Goal: Task Accomplishment & Management: Use online tool/utility

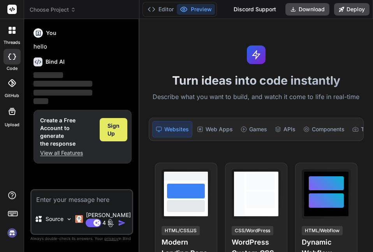
click at [112, 130] on span "Sign Up" at bounding box center [113, 130] width 12 height 16
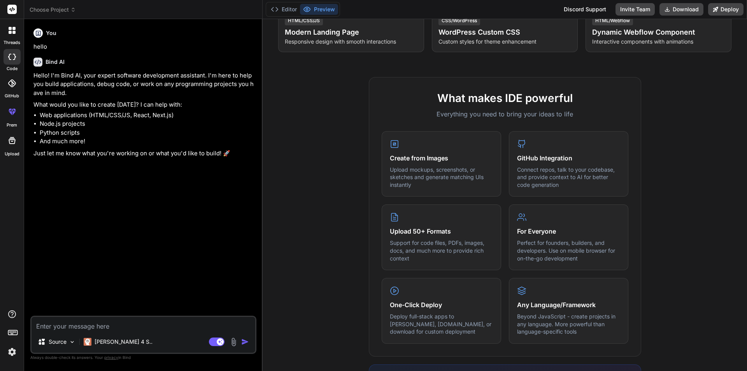
scroll to position [138, 0]
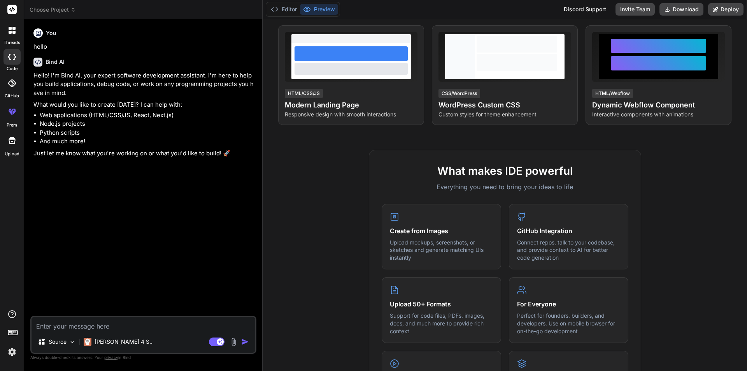
click at [12, 119] on div at bounding box center [12, 111] width 19 height 19
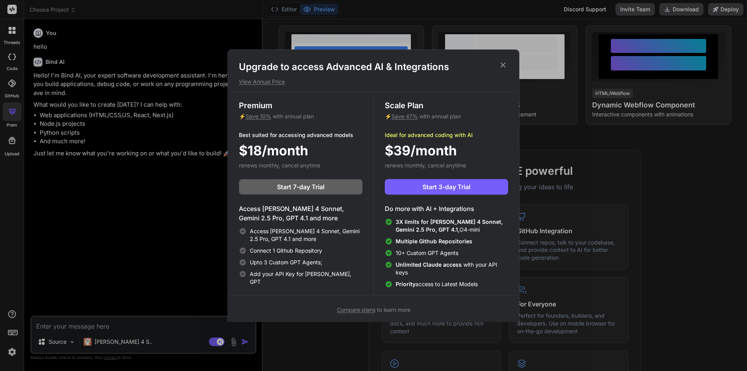
click at [275, 81] on p "View Annual Price" at bounding box center [373, 82] width 269 height 8
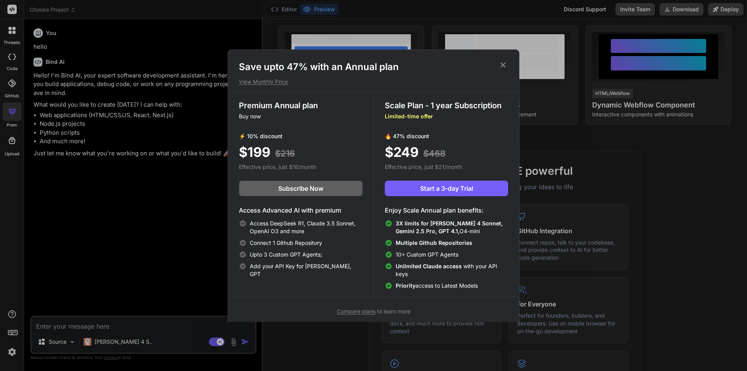
click at [281, 84] on p "View Monthly Price" at bounding box center [373, 82] width 269 height 8
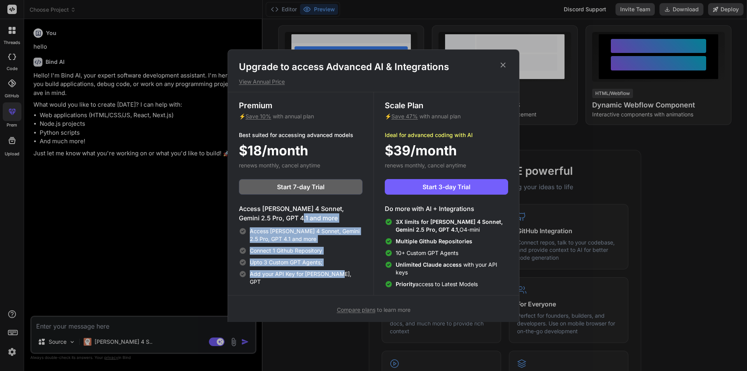
drag, startPoint x: 304, startPoint y: 252, endPoint x: 336, endPoint y: 271, distance: 37.2
click at [336, 252] on div "Access [PERSON_NAME] 4 Sonnet, Gemini 2.5 Pro, GPT 4.1 and more Access [PERSON_…" at bounding box center [301, 245] width 124 height 82
click at [336, 252] on span "Add your API Key for [PERSON_NAME], GPT" at bounding box center [306, 278] width 113 height 16
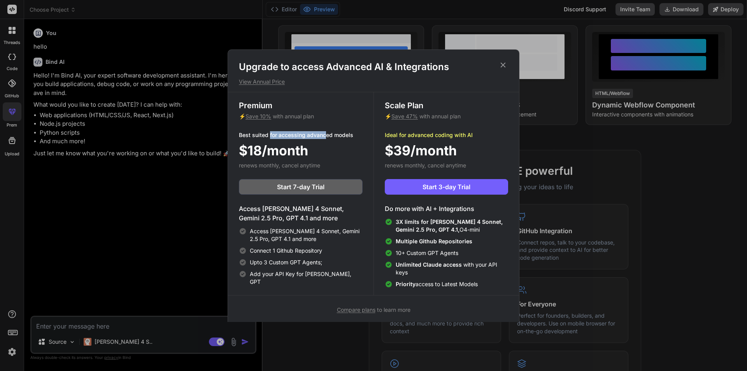
drag, startPoint x: 270, startPoint y: 136, endPoint x: 358, endPoint y: 128, distance: 88.2
click at [335, 131] on p "Best suited for accessing advanced models" at bounding box center [301, 135] width 124 height 8
drag, startPoint x: 260, startPoint y: 259, endPoint x: 320, endPoint y: 269, distance: 60.8
click at [313, 252] on div "Access [PERSON_NAME] 4 Sonnet, Gemini 2.5 Pro, GPT 4.1 and more Connect 1 Githu…" at bounding box center [301, 256] width 124 height 58
click at [330, 252] on span "Add your API Key for [PERSON_NAME], GPT" at bounding box center [306, 278] width 113 height 16
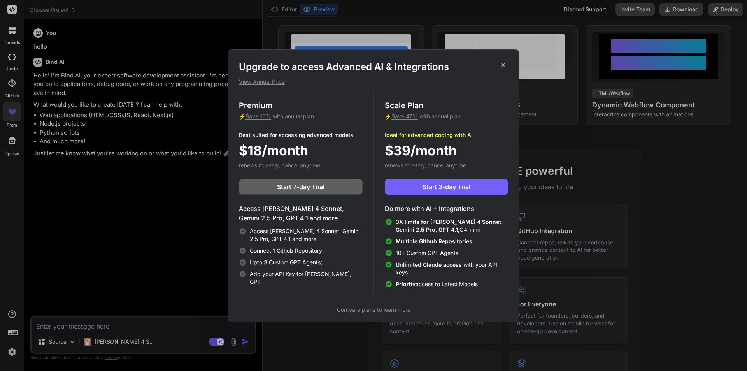
click at [372, 62] on icon at bounding box center [503, 65] width 9 height 9
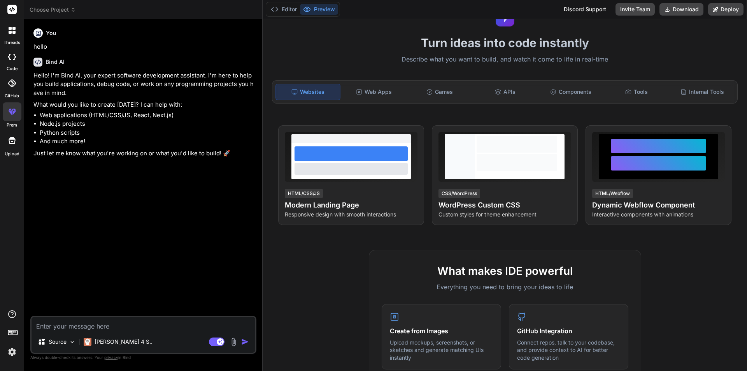
scroll to position [0, 0]
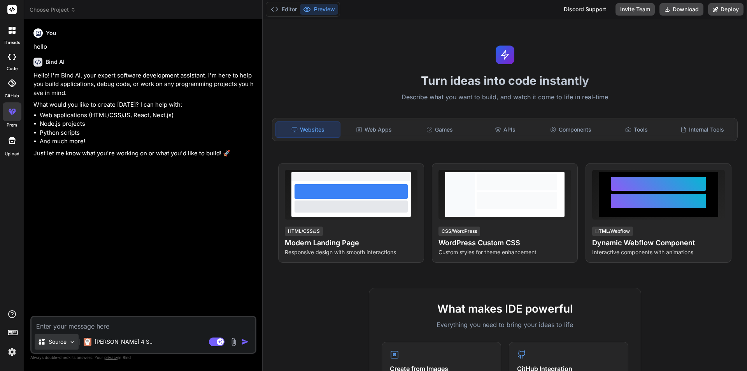
click at [57, 252] on div "Source" at bounding box center [57, 342] width 44 height 16
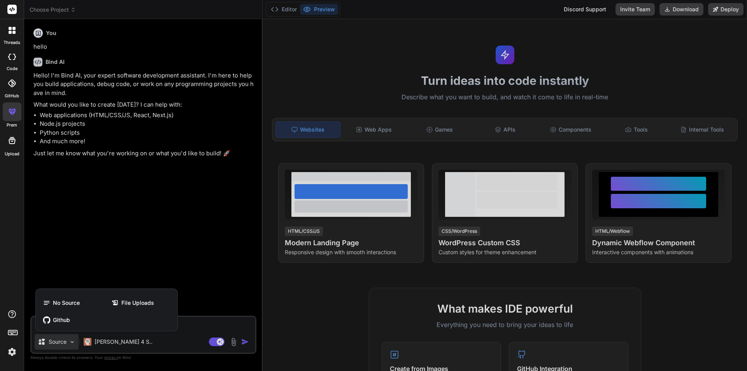
click at [64, 252] on div at bounding box center [373, 185] width 747 height 371
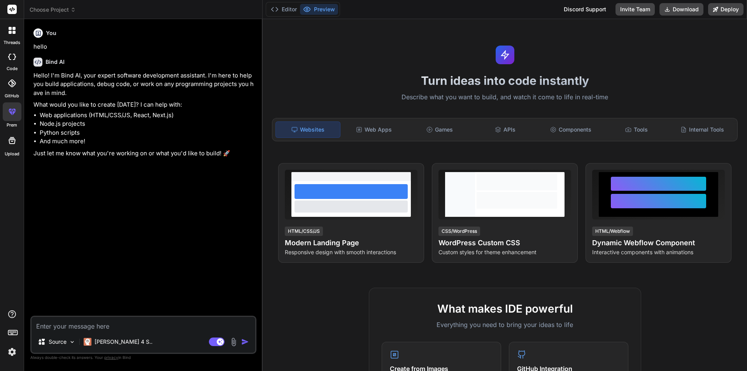
click at [13, 27] on icon at bounding box center [13, 28] width 3 height 3
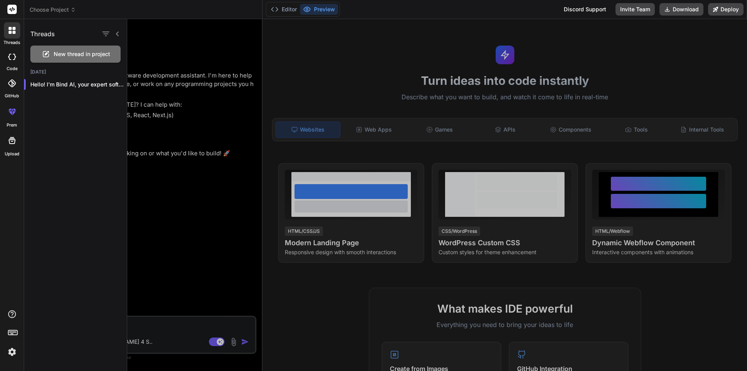
click at [144, 97] on div at bounding box center [437, 195] width 620 height 352
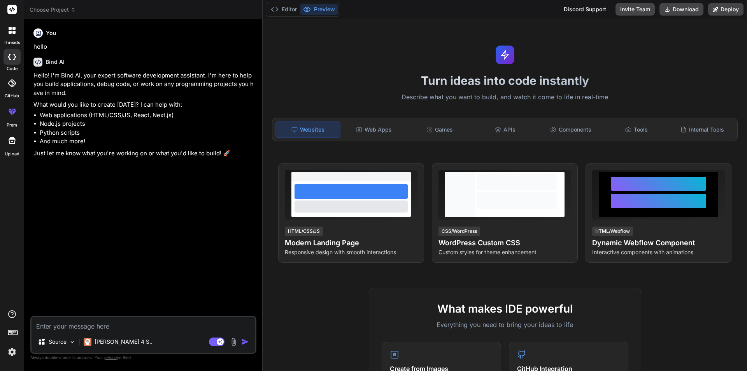
click at [12, 87] on div at bounding box center [12, 83] width 17 height 17
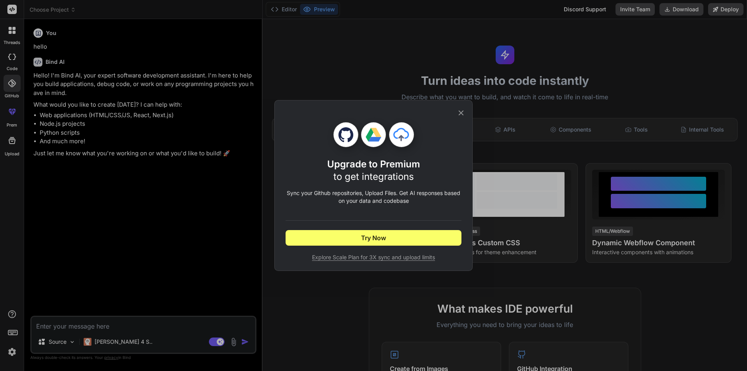
click at [372, 113] on icon at bounding box center [461, 113] width 9 height 9
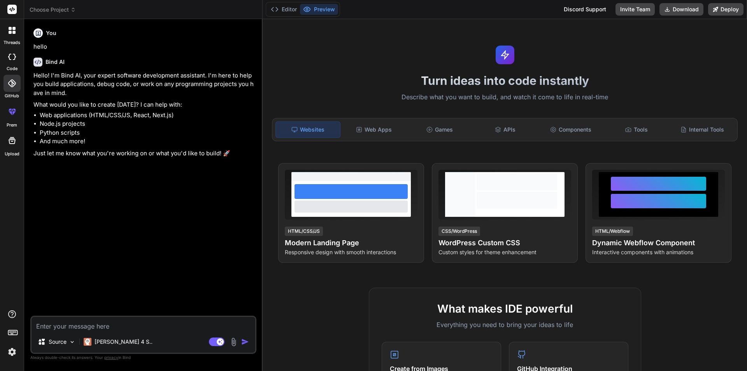
click at [11, 141] on icon at bounding box center [12, 140] width 7 height 7
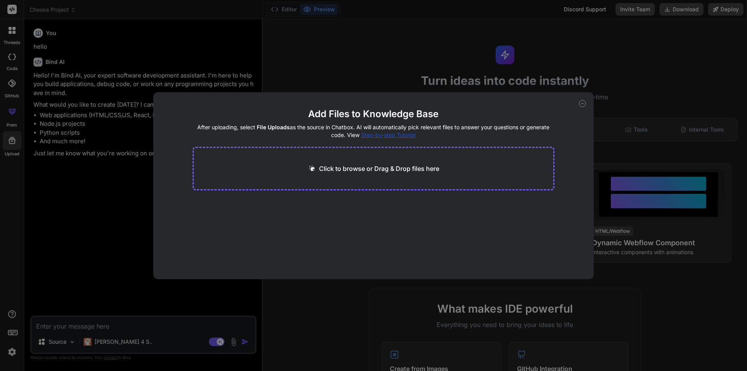
click at [372, 103] on icon at bounding box center [582, 103] width 7 height 7
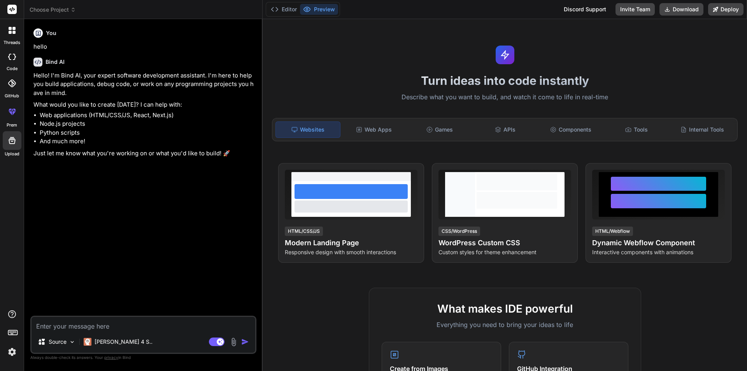
click at [180, 252] on textarea at bounding box center [144, 324] width 224 height 14
click at [233, 252] on img at bounding box center [233, 341] width 9 height 9
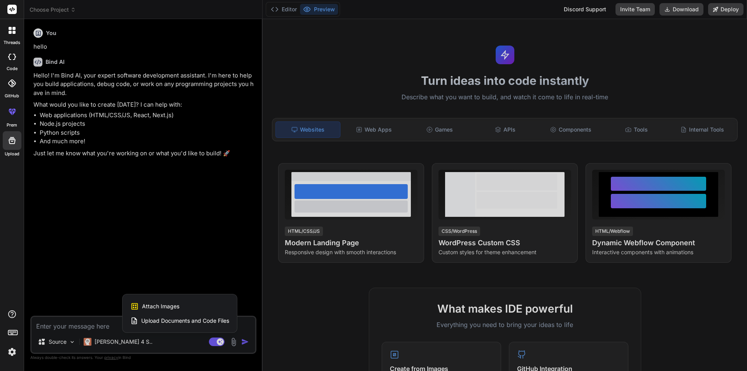
click at [235, 252] on div at bounding box center [373, 185] width 747 height 371
type textarea "x"
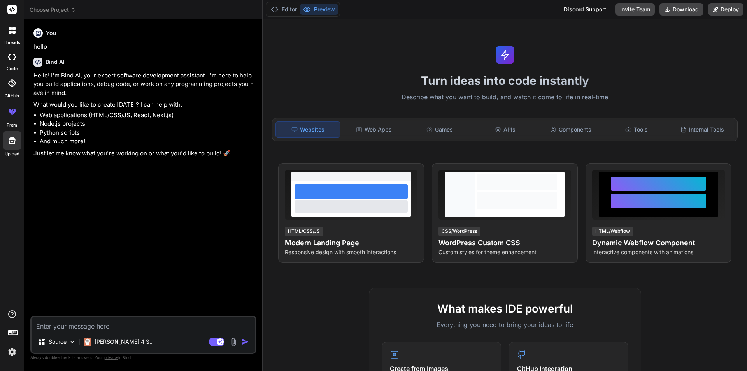
click at [157, 252] on textarea at bounding box center [144, 324] width 224 height 14
paste textarea "Loremi dol sitametcon adipi elits doeiu temp: inc utlaboreet dol ma aliqu eni a…"
type textarea "Loremi dol sitametcon adipi elits doeiu temp: inc utlaboreet dol ma aliqu eni a…"
type textarea "x"
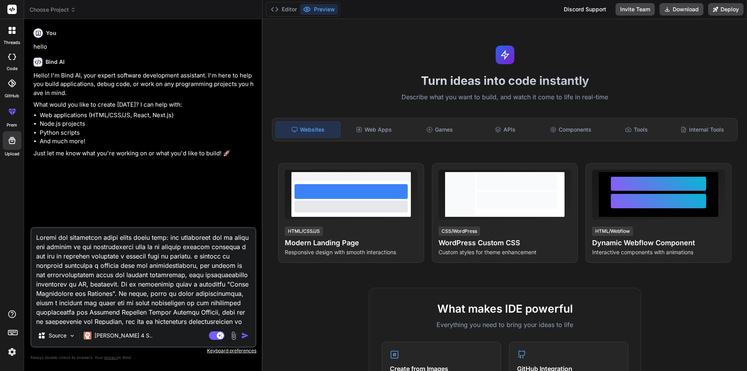
scroll to position [1541, 0]
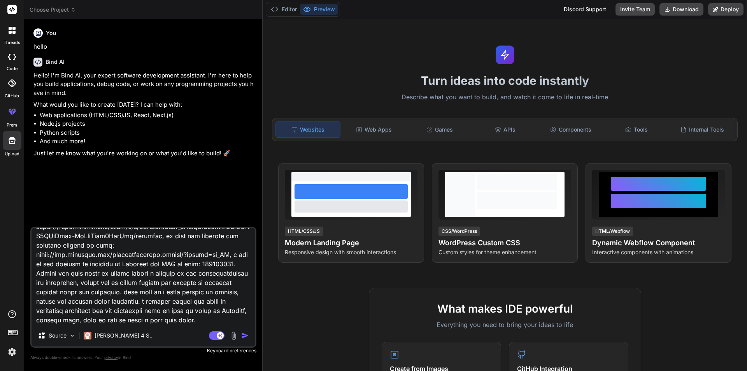
type textarea "Loremi dol sitametcon adipi elits doeiu temp: inc utlaboreet dol ma aliqu eni a…"
type textarea "x"
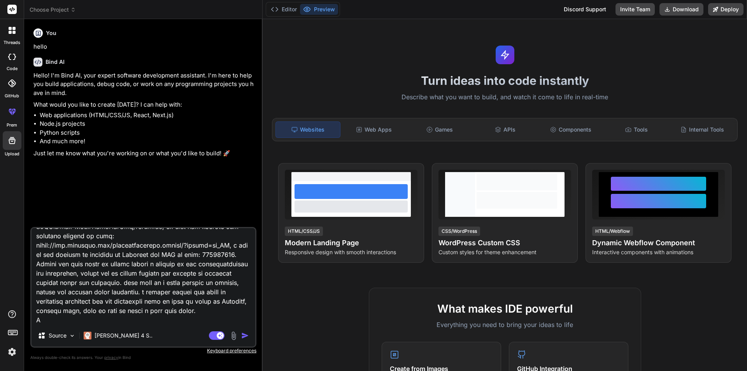
type textarea "Loremi dol sitametcon adipi elits doeiu temp: inc utlaboreet dol ma aliqu eni a…"
type textarea "x"
type textarea "Loremi dol sitametcon adipi elits doeiu temp: inc utlaboreet dol ma aliqu eni a…"
type textarea "x"
type textarea "Loremi dol sitametcon adipi elits doeiu temp: inc utlaboreet dol ma aliqu eni a…"
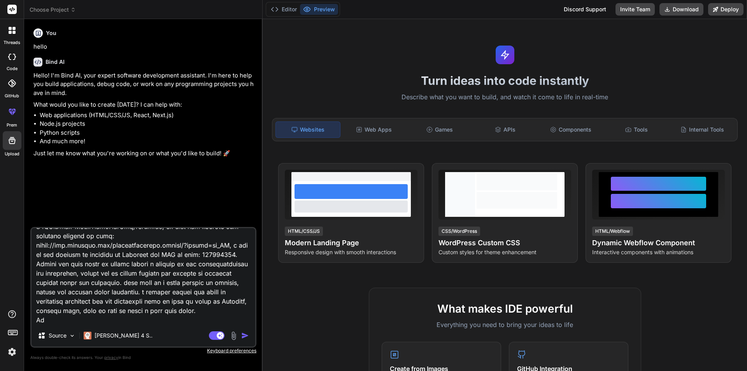
type textarea "x"
type textarea "Loremi dol sitametcon adipi elits doeiu temp: inc utlaboreet dol ma aliqu eni a…"
type textarea "x"
type textarea "Loremi dol sitametcon adipi elits doeiu temp: inc utlaboreet dol ma aliqu eni a…"
type textarea "x"
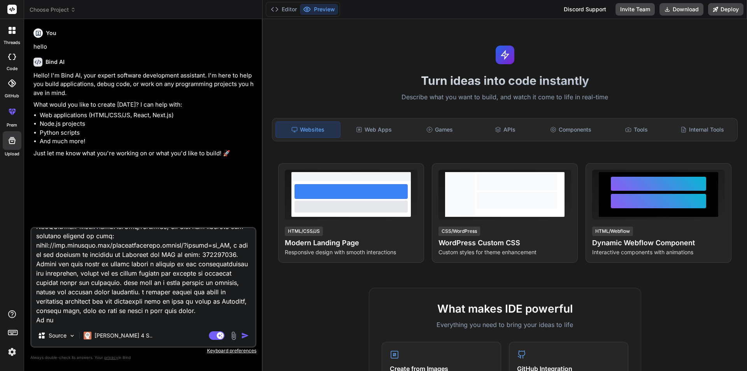
type textarea "Loremi dol sitametcon adipi elits doeiu temp: inc utlaboreet dol ma aliqu eni a…"
type textarea "x"
type textarea "Loremi dol sitametcon adipi elits doeiu temp: inc utlaboreet dol ma aliqu eni a…"
type textarea "x"
type textarea "Loremi dol sitametcon adipi elits doeiu temp: inc utlaboreet dol ma aliqu eni a…"
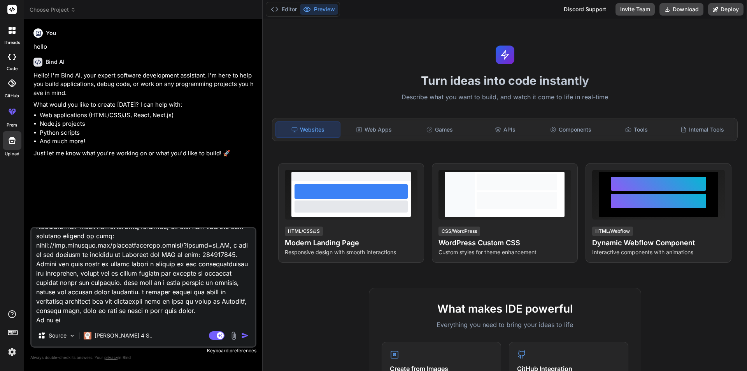
type textarea "x"
type textarea "Loremi dol sitametcon adipi elits doeiu temp: inc utlaboreet dol ma aliqu eni a…"
type textarea "x"
type textarea "Loremi dol sitametcon adipi elits doeiu temp: inc utlaboreet dol ma aliqu eni a…"
type textarea "x"
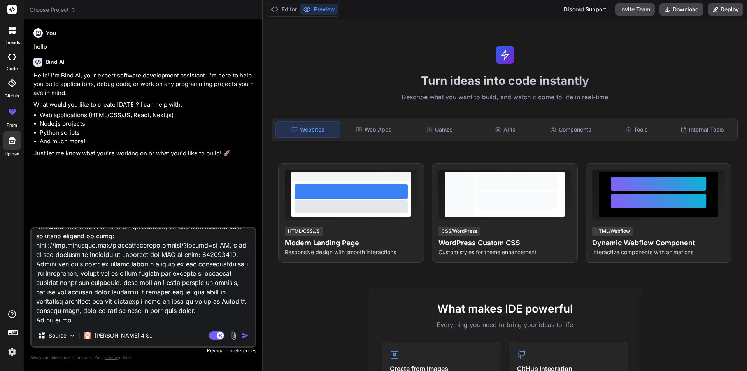
type textarea "Loremi dol sitametcon adipi elits doeiu temp: inc utlaboreet dol ma aliqu eni a…"
type textarea "x"
type textarea "Loremi dol sitametcon adipi elits doeiu temp: inc utlaboreet dol ma aliqu eni a…"
type textarea "x"
type textarea "Loremi dol sitametcon adipi elits doeiu temp: inc utlaboreet dol ma aliqu eni a…"
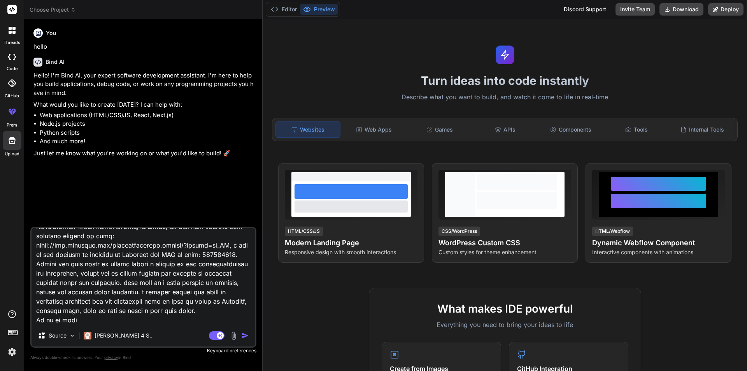
type textarea "x"
type textarea "Loremi dol sitametcon adipi elits doeiu temp: inc utlaboreet dol ma aliqu eni a…"
type textarea "x"
type textarea "Loremi dol sitametcon adipi elits doeiu temp: inc utlaboreet dol ma aliqu eni a…"
type textarea "x"
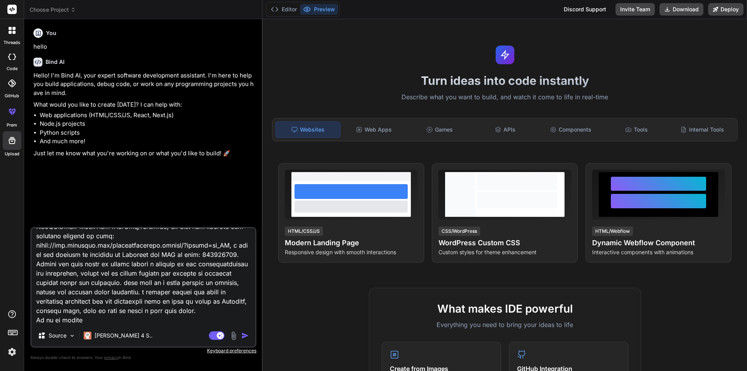
type textarea "Loremi dol sitametcon adipi elits doeiu temp: inc utlaboreet dol ma aliqu eni a…"
type textarea "x"
type textarea "Loremi dol sitametcon adipi elits doeiu temp: inc utlaboreet dol ma aliqu eni a…"
type textarea "x"
type textarea "Loremi dol sitametcon adipi elits doeiu temp: inc utlaboreet dol ma aliqu eni a…"
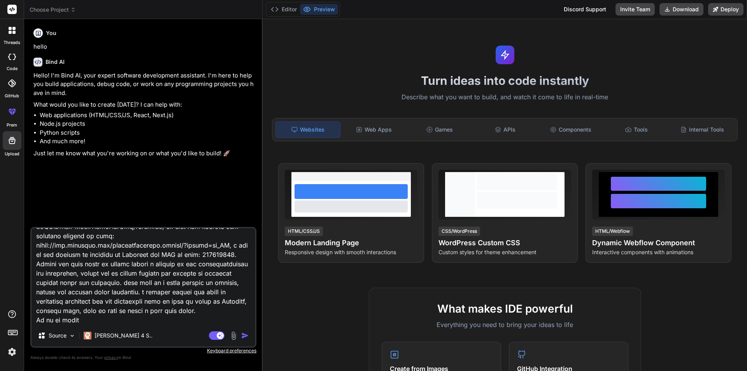
type textarea "x"
type textarea "Loremi dol sitametcon adipi elits doeiu temp: inc utlaboreet dol ma aliqu eni a…"
type textarea "x"
type textarea "Loremi dol sitametcon adipi elits doeiu temp: inc utlaboreet dol ma aliqu eni a…"
type textarea "x"
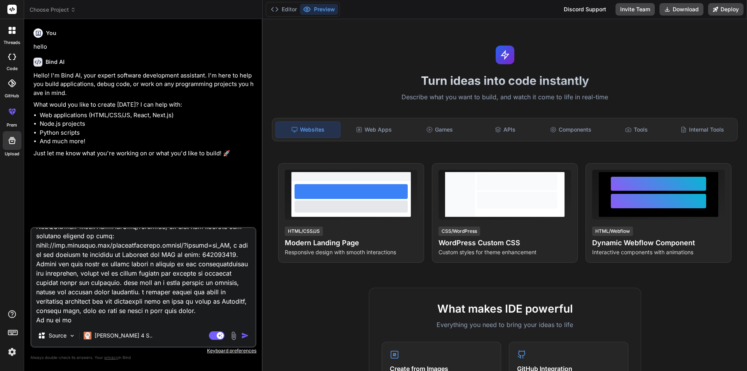
type textarea "Loremi dol sitametcon adipi elits doeiu temp: inc utlaboreet dol ma aliqu eni a…"
type textarea "x"
type textarea "Loremi dol sitametcon adipi elits doeiu temp: inc utlaboreet dol ma aliqu eni a…"
type textarea "x"
type textarea "Loremi dol sitametcon adipi elits doeiu temp: inc utlaboreet dol ma aliqu eni a…"
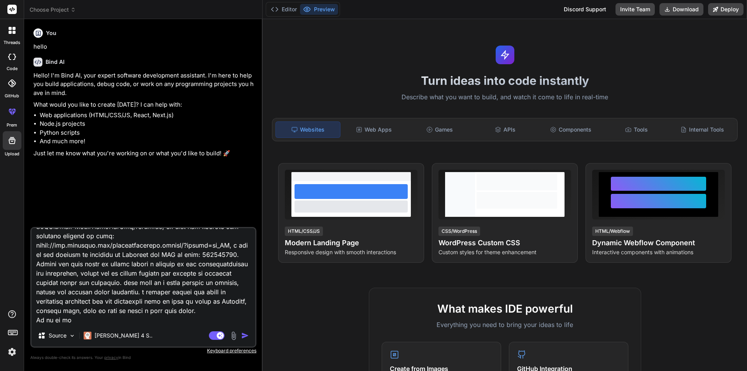
type textarea "x"
type textarea "Loremi dol sitametcon adipi elits doeiu temp: inc utlaboreet dol ma aliqu eni a…"
type textarea "x"
type textarea "Loremi dol sitametcon adipi elits doeiu temp: inc utlaboreet dol ma aliqu eni a…"
type textarea "x"
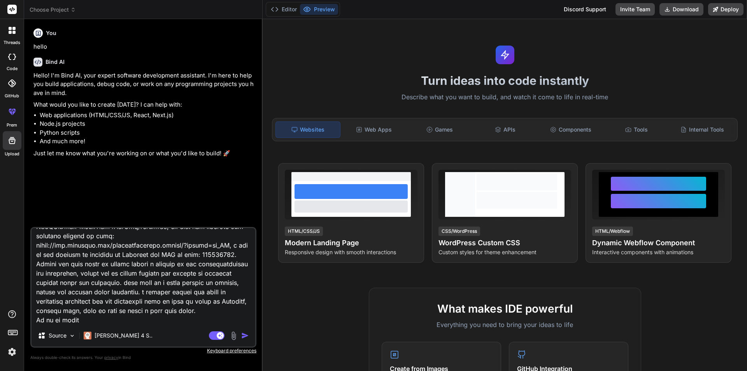
type textarea "Loremi dol sitametcon adipi elits doeiu temp: inc utlaboreet dol ma aliqu eni a…"
type textarea "x"
type textarea "Loremi dol sitametcon adipi elits doeiu temp: inc utlaboreet dol ma aliqu eni a…"
type textarea "x"
type textarea "Loremi dol sitametcon adipi elits doeiu temp: inc utlaboreet dol ma aliqu eni a…"
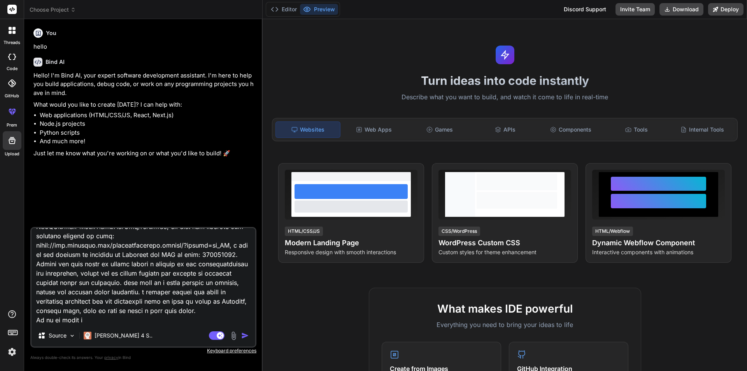
type textarea "x"
type textarea "Loremi dol sitametcon adipi elits doeiu temp: inc utlaboreet dol ma aliqu eni a…"
type textarea "x"
type textarea "Loremi dol sitametcon adipi elits doeiu temp: inc utlaboreet dol ma aliqu eni a…"
type textarea "x"
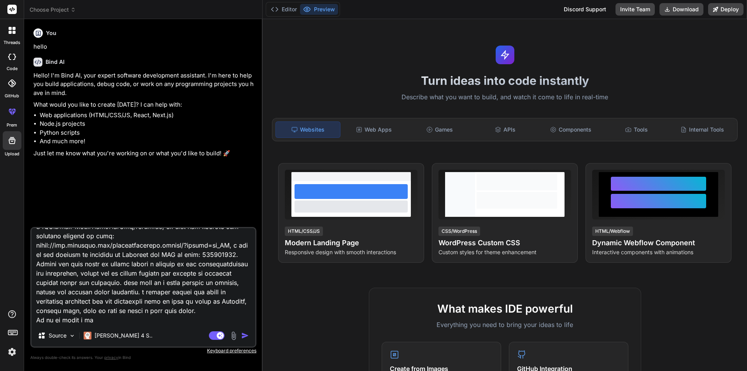
type textarea "Loremi dol sitametcon adipi elits doeiu temp: inc utlaboreet dol ma aliqu eni a…"
type textarea "x"
type textarea "Loremi dol sitametcon adipi elits doeiu temp: inc utlaboreet dol ma aliqu eni a…"
type textarea "x"
type textarea "Loremi dol sitametcon adipi elits doeiu temp: inc utlaboreet dol ma aliqu eni a…"
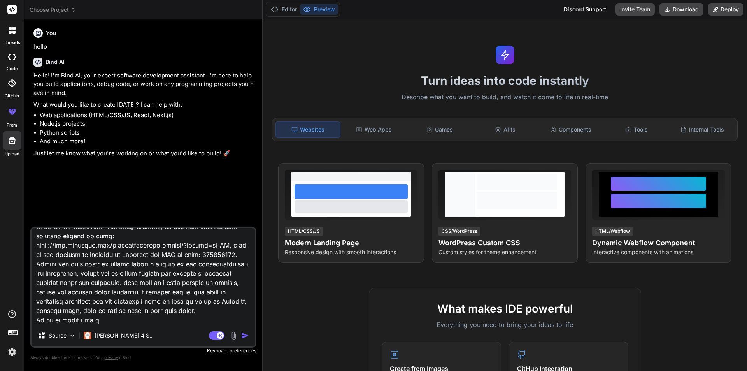
type textarea "x"
type textarea "Loremi dol sitametcon adipi elits doeiu temp: inc utlaboreet dol ma aliqu eni a…"
type textarea "x"
type textarea "Loremi dol sitametcon adipi elits doeiu temp: inc utlaboreet dol ma aliqu eni a…"
type textarea "x"
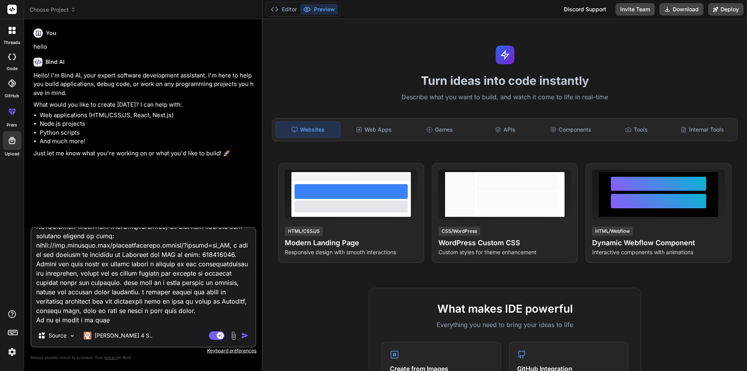
type textarea "Loremi dol sitametcon adipi elits doeiu temp: inc utlaboreet dol ma aliqu eni a…"
type textarea "x"
type textarea "Loremi dol sitametcon adipi elits doeiu temp: inc utlaboreet dol ma aliqu eni a…"
type textarea "x"
type textarea "Loremi dol sitametcon adipi elits doeiu temp: inc utlaboreet dol ma aliqu eni a…"
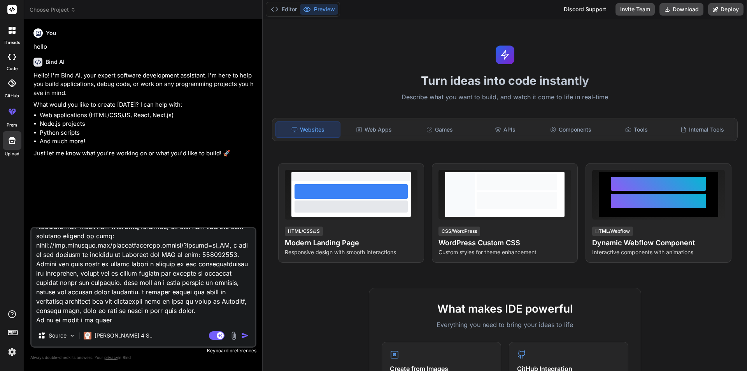
type textarea "x"
type textarea "Loremi dol sitametcon adipi elits doeiu temp: inc utlaboreet dol ma aliqu eni a…"
type textarea "x"
type textarea "Loremi dol sitametcon adipi elits doeiu temp: inc utlaboreet dol ma aliqu eni a…"
type textarea "x"
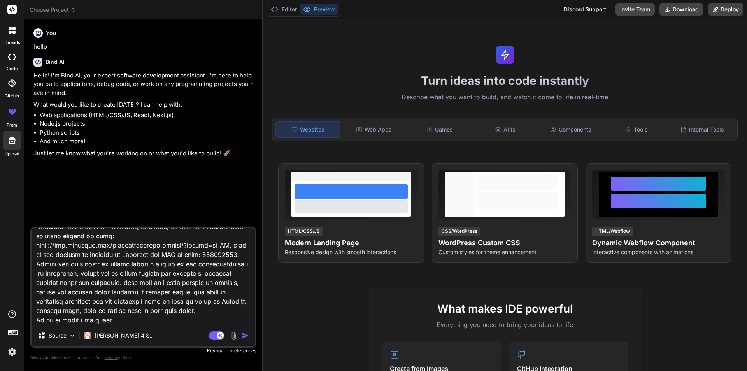
type textarea "Loremi dol sitametcon adipi elits doeiu temp: inc utlaboreet dol ma aliqu eni a…"
type textarea "x"
type textarea "Loremi dol sitametcon adipi elits doeiu temp: inc utlaboreet dol ma aliqu eni a…"
type textarea "x"
type textarea "Loremi dol sitametcon adipi elits doeiu temp: inc utlaboreet dol ma aliqu eni a…"
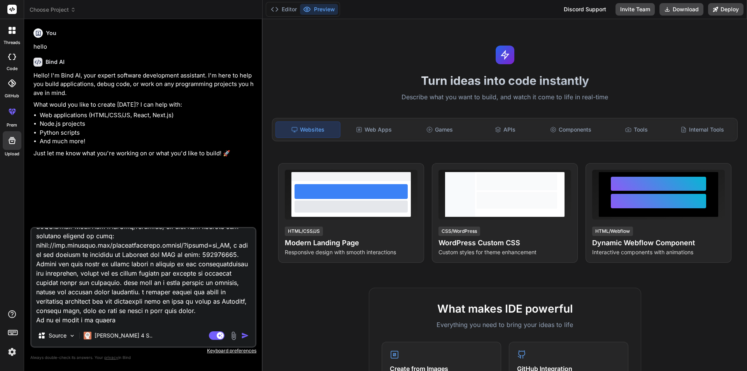
type textarea "x"
type textarea "Loremi dol sitametcon adipi elits doeiu temp: inc utlaboreet dol ma aliqu eni a…"
type textarea "x"
type textarea "Loremi dol sitametcon adipi elits doeiu temp: inc utlaboreet dol ma aliqu eni a…"
type textarea "x"
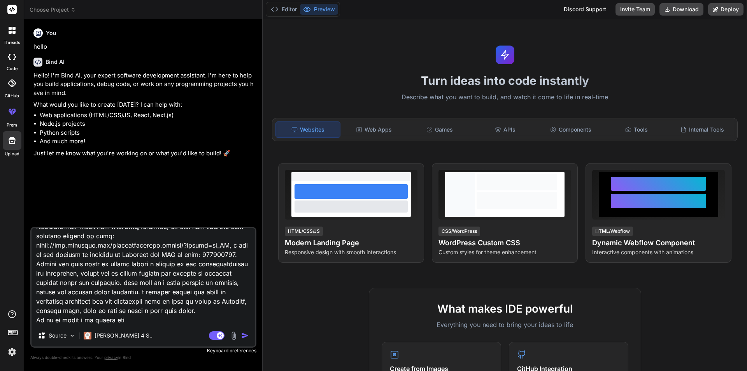
type textarea "Loremi dol sitametcon adipi elits doeiu temp: inc utlaboreet dol ma aliqu eni a…"
type textarea "x"
type textarea "Loremi dol sitametcon adipi elits doeiu temp: inc utlaboreet dol ma aliqu eni a…"
type textarea "x"
type textarea "Loremi dol sitametcon adipi elits doeiu temp: inc utlaboreet dol ma aliqu eni a…"
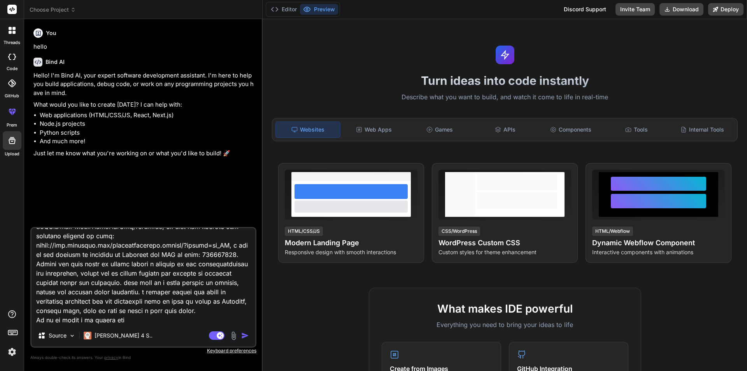
type textarea "x"
type textarea "Loremi dol sitametcon adipi elits doeiu temp: inc utlaboreet dol ma aliqu eni a…"
type textarea "x"
type textarea "Loremi dol sitametcon adipi elits doeiu temp: inc utlaboreet dol ma aliqu eni a…"
type textarea "x"
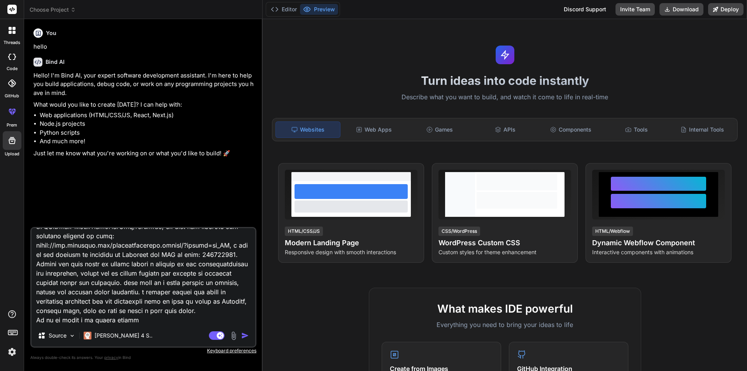
type textarea "Loremi dol sitametcon adipi elits doeiu temp: inc utlaboreet dol ma aliqu eni a…"
type textarea "x"
type textarea "Loremi dol sitametcon adipi elits doeiu temp: inc utlaboreet dol ma aliqu eni a…"
type textarea "x"
type textarea "Loremi dol sitametcon adipi elits doeiu temp: inc utlaboreet dol ma aliqu eni a…"
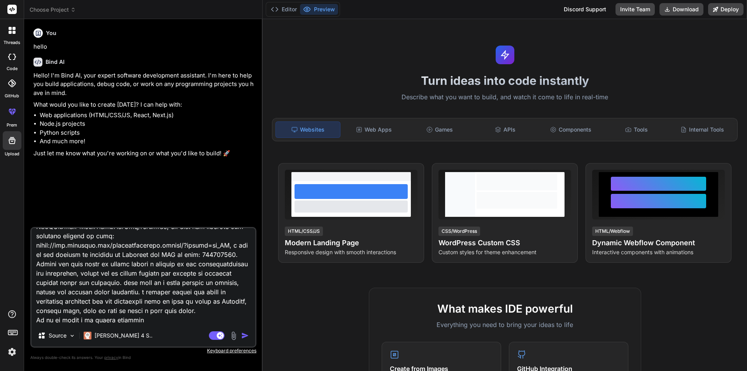
type textarea "x"
type textarea "Loremi dol sitametcon adipi elits doeiu temp: inc utlaboreet dol ma aliqu eni a…"
type textarea "x"
type textarea "Loremi dol sitametcon adipi elits doeiu temp: inc utlaboreet dol ma aliqu eni a…"
type textarea "x"
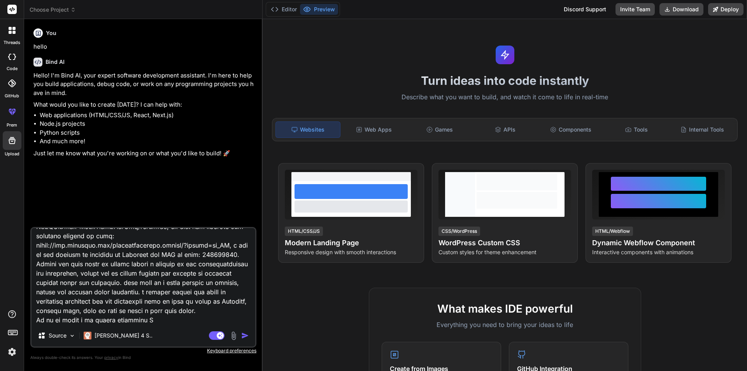
type textarea "Loremi dol sitametcon adipi elits doeiu temp: inc utlaboreet dol ma aliqu eni a…"
type textarea "x"
type textarea "Loremi dol sitametcon adipi elits doeiu temp: inc utlaboreet dol ma aliqu eni a…"
type textarea "x"
type textarea "Loremi dol sitametcon adipi elits doeiu temp: inc utlaboreet dol ma aliqu eni a…"
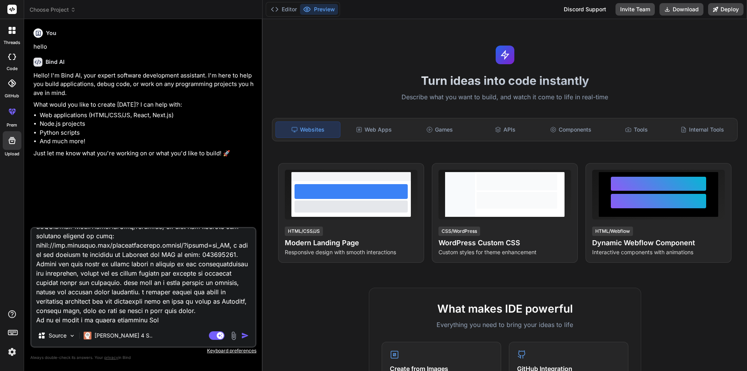
type textarea "x"
type textarea "Loremi dol sitametcon adipi elits doeiu temp: inc utlaboreet dol ma aliqu eni a…"
type textarea "x"
type textarea "Loremi dol sitametcon adipi elits doeiu temp: inc utlaboreet dol ma aliqu eni a…"
type textarea "x"
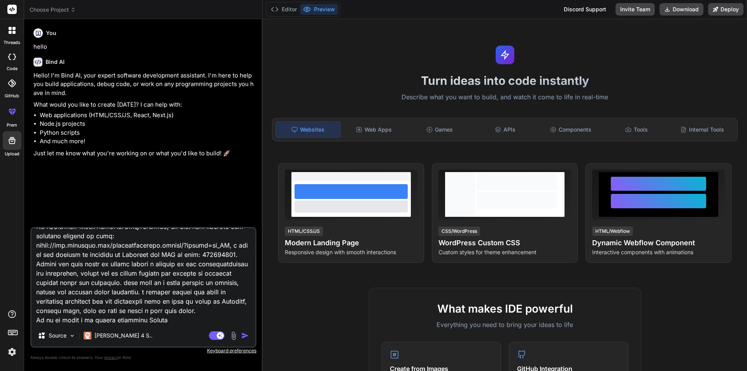
type textarea "Loremi dol sitametcon adipi elits doeiu temp: inc utlaboreet dol ma aliqu eni a…"
type textarea "x"
type textarea "Loremi dol sitametcon adipi elits doeiu temp: inc utlaboreet dol ma aliqu eni a…"
type textarea "x"
type textarea "Loremi dol sitametcon adipi elits doeiu temp: inc utlaboreet dol ma aliqu eni a…"
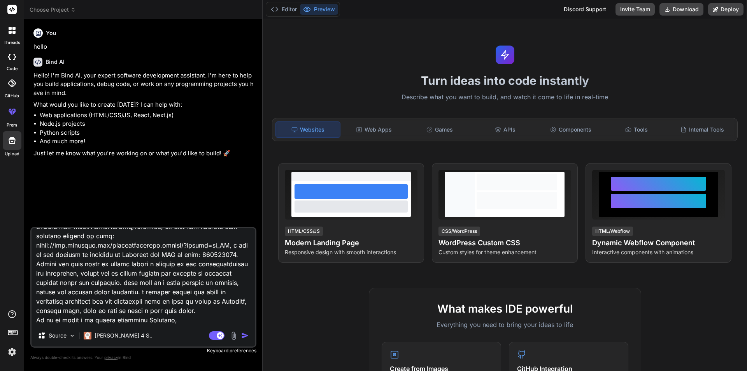
type textarea "x"
type textarea "Loremi dol sitametcon adipi elits doeiu temp: inc utlaboreet dol ma aliqu eni a…"
type textarea "x"
type textarea "Loremi dol sitametcon adipi elits doeiu temp: inc utlaboreet dol ma aliqu eni a…"
type textarea "x"
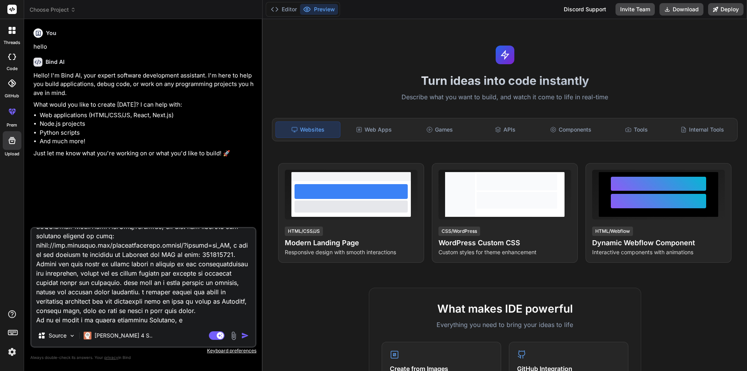
type textarea "Loremi dol sitametcon adipi elits doeiu temp: inc utlaboreet dol ma aliqu eni a…"
type textarea "x"
type textarea "Loremi dol sitametcon adipi elits doeiu temp: inc utlaboreet dol ma aliqu eni a…"
type textarea "x"
type textarea "Loremi dol sitametcon adipi elits doeiu temp: inc utlaboreet dol ma aliqu eni a…"
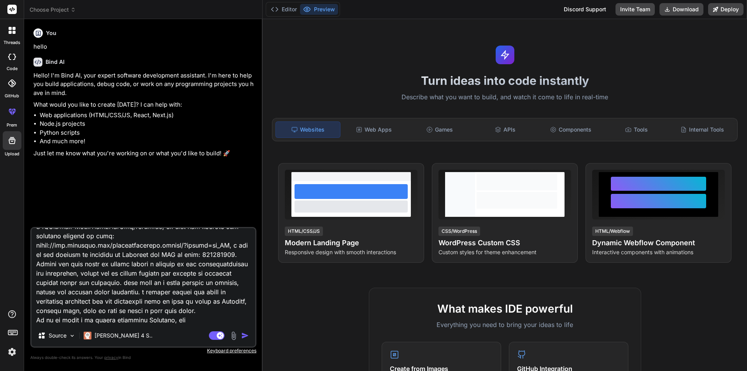
type textarea "x"
type textarea "Loremi dol sitametcon adipi elits doeiu temp: inc utlaboreet dol ma aliqu eni a…"
type textarea "x"
type textarea "Loremi dol sitametcon adipi elits doeiu temp: inc utlaboreet dol ma aliqu eni a…"
type textarea "x"
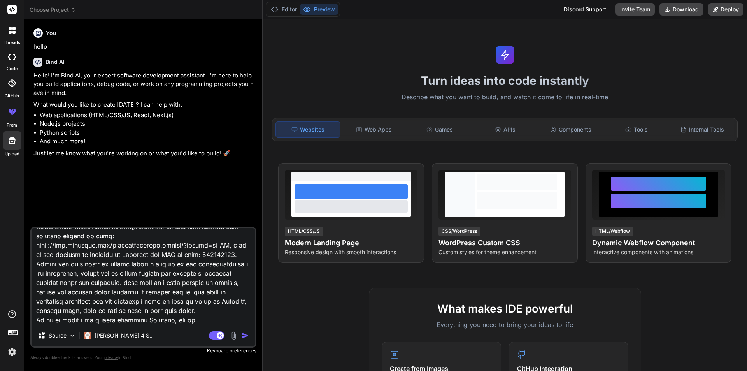
type textarea "Loremi dol sitametcon adipi elits doeiu temp: inc utlaboreet dol ma aliqu eni a…"
type textarea "x"
type textarea "Loremi dol sitametcon adipi elits doeiu temp: inc utlaboreet dol ma aliqu eni a…"
type textarea "x"
type textarea "Loremi dol sitametcon adipi elits doeiu temp: inc utlaboreet dol ma aliqu eni a…"
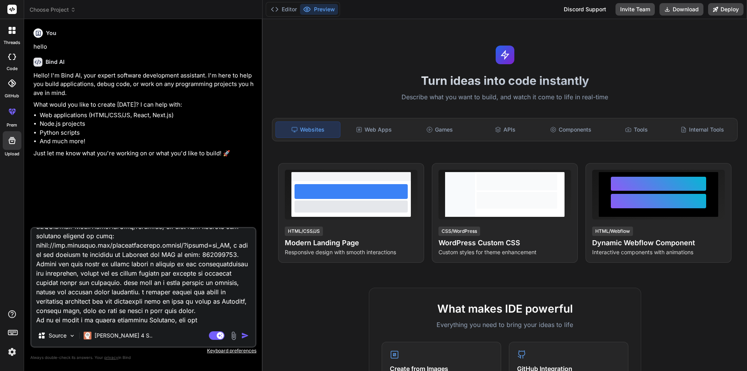
type textarea "x"
type textarea "Loremi dol sitametcon adipi elits doeiu temp: inc utlaboreet dol ma aliqu eni a…"
type textarea "x"
type textarea "Loremi dol sitametcon adipi elits doeiu temp: inc utlaboreet dol ma aliqu eni a…"
type textarea "x"
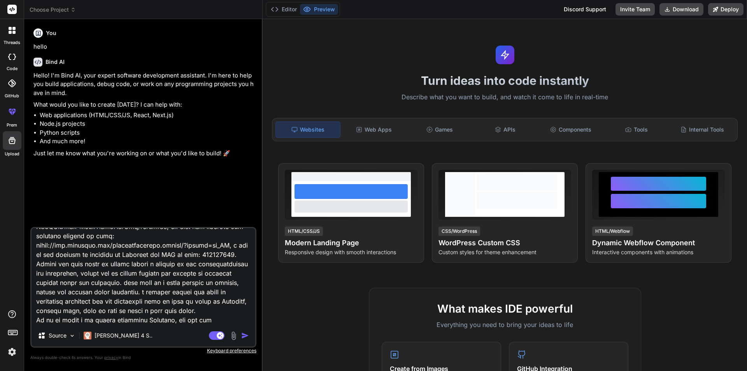
type textarea "Loremi dol sitametcon adipi elits doeiu temp: inc utlaboreet dol ma aliqu eni a…"
type textarea "x"
type textarea "Loremi dol sitametcon adipi elits doeiu temp: inc utlaboreet dol ma aliqu eni a…"
type textarea "x"
type textarea "Loremi dol sitametcon adipi elits doeiu temp: inc utlaboreet dol ma aliqu eni a…"
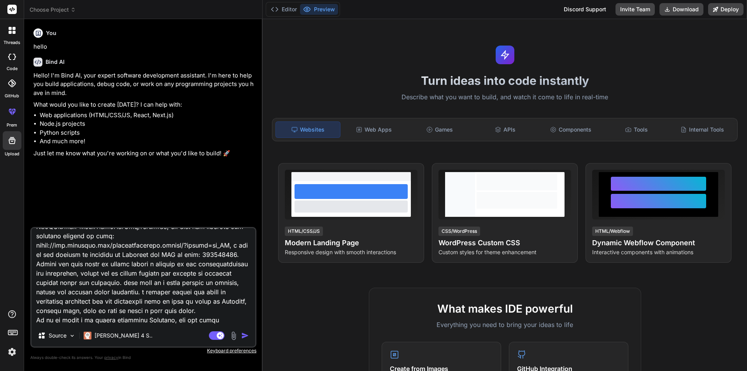
type textarea "x"
type textarea "Loremi dol sitametcon adipi elits doeiu temp: inc utlaboreet dol ma aliqu eni a…"
type textarea "x"
type textarea "Loremi dol sitametcon adipi elits doeiu temp: inc utlaboreet dol ma aliqu eni a…"
type textarea "x"
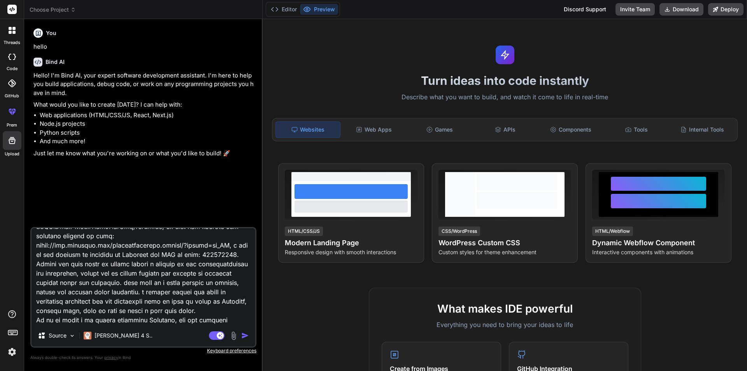
type textarea "Loremi dol sitametcon adipi elits doeiu temp: inc utlaboreet dol ma aliqu eni a…"
type textarea "x"
type textarea "Loremi dol sitametcon adipi elits doeiu temp: inc utlaboreet dol ma aliqu eni a…"
type textarea "x"
type textarea "Loremi dol sitametcon adipi elits doeiu temp: inc utlaboreet dol ma aliqu eni a…"
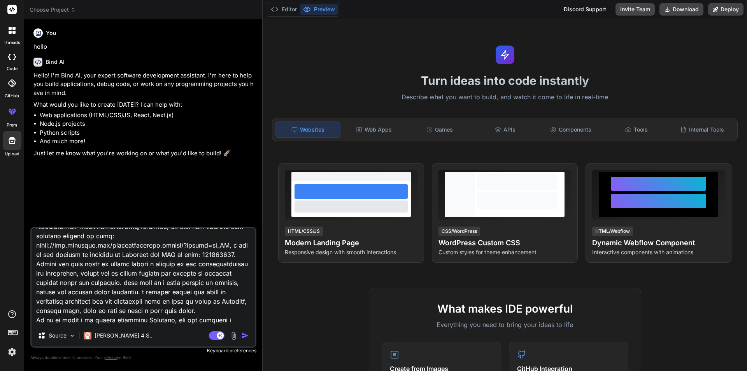
type textarea "x"
type textarea "Loremi dol sitametcon adipi elits doeiu temp: inc utlaboreet dol ma aliqu eni a…"
type textarea "x"
type textarea "Loremi dol sitametcon adipi elits doeiu temp: inc utlaboreet dol ma aliqu eni a…"
type textarea "x"
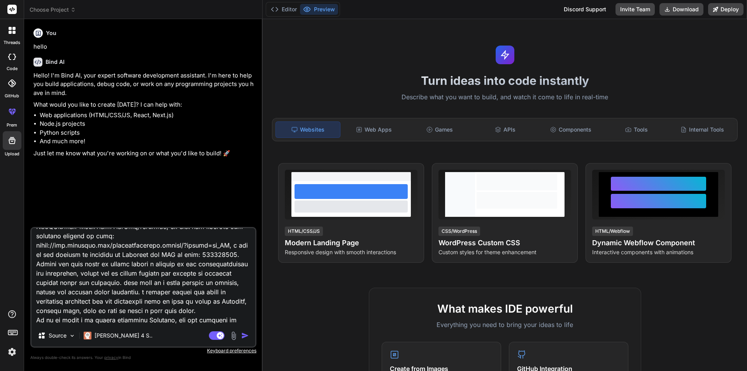
type textarea "Loremi dol sitametcon adipi elits doeiu temp: inc utlaboreet dol ma aliqu eni a…"
type textarea "x"
type textarea "Loremi dol sitametcon adipi elits doeiu temp: inc utlaboreet dol ma aliqu eni a…"
type textarea "x"
type textarea "Loremi dol sitametcon adipi elits doeiu temp: inc utlaboreet dol ma aliqu eni a…"
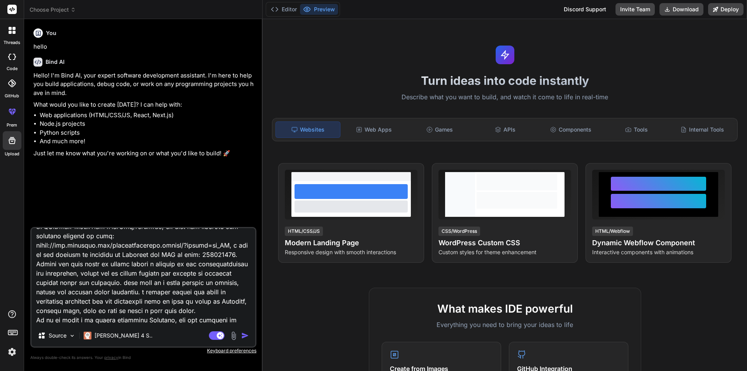
type textarea "x"
type textarea "Loremi dol sitametcon adipi elits doeiu temp: inc utlaboreet dol ma aliqu eni a…"
type textarea "x"
type textarea "Loremi dol sitametcon adipi elits doeiu temp: inc utlaboreet dol ma aliqu eni a…"
type textarea "x"
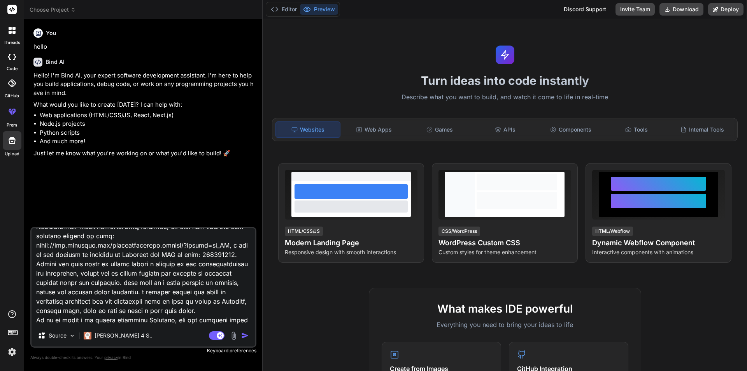
scroll to position [1551, 0]
type textarea "Loremi dol sitametcon adipi elits doeiu temp: inc utlaboreet dol ma aliqu eni a…"
type textarea "x"
type textarea "Loremi dol sitametcon adipi elits doeiu temp: inc utlaboreet dol ma aliqu eni a…"
type textarea "x"
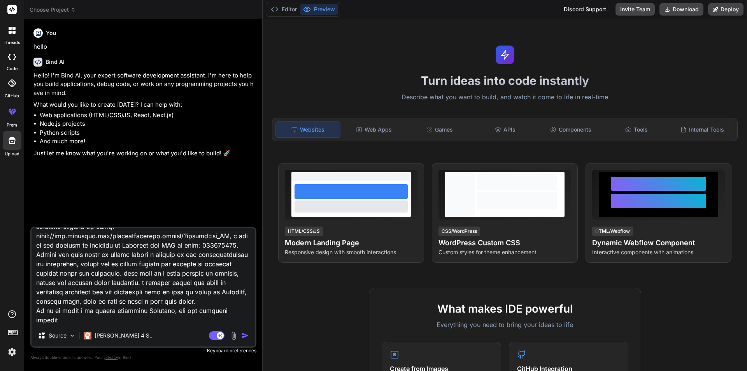
type textarea "Loremi dol sitametcon adipi elits doeiu temp: inc utlaboreet dol ma aliqu eni a…"
type textarea "x"
type textarea "Loremi dol sitametcon adipi elits doeiu temp: inc utlaboreet dol ma aliqu eni a…"
type textarea "x"
type textarea "Loremi dol sitametcon adipi elits doeiu temp: inc utlaboreet dol ma aliqu eni a…"
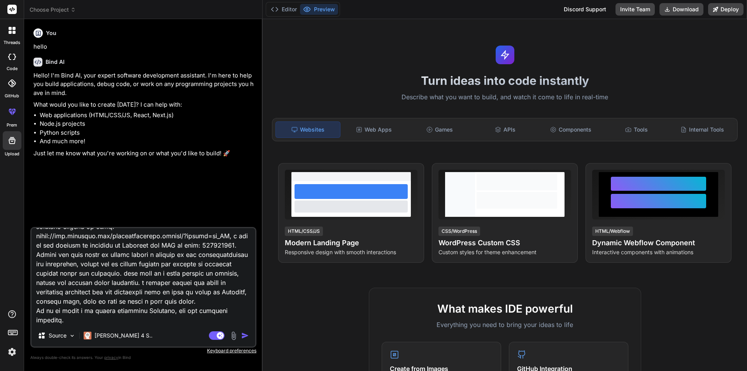
type textarea "x"
type textarea "Loremi dol sitametcon adipi elits doeiu temp: inc utlaboreet dol ma aliqu eni a…"
type textarea "x"
type textarea "Loremi dol sitametcon adipi elits doeiu temp: inc utlaboreet dol ma aliqu eni a…"
type textarea "x"
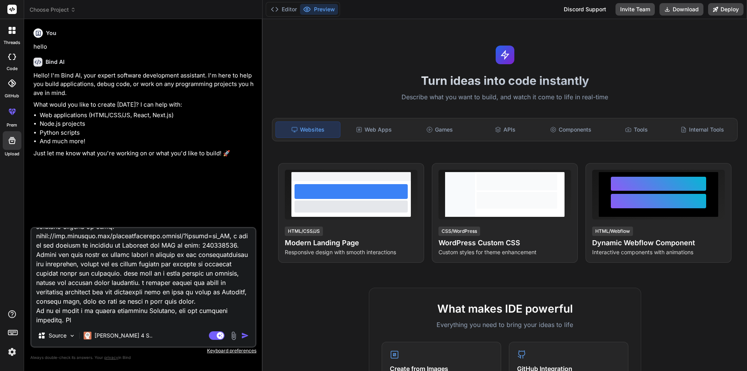
type textarea "Loremi dol sitametcon adipi elits doeiu temp: inc utlaboreet dol ma aliqu eni a…"
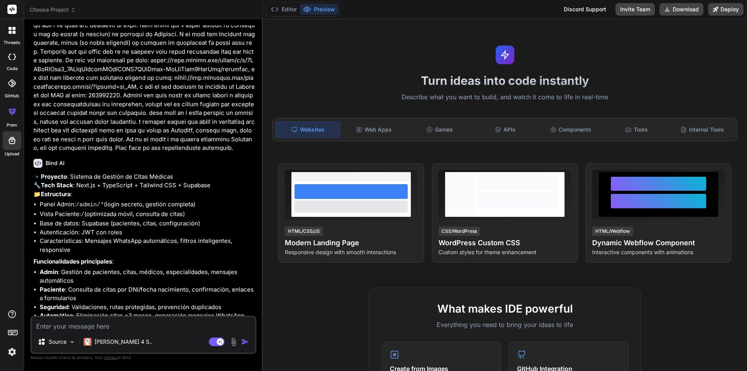
scroll to position [1327, 0]
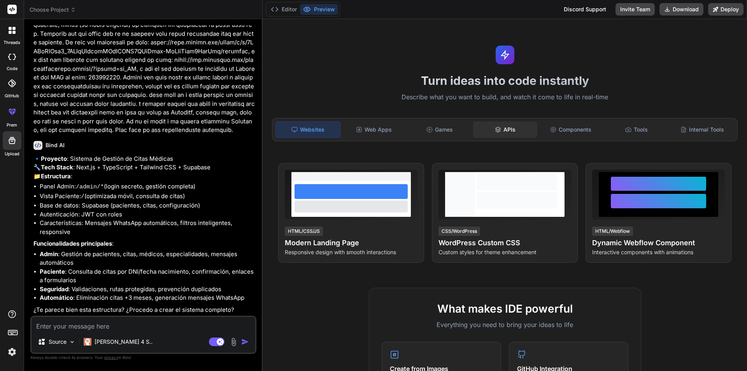
click at [372, 135] on div "APIs" at bounding box center [505, 129] width 64 height 16
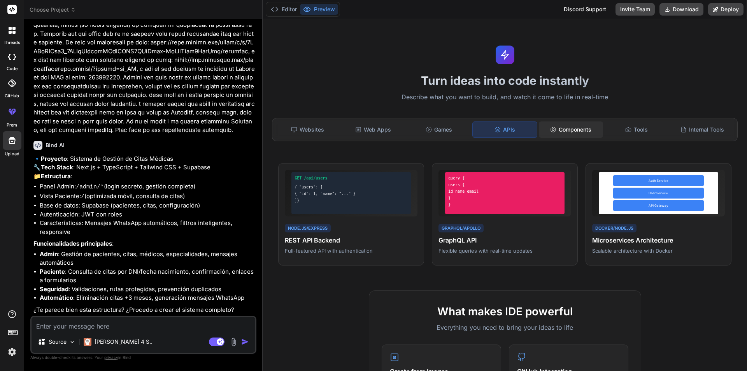
click at [372, 133] on div "Components" at bounding box center [571, 129] width 64 height 16
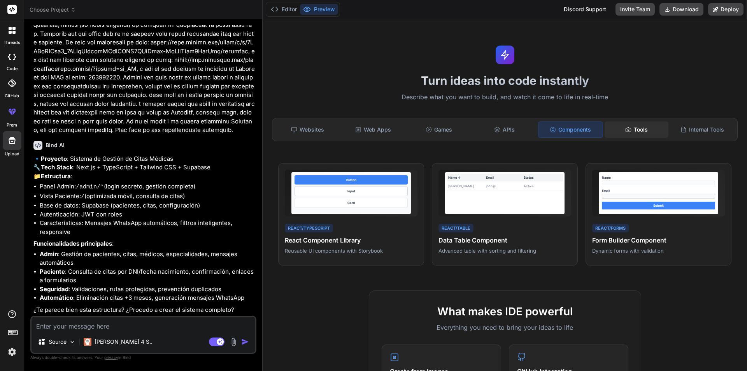
drag, startPoint x: 641, startPoint y: 135, endPoint x: 651, endPoint y: 135, distance: 9.7
click at [372, 135] on div "Tools" at bounding box center [637, 129] width 64 height 16
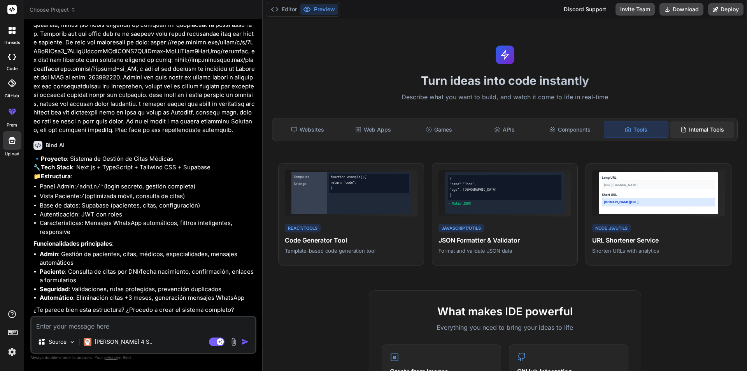
click at [372, 136] on div "Internal Tools" at bounding box center [702, 129] width 64 height 16
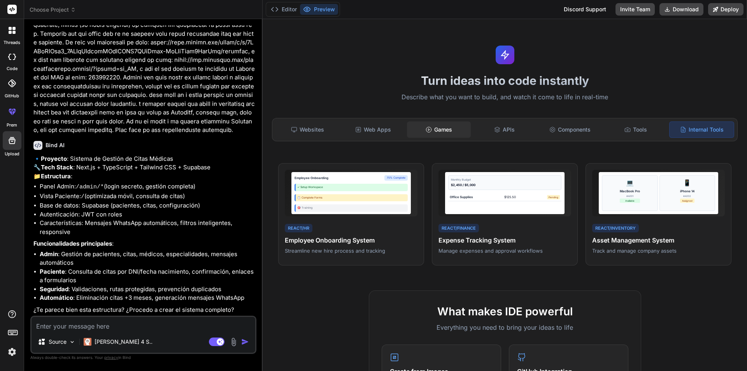
click at [372, 126] on div "Games" at bounding box center [439, 129] width 64 height 16
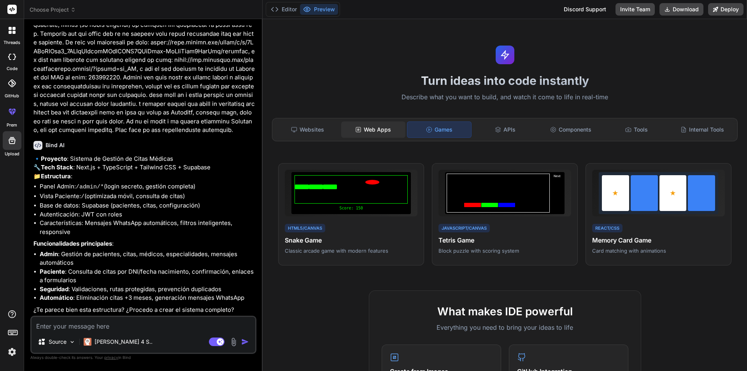
click at [352, 127] on div "Web Apps" at bounding box center [373, 129] width 64 height 16
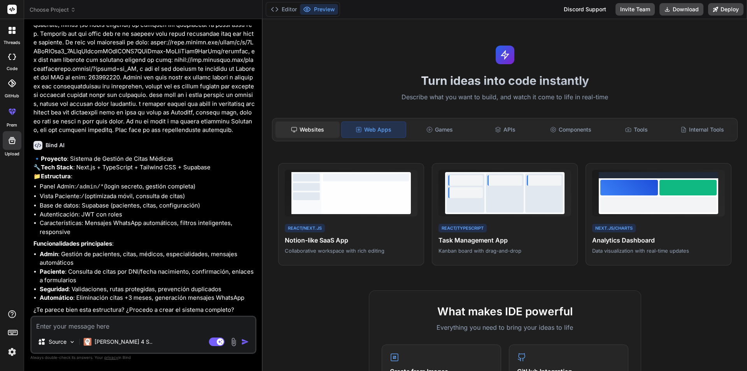
click at [308, 129] on div "Websites" at bounding box center [307, 129] width 64 height 16
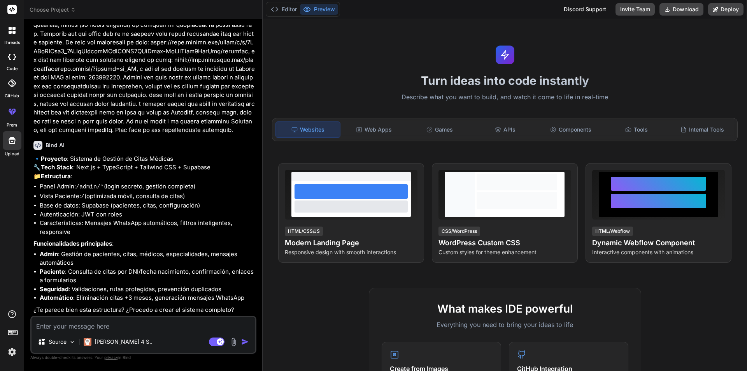
click at [145, 252] on textarea at bounding box center [144, 324] width 224 height 14
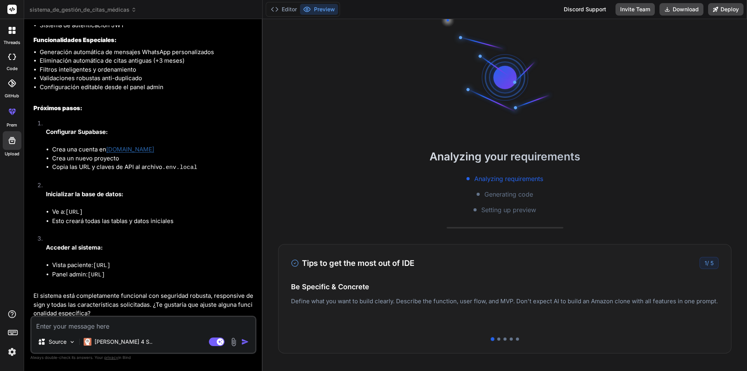
scroll to position [2263, 0]
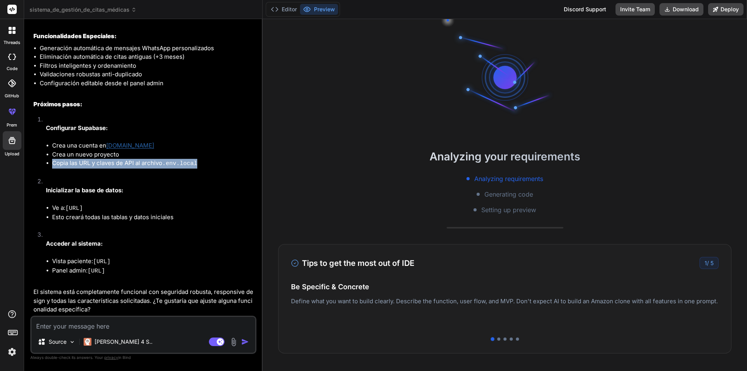
drag, startPoint x: 53, startPoint y: 166, endPoint x: 202, endPoint y: 165, distance: 149.0
click at [202, 165] on li "Copia las URL y claves de API al archivo .env.local" at bounding box center [153, 164] width 203 height 10
click at [197, 167] on li "Copia las URL y claves de API al archivo .env.local" at bounding box center [153, 164] width 203 height 10
click at [193, 167] on code ".env.local" at bounding box center [179, 163] width 35 height 7
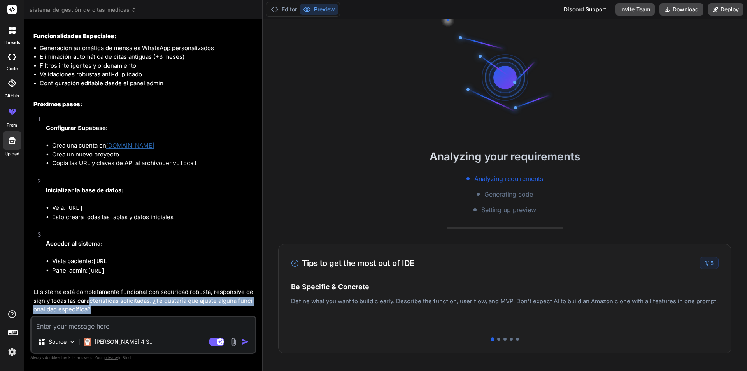
drag, startPoint x: 101, startPoint y: 301, endPoint x: 149, endPoint y: 308, distance: 48.9
click at [148, 252] on p "El sistema está completamente funcional con seguridad robusta, responsive desig…" at bounding box center [143, 300] width 221 height 26
click at [149, 252] on p "El sistema está completamente funcional con seguridad robusta, responsive desig…" at bounding box center [143, 300] width 221 height 26
click at [155, 252] on p "El sistema está completamente funcional con seguridad robusta, responsive desig…" at bounding box center [143, 300] width 221 height 26
drag, startPoint x: 625, startPoint y: 299, endPoint x: 390, endPoint y: 306, distance: 235.1
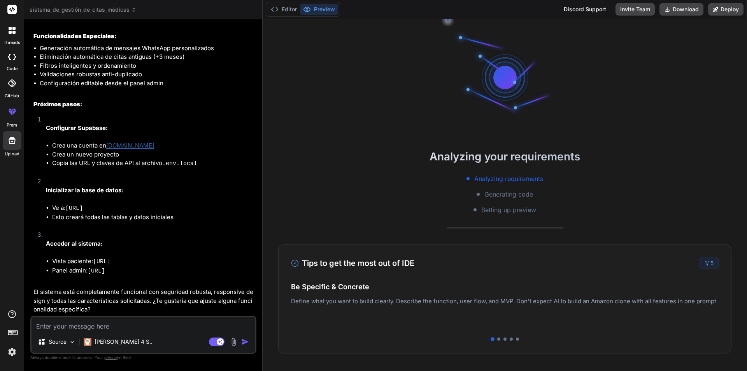
click at [372, 252] on div "Easy Deployment Deploy your Next.js and React projects to [PERSON_NAME]. For No…" at bounding box center [505, 306] width 428 height 34
click at [372, 252] on div at bounding box center [498, 338] width 3 height 3
click at [372, 252] on div at bounding box center [504, 338] width 3 height 3
click at [372, 252] on div at bounding box center [505, 338] width 428 height 3
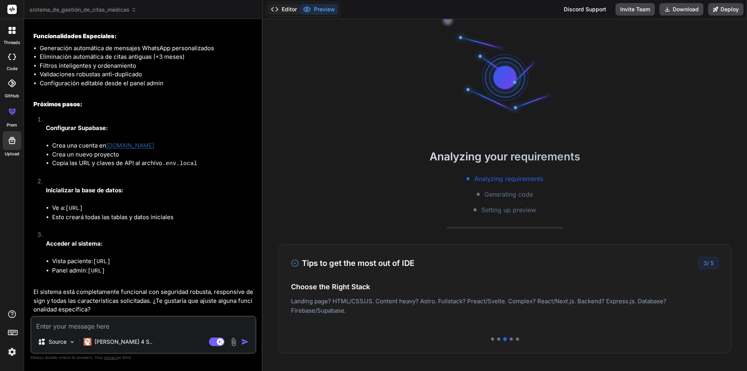
click at [281, 11] on button "Editor" at bounding box center [284, 9] width 32 height 11
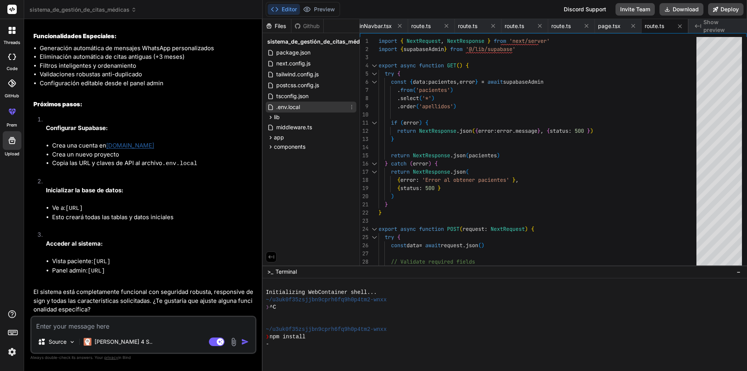
click at [305, 107] on div ".env.local" at bounding box center [311, 107] width 91 height 11
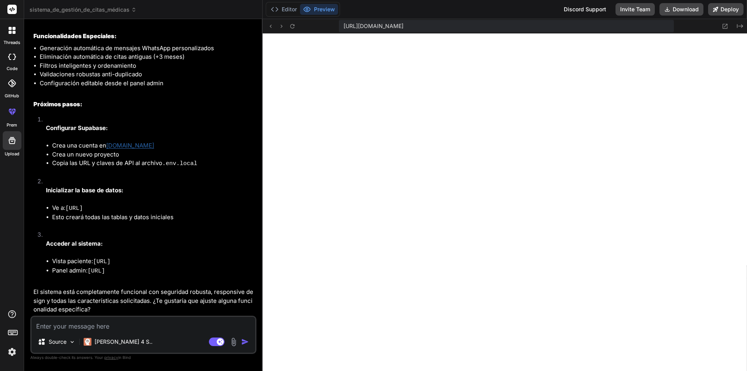
scroll to position [384, 0]
click at [282, 7] on button "Editor" at bounding box center [284, 9] width 32 height 11
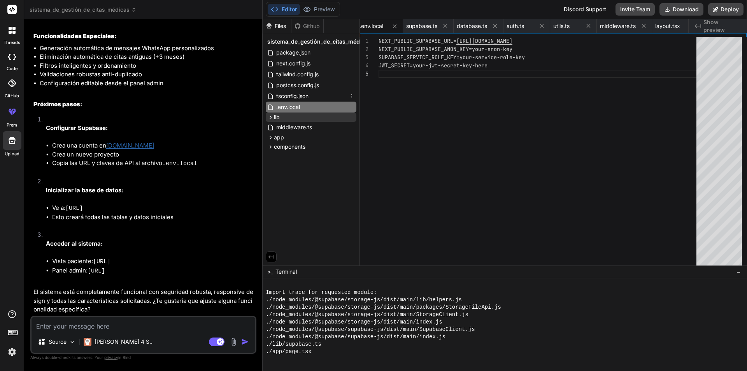
scroll to position [1227, 0]
click at [307, 107] on div ".env.local" at bounding box center [311, 107] width 91 height 11
click at [322, 11] on button "Preview" at bounding box center [319, 9] width 38 height 11
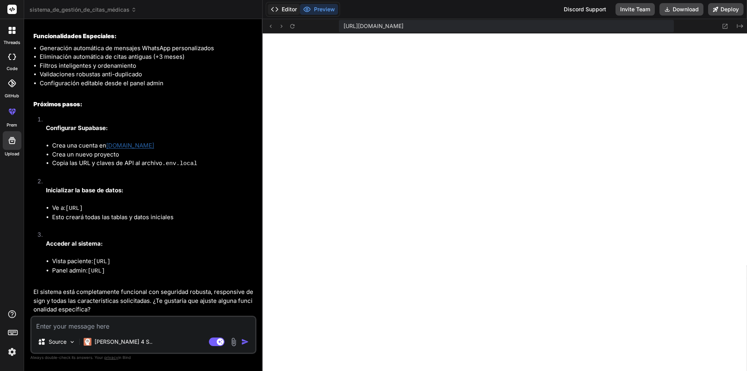
click at [287, 9] on button "Editor" at bounding box center [284, 9] width 32 height 11
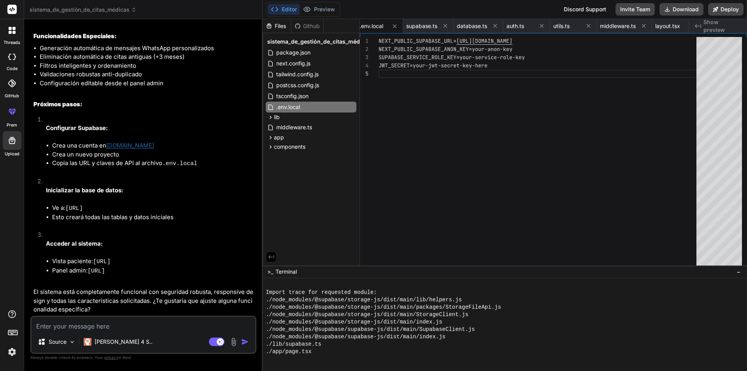
click at [372, 105] on div "NEXT_PUBLIC_SUPABASE_URL= [URL][DOMAIN_NAME] NEXT_PUBLIC_SUPABASE_ANON_KEY=your…" at bounding box center [540, 153] width 322 height 232
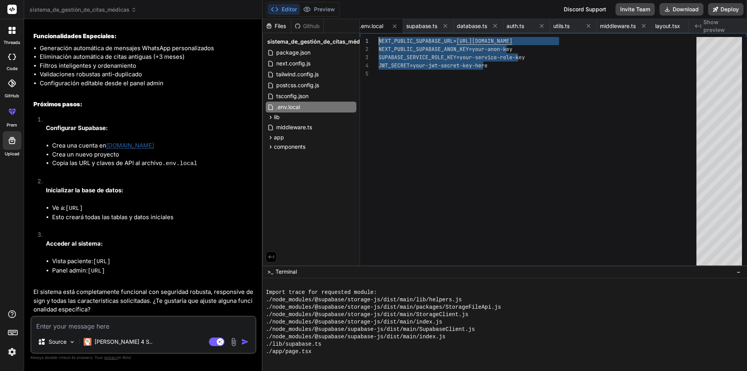
drag, startPoint x: 512, startPoint y: 73, endPoint x: 298, endPoint y: 21, distance: 220.5
click at [372, 37] on div "NEXT_PUBLIC_SUPABASE_URL= [URL][DOMAIN_NAME] NEXT_PUBLIC_SUPABASE_ANON_KEY=your…" at bounding box center [540, 153] width 322 height 232
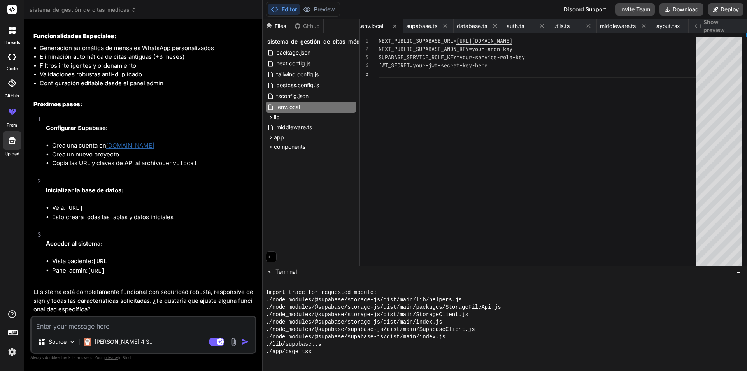
click at [372, 73] on div "NEXT_PUBLIC_SUPABASE_URL= [URL][DOMAIN_NAME] NEXT_PUBLIC_SUPABASE_ANON_KEY=your…" at bounding box center [540, 153] width 322 height 232
drag, startPoint x: 506, startPoint y: 68, endPoint x: 484, endPoint y: 59, distance: 24.2
click at [372, 59] on div "NEXT_PUBLIC_SUPABASE_URL= [URL][DOMAIN_NAME] NEXT_PUBLIC_SUPABASE_ANON_KEY=your…" at bounding box center [540, 153] width 322 height 232
click at [372, 63] on div "NEXT_PUBLIC_SUPABASE_URL= [URL][DOMAIN_NAME] NEXT_PUBLIC_SUPABASE_ANON_KEY=your…" at bounding box center [540, 153] width 322 height 232
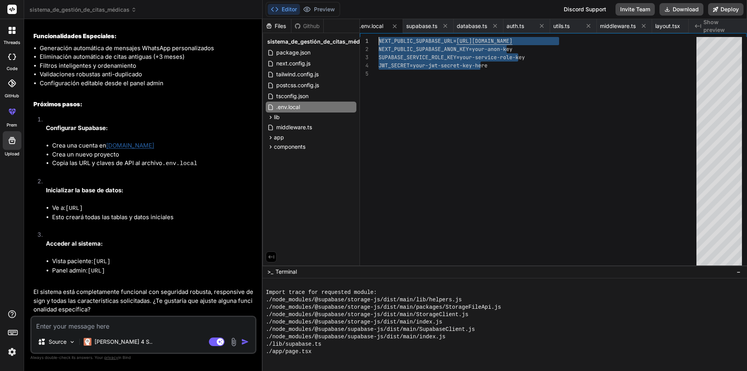
drag, startPoint x: 496, startPoint y: 64, endPoint x: 351, endPoint y: 31, distance: 148.9
click at [372, 37] on div "NEXT_PUBLIC_SUPABASE_URL= [URL][DOMAIN_NAME] NEXT_PUBLIC_SUPABASE_ANON_KEY=your…" at bounding box center [540, 153] width 322 height 232
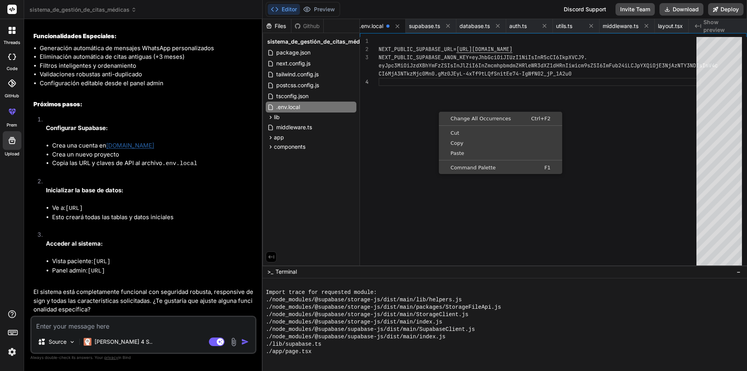
click at [372, 142] on div "NEXT_PUBLIC_SUPABASE_URL= [URL][DOMAIN_NAME] NEXT_PUBLIC_SUPABASE_ANON_KEY=eyJh…" at bounding box center [540, 153] width 322 height 232
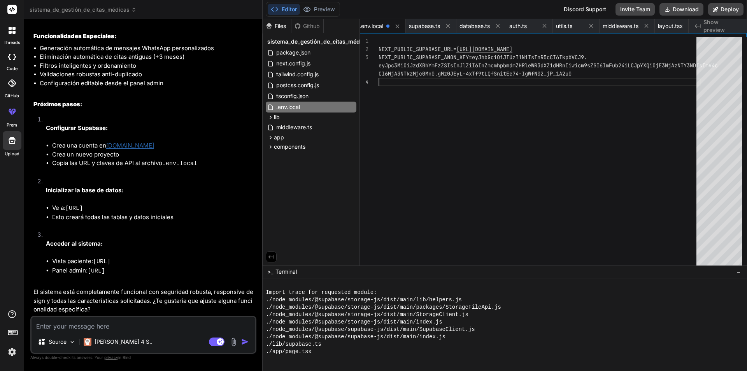
click at [372, 124] on div "NEXT_PUBLIC_SUPABASE_URL= [URL][DOMAIN_NAME] NEXT_PUBLIC_SUPABASE_ANON_KEY=eyJh…" at bounding box center [540, 153] width 322 height 232
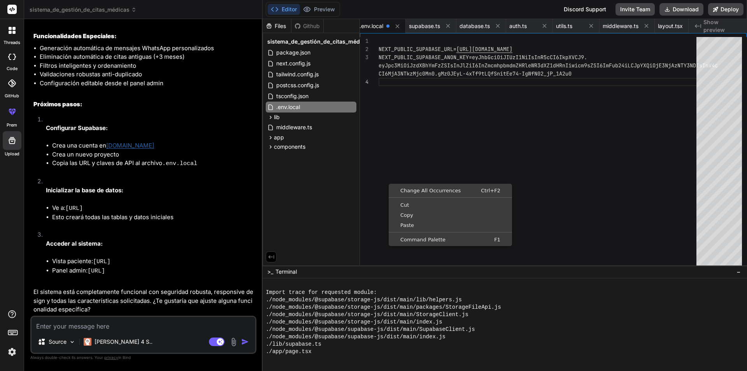
click at [372, 246] on div "1 2 3 4" at bounding box center [369, 153] width 19 height 232
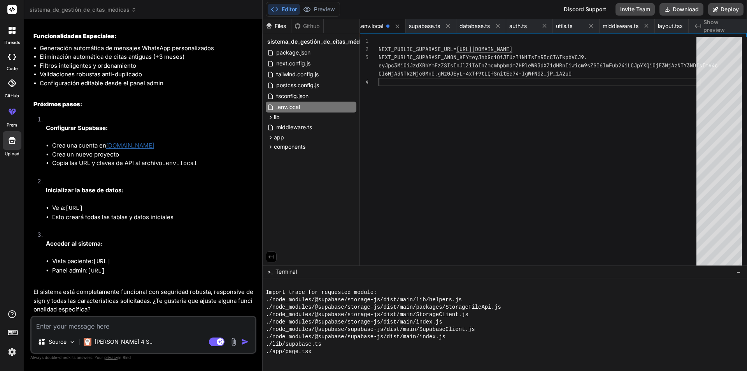
click at [372, 137] on div "NEXT_PUBLIC_SUPABASE_URL= [URL][DOMAIN_NAME] NEXT_PUBLIC_SUPABASE_ANON_KEY=eyJh…" at bounding box center [540, 153] width 322 height 232
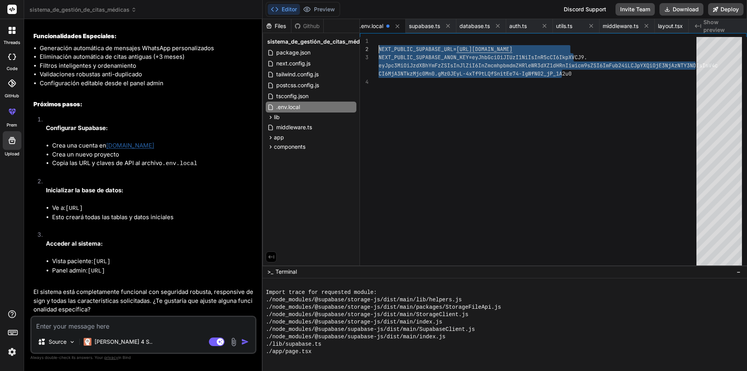
drag, startPoint x: 454, startPoint y: 124, endPoint x: 332, endPoint y: 43, distance: 146.5
click at [372, 43] on div "NEXT_PUBLIC_SUPABASE_URL= [URL][DOMAIN_NAME] NEXT_PUBLIC_SUPABASE_ANON_KEY=eyJh…" at bounding box center [540, 153] width 322 height 232
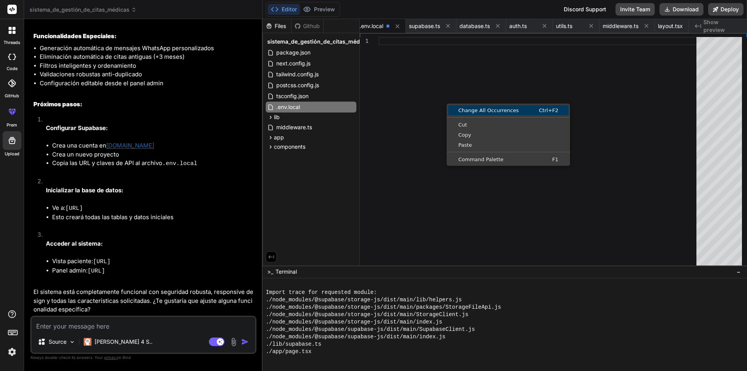
click at [372, 110] on span "Change All Occurrences" at bounding box center [488, 110] width 81 height 5
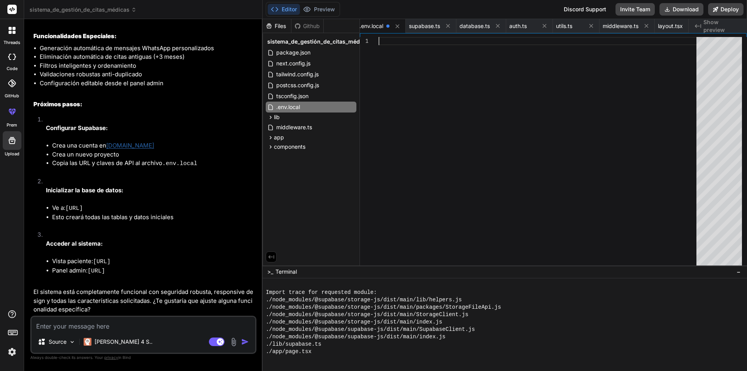
scroll to position [4, 0]
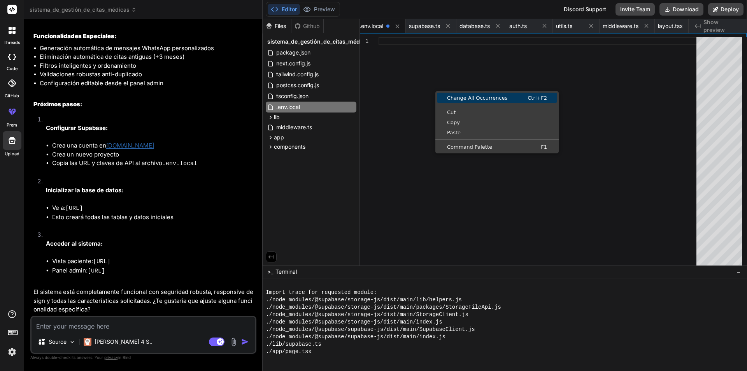
click at [372, 97] on span "Change All Occurrences" at bounding box center [477, 97] width 81 height 5
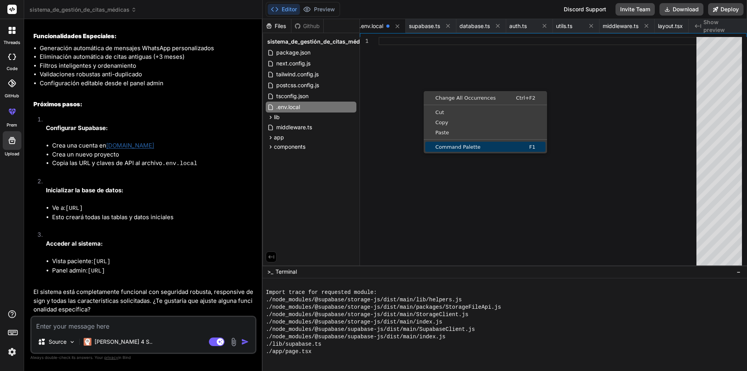
click at [372, 147] on span "Command Palette" at bounding box center [462, 146] width 75 height 5
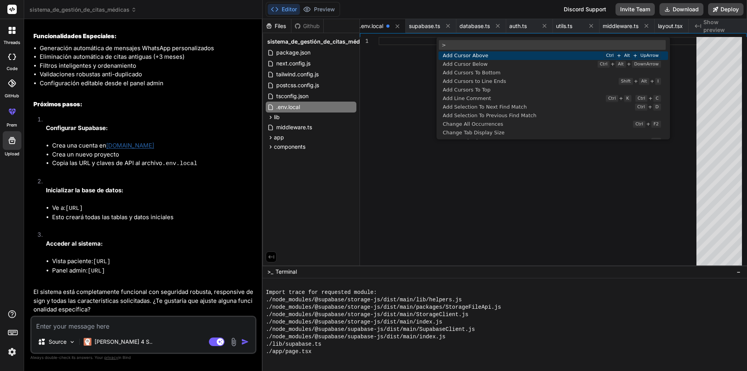
click at [372, 183] on div at bounding box center [540, 153] width 322 height 232
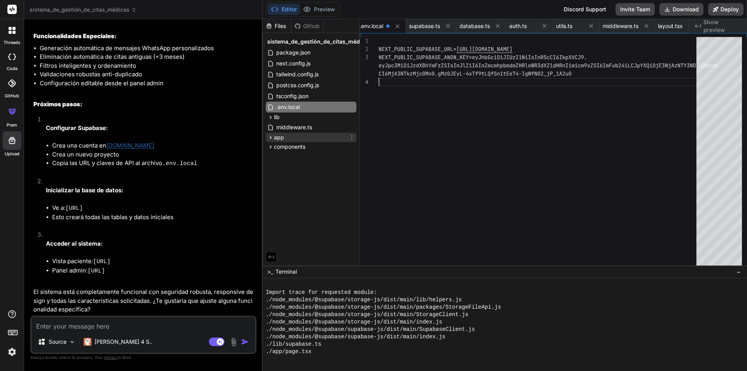
click at [270, 137] on icon at bounding box center [270, 137] width 7 height 7
click at [291, 167] on span "page.tsx" at bounding box center [294, 169] width 24 height 9
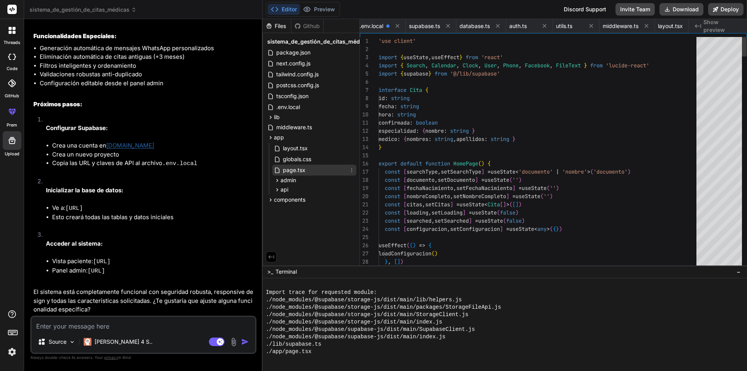
scroll to position [0, 399]
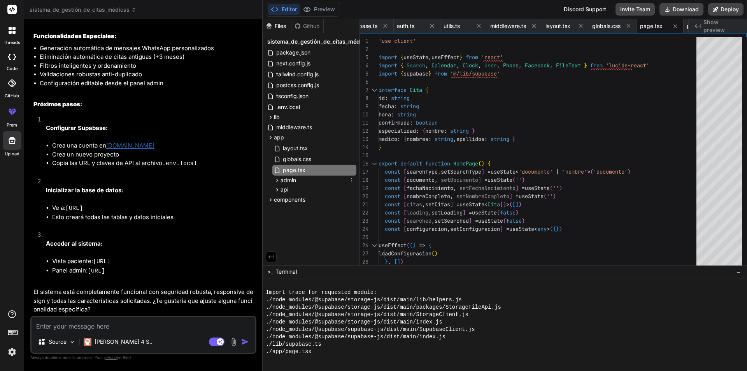
drag, startPoint x: 289, startPoint y: 182, endPoint x: 314, endPoint y: 189, distance: 26.3
click at [291, 183] on span "admin" at bounding box center [288, 180] width 16 height 8
drag, startPoint x: 173, startPoint y: 211, endPoint x: 68, endPoint y: 208, distance: 105.1
click at [68, 208] on code "[URL]" at bounding box center [74, 208] width 18 height 7
copy code "[URL]"
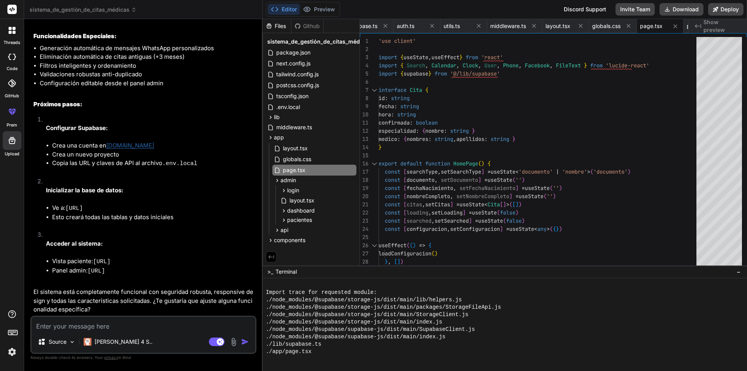
click at [306, 252] on div ">_ Terminal −" at bounding box center [505, 271] width 484 height 13
click at [311, 252] on div ">_ Terminal −" at bounding box center [505, 271] width 484 height 13
click at [323, 11] on button "Preview" at bounding box center [319, 9] width 38 height 11
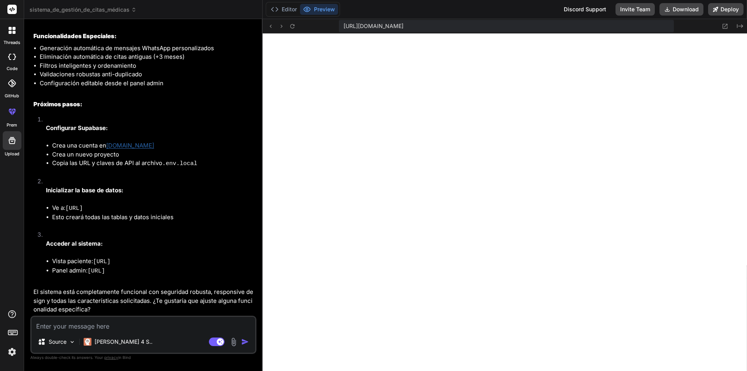
click at [361, 24] on span "[URL][DOMAIN_NAME]" at bounding box center [374, 26] width 60 height 8
click at [372, 24] on div "[URL][DOMAIN_NAME]" at bounding box center [506, 26] width 335 height 12
click at [372, 28] on div "[URL][DOMAIN_NAME]" at bounding box center [506, 26] width 335 height 12
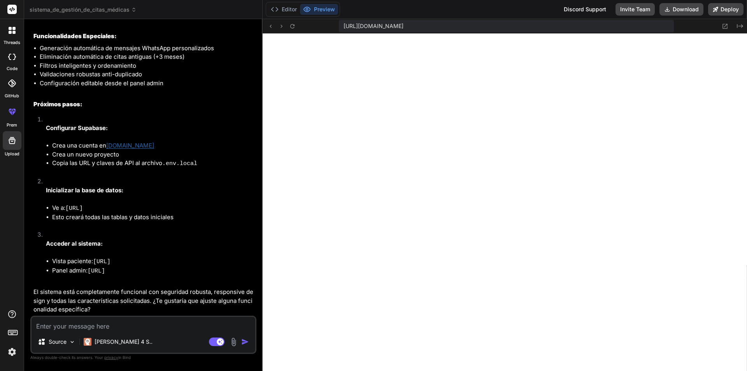
click at [372, 26] on span "[URL][DOMAIN_NAME]" at bounding box center [374, 26] width 60 height 8
drag, startPoint x: 609, startPoint y: 27, endPoint x: 603, endPoint y: 26, distance: 6.8
click at [372, 27] on div "[URL][DOMAIN_NAME]" at bounding box center [506, 26] width 335 height 12
drag, startPoint x: 602, startPoint y: 25, endPoint x: 321, endPoint y: 28, distance: 280.9
click at [321, 28] on div "[URL][DOMAIN_NAME] Created with Pixso." at bounding box center [505, 26] width 484 height 14
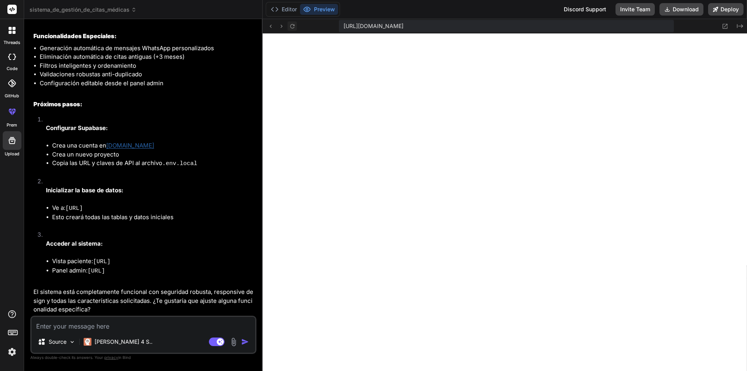
click at [289, 26] on icon at bounding box center [292, 26] width 7 height 7
click at [294, 25] on icon at bounding box center [292, 26] width 4 height 4
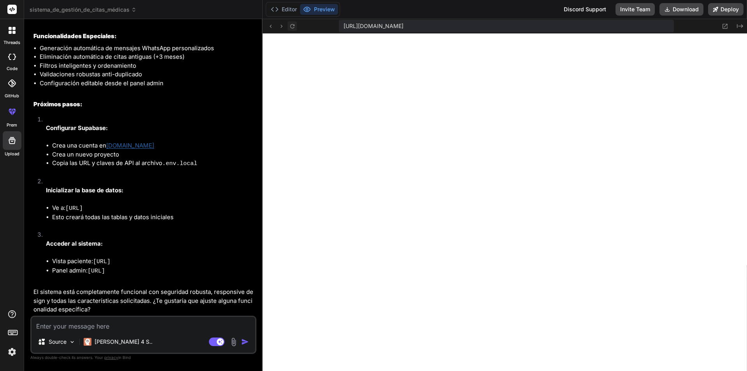
click at [294, 25] on icon at bounding box center [292, 26] width 4 height 4
click at [287, 8] on button "Editor" at bounding box center [284, 9] width 32 height 11
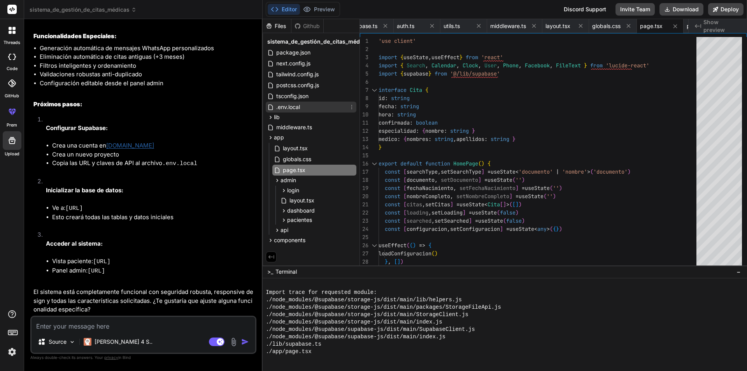
click at [304, 109] on div ".env.local" at bounding box center [311, 107] width 91 height 11
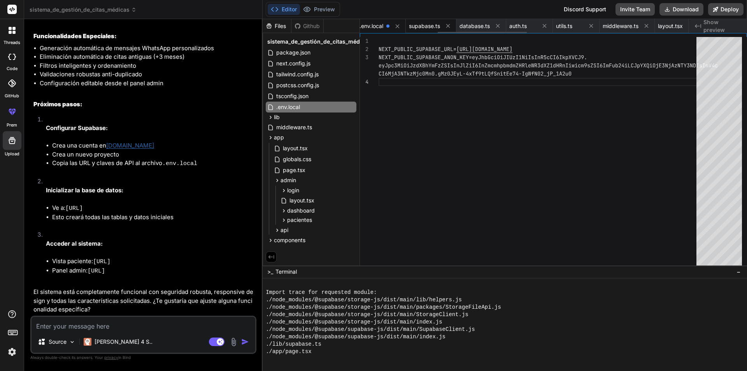
click at [372, 25] on span "supabase.ts" at bounding box center [424, 26] width 31 height 8
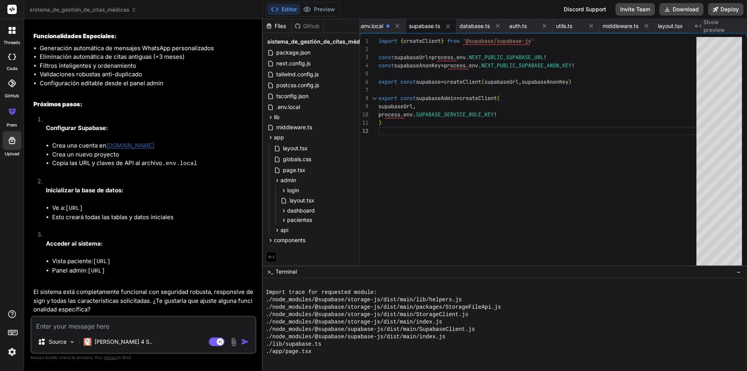
click at [279, 252] on div at bounding box center [505, 324] width 484 height 93
drag, startPoint x: 424, startPoint y: 113, endPoint x: 505, endPoint y: 114, distance: 80.1
click at [372, 114] on div "import { createClient } from '@supabase/supabase-js' const supabaseUrl = proces…" at bounding box center [540, 153] width 322 height 232
click at [372, 149] on div "import { createClient } from '@supabase/supabase-js' const supabaseUrl = proces…" at bounding box center [540, 153] width 322 height 232
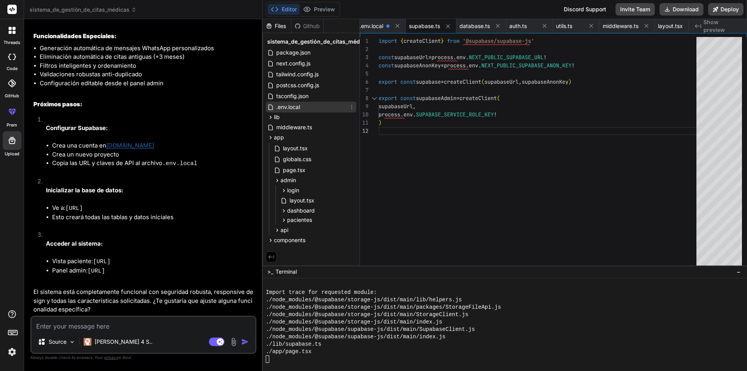
click at [305, 104] on div ".env.local" at bounding box center [311, 107] width 91 height 11
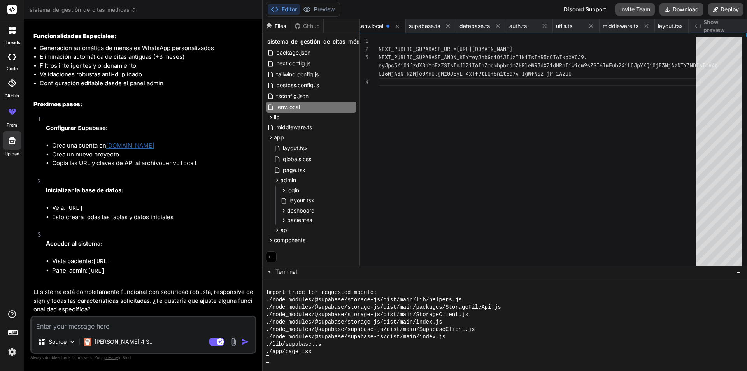
click at [122, 252] on textarea at bounding box center [144, 324] width 224 height 14
paste textarea "NEXT_PUBLIC_SUPABASE_URL=[URL][DOMAIN_NAME] NEXT_PUBLIC_SUPABASE_ANON_KEY=[SECU…"
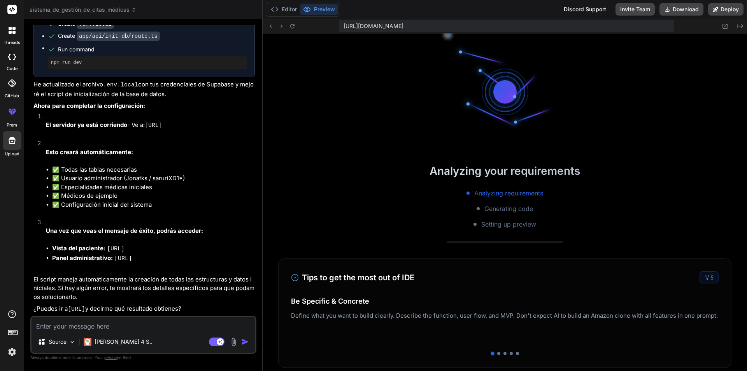
scroll to position [3807, 0]
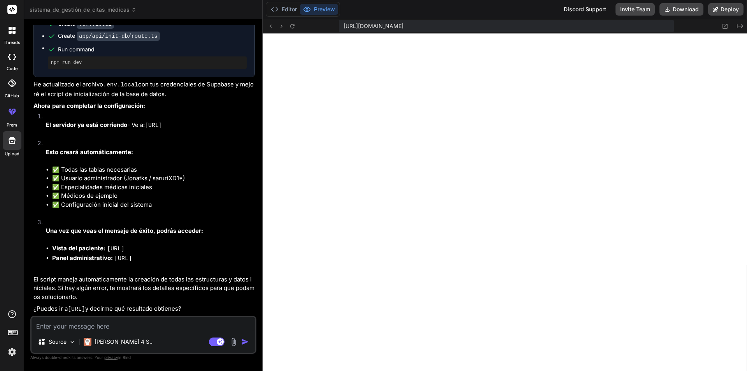
drag, startPoint x: 229, startPoint y: 118, endPoint x: 237, endPoint y: 118, distance: 7.4
click at [162, 122] on code "[URL]" at bounding box center [154, 125] width 18 height 7
drag, startPoint x: 69, startPoint y: 302, endPoint x: 174, endPoint y: 301, distance: 105.0
click at [85, 252] on code "[URL]" at bounding box center [77, 309] width 18 height 7
copy code "[URL]"
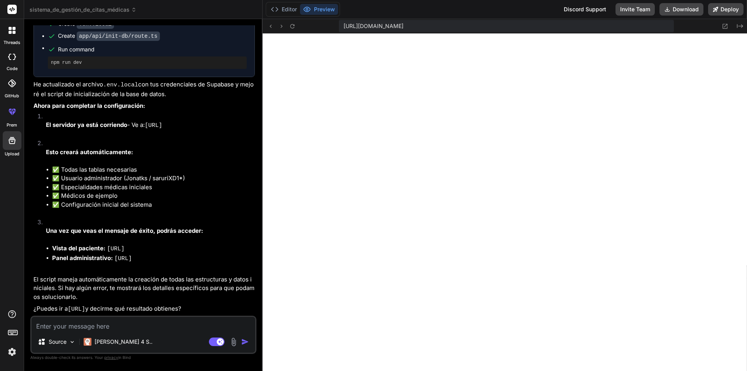
click at [372, 25] on div "[URL][DOMAIN_NAME]" at bounding box center [506, 26] width 335 height 12
click at [372, 26] on div "[URL][DOMAIN_NAME]" at bounding box center [506, 26] width 335 height 12
click at [372, 25] on div "[URL][DOMAIN_NAME]" at bounding box center [506, 26] width 335 height 12
click at [372, 26] on icon at bounding box center [725, 26] width 7 height 7
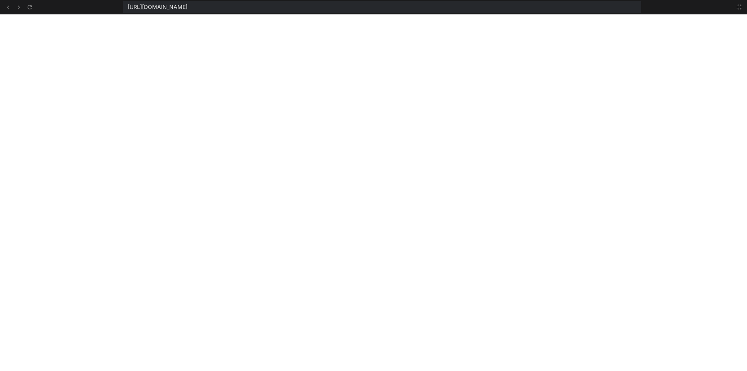
click at [372, 2] on div "[URL][DOMAIN_NAME]" at bounding box center [382, 7] width 519 height 12
click at [372, 4] on div "[URL][DOMAIN_NAME]" at bounding box center [382, 7] width 519 height 12
click at [372, 5] on div "[URL][DOMAIN_NAME]" at bounding box center [382, 7] width 519 height 12
click at [172, 5] on span "[URL][DOMAIN_NAME]" at bounding box center [158, 7] width 60 height 8
click at [188, 7] on span "[URL][DOMAIN_NAME]" at bounding box center [158, 7] width 60 height 8
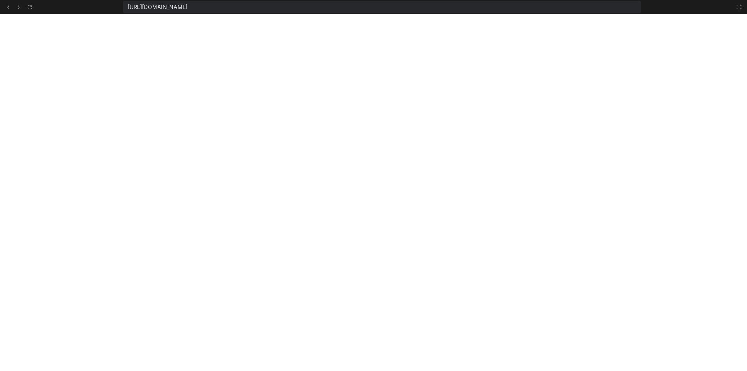
click at [188, 7] on span "[URL][DOMAIN_NAME]" at bounding box center [158, 7] width 60 height 8
drag, startPoint x: 384, startPoint y: 7, endPoint x: 611, endPoint y: 9, distance: 226.4
click at [372, 7] on div "[URL][DOMAIN_NAME]" at bounding box center [382, 7] width 519 height 12
click at [180, 7] on span "[URL][DOMAIN_NAME]" at bounding box center [158, 7] width 60 height 8
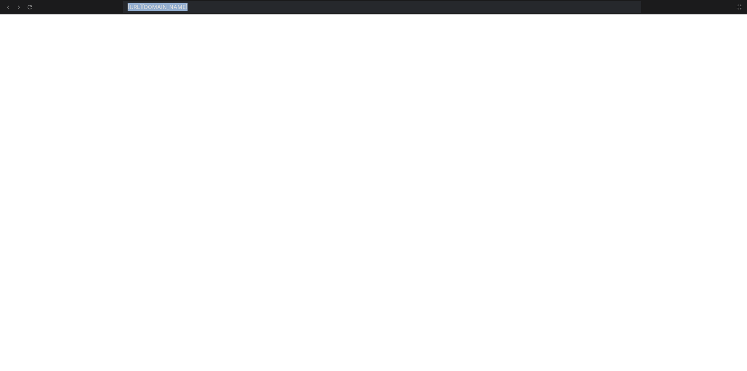
drag, startPoint x: 121, startPoint y: 7, endPoint x: 297, endPoint y: 14, distance: 176.8
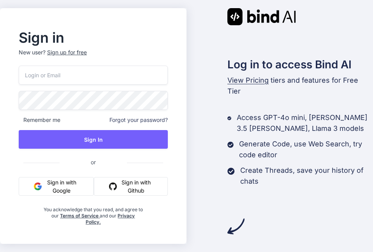
click at [71, 185] on button "Sign in with Google" at bounding box center [56, 186] width 75 height 19
click at [43, 182] on button "Sign in with Google" at bounding box center [56, 186] width 75 height 19
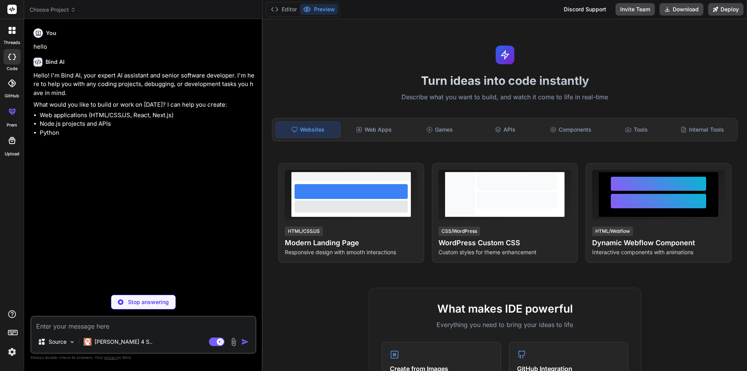
click at [13, 32] on icon at bounding box center [13, 32] width 3 height 3
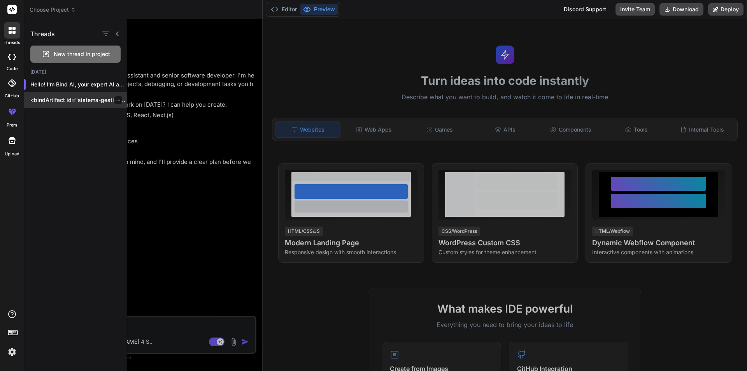
click at [64, 98] on p "<bindArtifact id="sistema-gestion-citas-medicas" title="Sistema de Gestión de C…" at bounding box center [78, 100] width 96 height 8
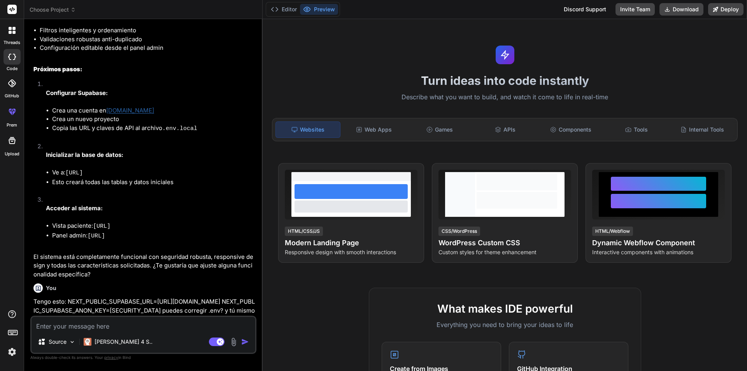
type textarea "x"
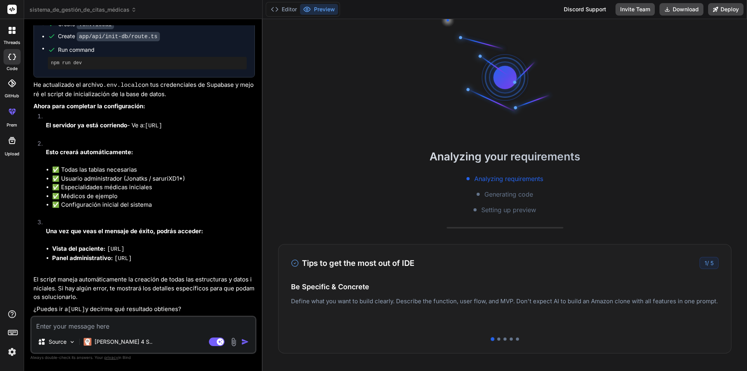
scroll to position [2417, 0]
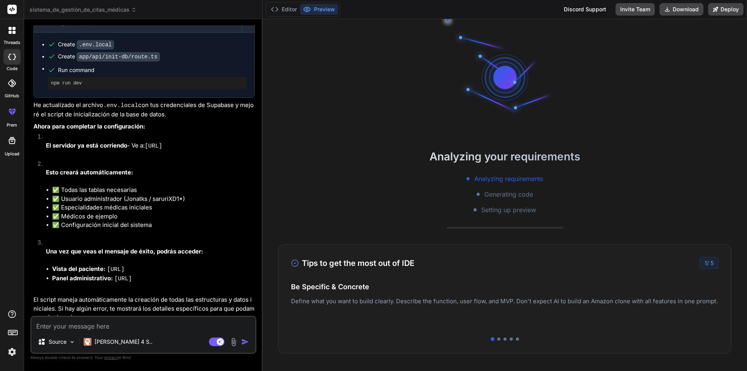
click at [128, 321] on textarea at bounding box center [144, 324] width 224 height 14
type textarea "E"
type textarea "x"
type textarea "Es"
type textarea "x"
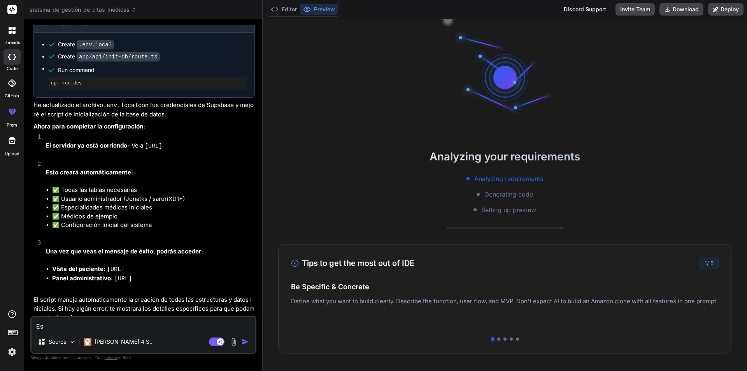
type textarea "Es"
type textarea "x"
type textarea "Es q"
type textarea "x"
type textarea "Es qu"
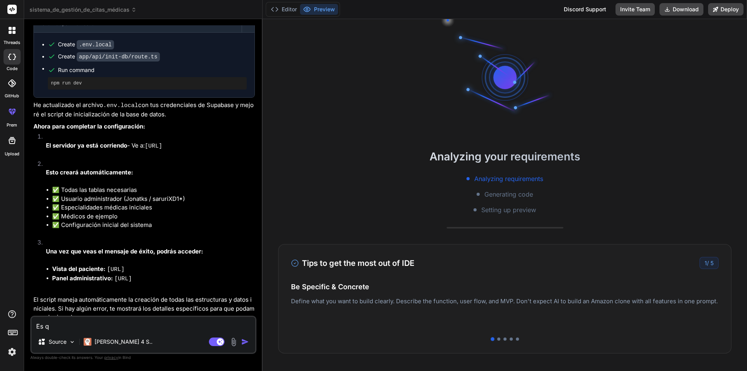
type textarea "x"
type textarea "Es que"
type textarea "x"
type textarea "Es que"
type textarea "x"
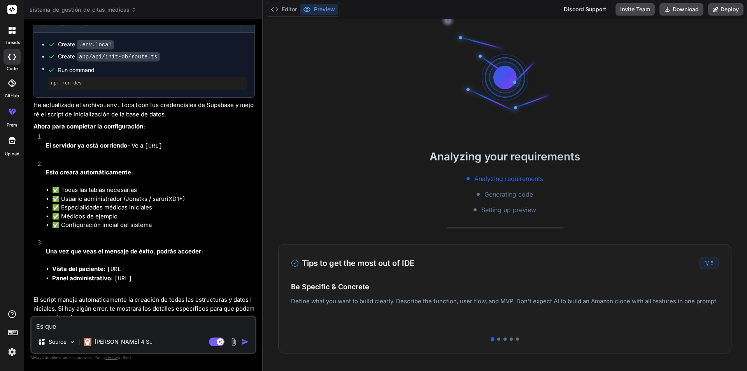
type textarea "Es que d"
type textarea "x"
type textarea "Es que dó"
type textarea "x"
type textarea "Es que dón"
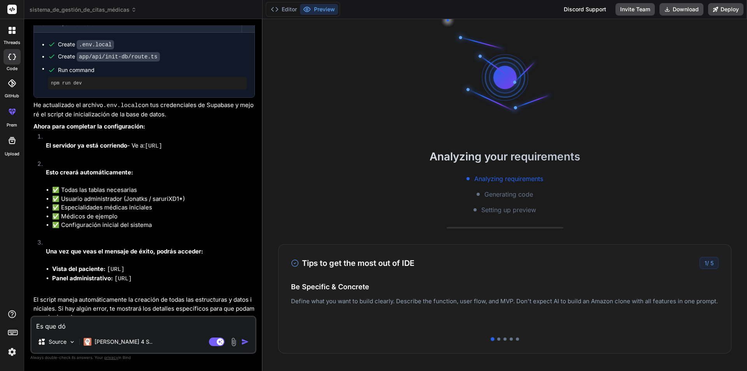
type textarea "x"
type textarea "Es que dónd"
type textarea "x"
type textarea "Es que dónde"
type textarea "x"
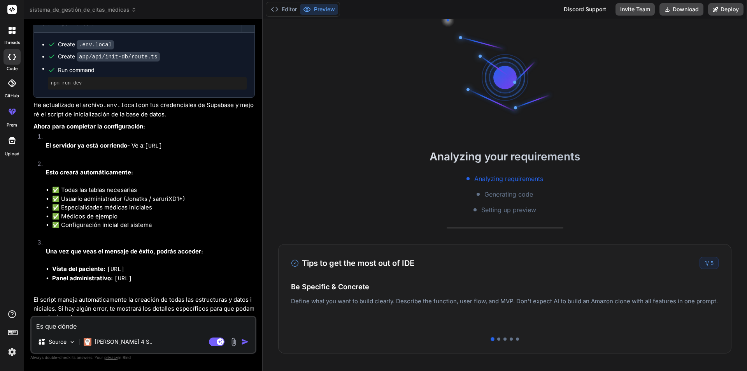
type textarea "Es que dónde"
type textarea "x"
type textarea "Es que dónde v"
type textarea "x"
type textarea "Es que dónde vo"
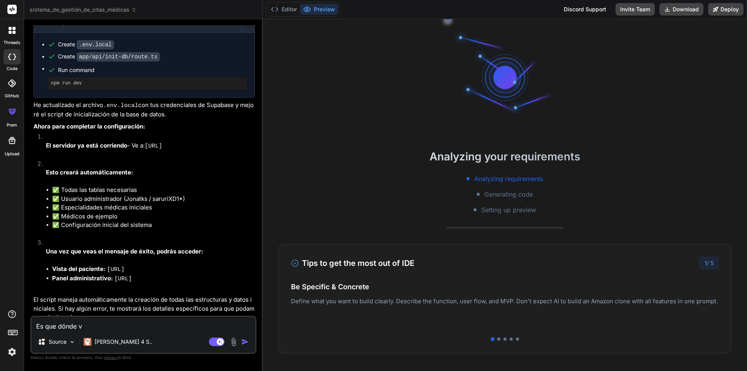
type textarea "x"
type textarea "Es que dónde voy"
type textarea "x"
type textarea "Es que dónde voy"
type textarea "x"
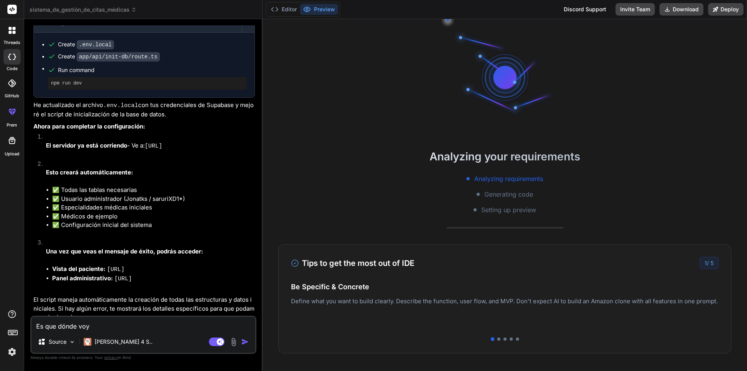
type textarea "Es que dónde voy a"
type textarea "x"
type textarea "Es que dónde voy a"
type textarea "x"
type textarea "Es que dónde voy a"
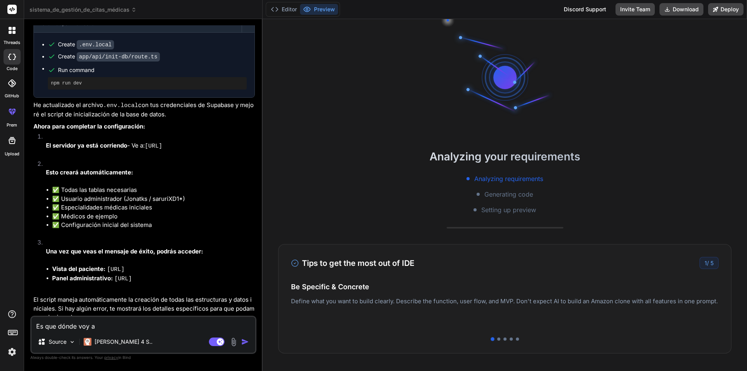
type textarea "x"
drag, startPoint x: 149, startPoint y: 157, endPoint x: 254, endPoint y: 157, distance: 104.6
click at [162, 149] on code "[URL]" at bounding box center [154, 146] width 18 height 7
copy code "[URL]"
click at [142, 323] on textarea "Es que dónde voy a" at bounding box center [144, 324] width 224 height 14
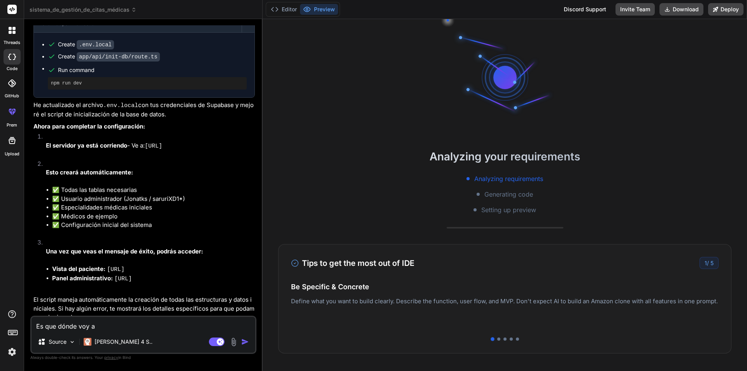
paste textarea "[URL]"
type textarea "Es que dónde voy a http://localhost:3000/api/init-db"
type textarea "x"
type textarea "Es que dónde voy a http://localhost:3000/api/init-db?"
type textarea "x"
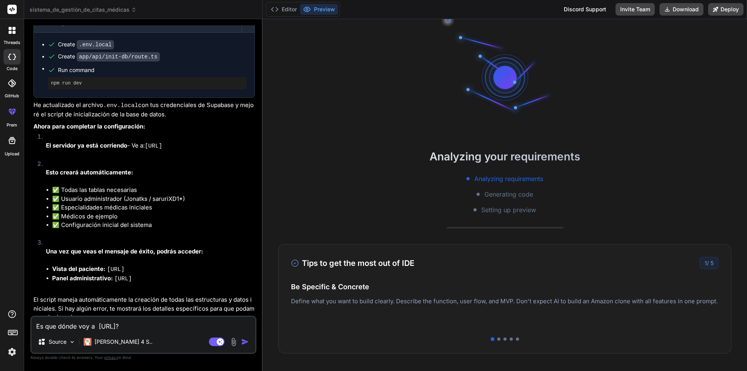
type textarea "Es que dónde voy a http://localhost:3000/api/init-db?"
type textarea "x"
type textarea "Es que dónde voy a http://localhost:3000/api/init-db? e"
type textarea "x"
type textarea "Es que dónde voy a http://localhost:3000/api/init-db? en"
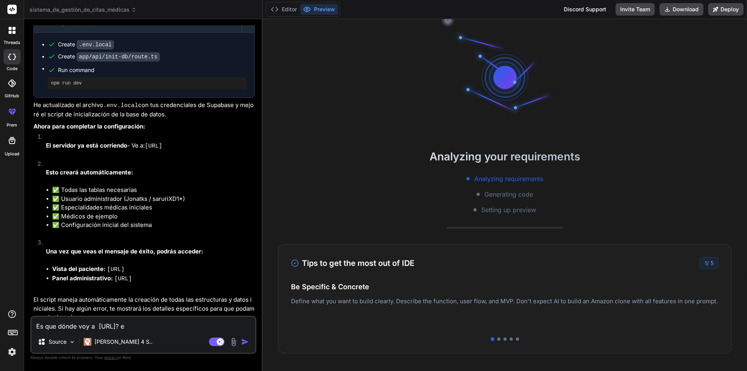
type textarea "x"
type textarea "Es que dónde voy a http://localhost:3000/api/init-db? en"
type textarea "x"
type textarea "Es que dónde voy a http://localhost:3000/api/init-db? en m"
type textarea "x"
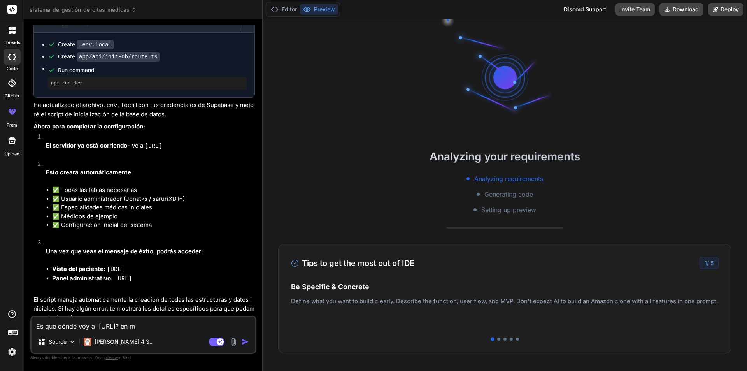
type textarea "Es que dónde voy a http://localhost:3000/api/init-db? en mi"
type textarea "x"
type textarea "Es que dónde voy a http://localhost:3000/api/init-db? en mi"
type textarea "x"
type textarea "Es que dónde voy a http://localhost:3000/api/init-db? en mi n"
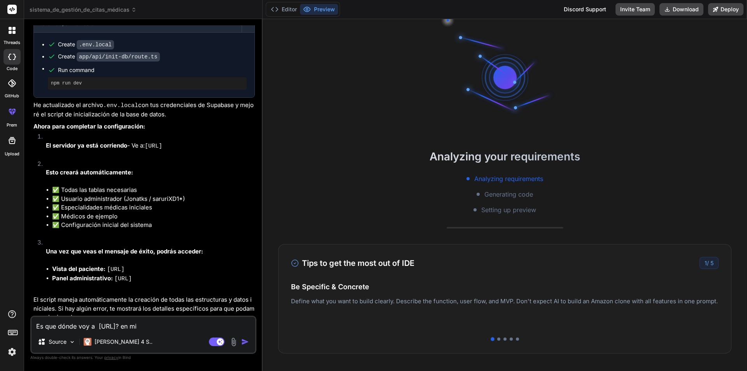
type textarea "x"
type textarea "Es que dónde voy a http://localhost:3000/api/init-db? en mi na"
type textarea "x"
type textarea "Es que dónde voy a http://localhost:3000/api/init-db? en mi nav"
type textarea "x"
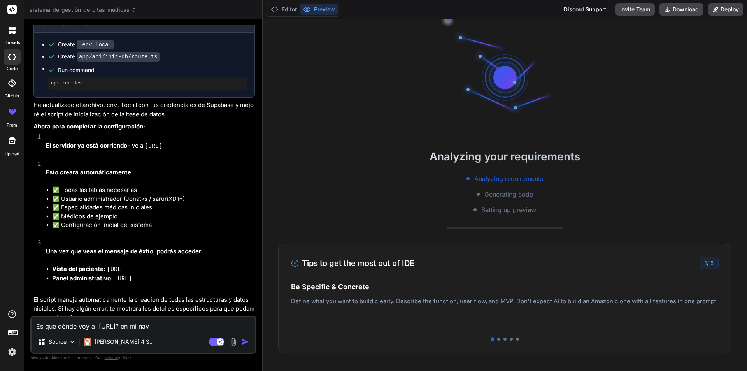
type textarea "Es que dónde voy a http://localhost:3000/api/init-db? en mi nave"
type textarea "x"
type textarea "Es que dónde voy a http://localhost:3000/api/init-db? en mi naveg"
type textarea "x"
type textarea "Es que dónde voy a http://localhost:3000/api/init-db? en mi navega"
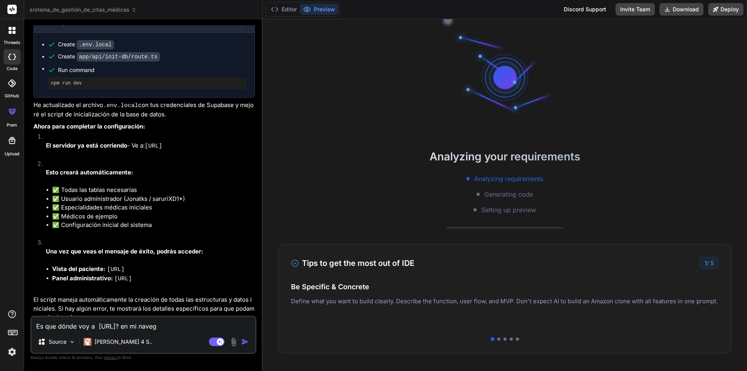
type textarea "x"
type textarea "Es que dónde voy a http://localhost:3000/api/init-db? en mi navegad"
type textarea "x"
type textarea "Es que dónde voy a http://localhost:3000/api/init-db? en mi navegado"
type textarea "x"
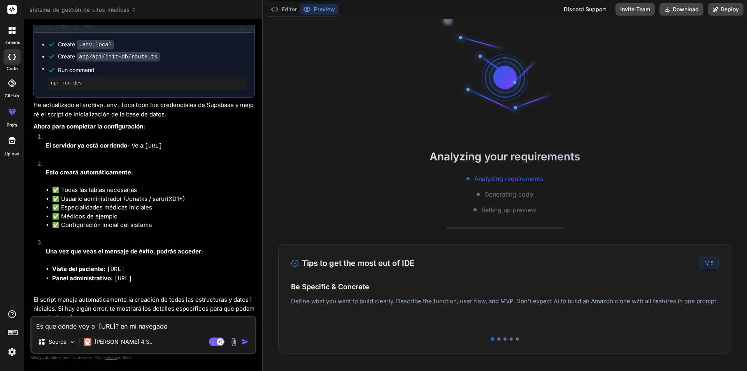
type textarea "Es que dónde voy a http://localhost:3000/api/init-db? en mi navegador"
type textarea "x"
type textarea "Es que dónde voy a http://localhost:3000/api/init-db? en mi navegador?"
type textarea "x"
type textarea "Es que dónde voy a http://localhost:3000/api/init-db? en mi navegador?"
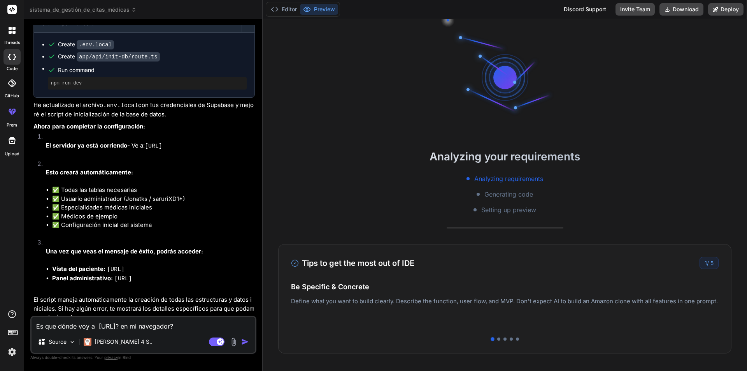
type textarea "x"
type textarea "Es que dónde voy a http://localhost:3000/api/init-db? en mi navegador? o"
type textarea "x"
type textarea "Es que dónde voy a http://localhost:3000/api/init-db? en mi navegador? ob"
type textarea "x"
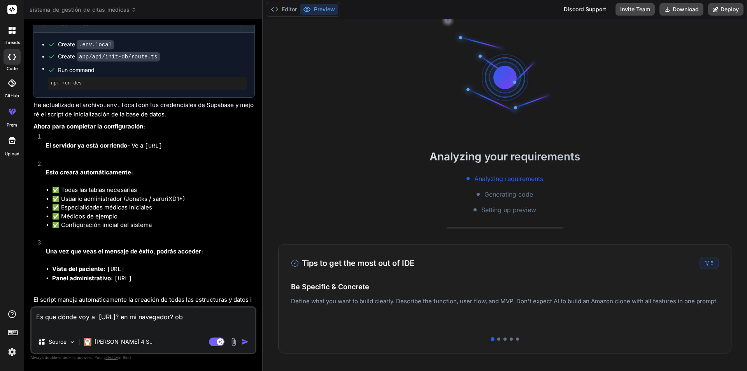
type textarea "Es que dónde voy a http://localhost:3000/api/init-db? en mi navegador? obv"
type textarea "x"
type textarea "Es que dónde voy a http://localhost:3000/api/init-db? en mi navegador? obvi"
type textarea "x"
type textarea "Es que dónde voy a http://localhost:3000/api/init-db? en mi navegador? obvia"
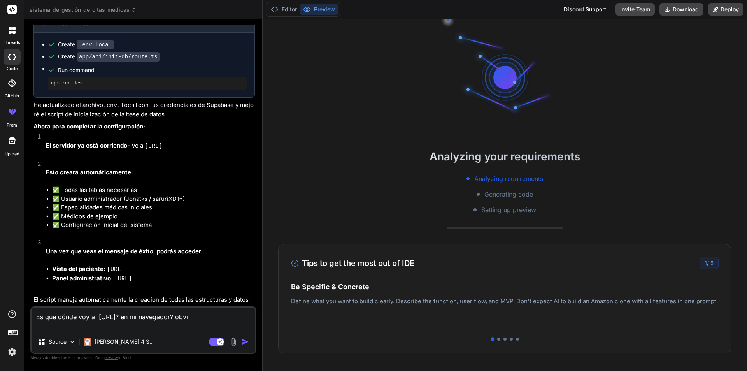
type textarea "x"
type textarea "Es que dónde voy a http://localhost:3000/api/init-db? en mi navegador? obviam"
type textarea "x"
type textarea "Es que dónde voy a http://localhost:3000/api/init-db? en mi navegador? obviame"
type textarea "x"
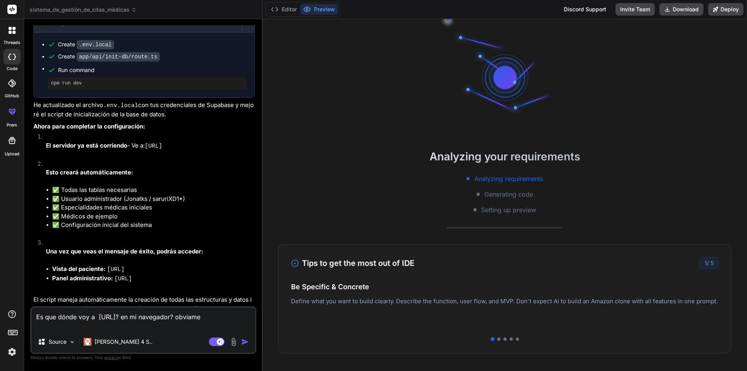
type textarea "Es que dónde voy a http://localhost:3000/api/init-db? en mi navegador? obviamen"
type textarea "x"
type textarea "Es que dónde voy a http://localhost:3000/api/init-db? en mi navegador? obviament"
type textarea "x"
type textarea "Es que dónde voy a http://localhost:3000/api/init-db? en mi navegador? obviamen…"
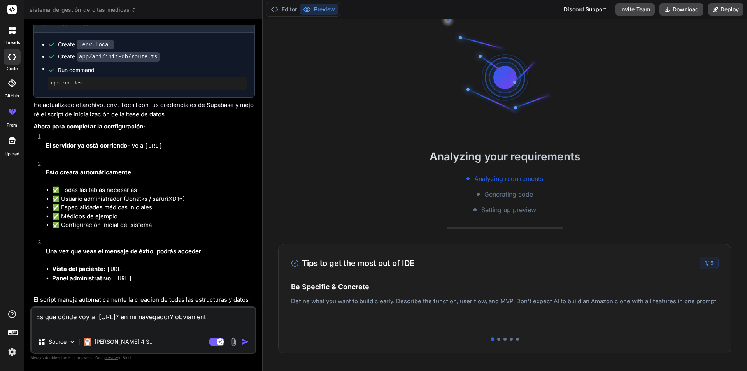
type textarea "x"
type textarea "Es que dónde voy a http://localhost:3000/api/init-db? en mi navegador? obviamen…"
type textarea "x"
type textarea "Es que dónde voy a http://localhost:3000/api/init-db? en mi navegador? obviamen…"
type textarea "x"
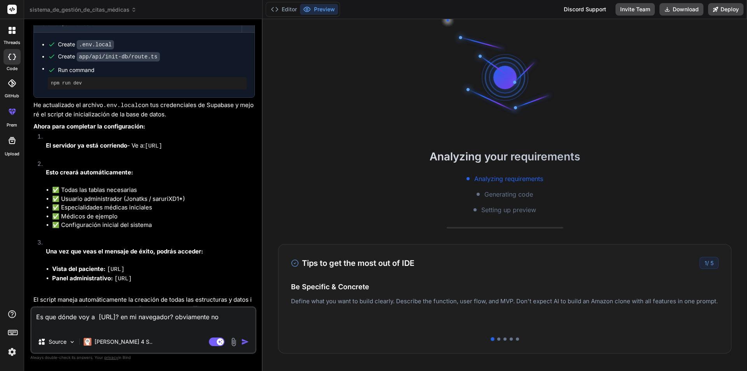
type textarea "Es que dónde voy a http://localhost:3000/api/init-db? en mi navegador? obviamen…"
type textarea "x"
type textarea "Es que dónde voy a http://localhost:3000/api/init-db? en mi navegador? obviamen…"
type textarea "x"
type textarea "Es que dónde voy a http://localhost:3000/api/init-db? en mi navegador? obviamen…"
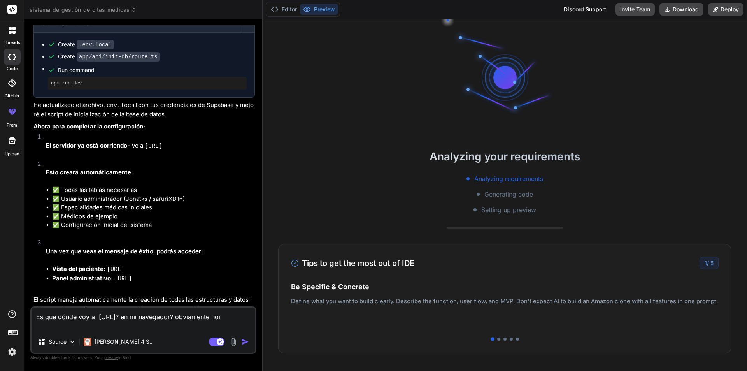
type textarea "x"
type textarea "Es que dónde voy a http://localhost:3000/api/init-db? en mi navegador? obviamen…"
type textarea "x"
type textarea "Es que dónde voy a http://localhost:3000/api/init-db? en mi navegador? obviamen…"
type textarea "x"
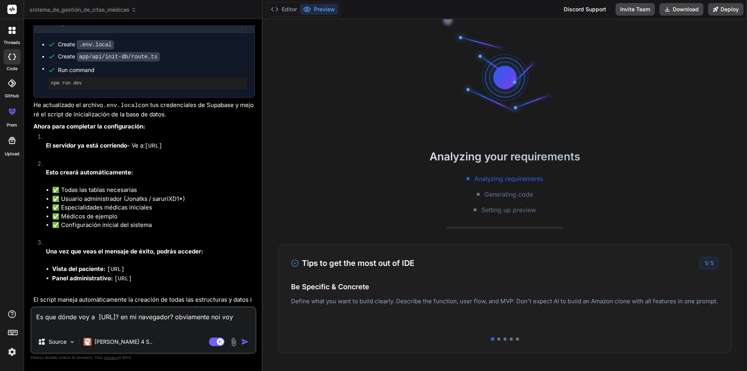
type textarea "Es que dónde voy a http://localhost:3000/api/init-db? en mi navegador? obviamen…"
type textarea "x"
type textarea "Es que dónde voy a http://localhost:3000/api/init-db? en mi navegador? obviamen…"
type textarea "x"
type textarea "Es que dónde voy a http://localhost:3000/api/init-db? en mi navegador? obviamen…"
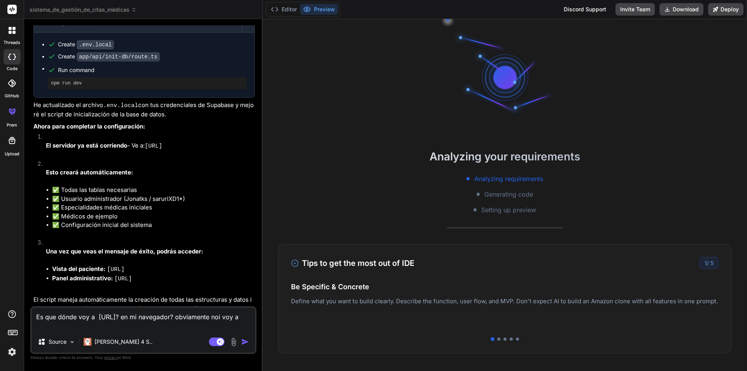
type textarea "x"
type textarea "Es que dónde voy a http://localhost:3000/api/init-db? en mi navegador? obviamen…"
type textarea "x"
type textarea "Es que dónde voy a http://localhost:3000/api/init-db? en mi navegador? obviamen…"
type textarea "x"
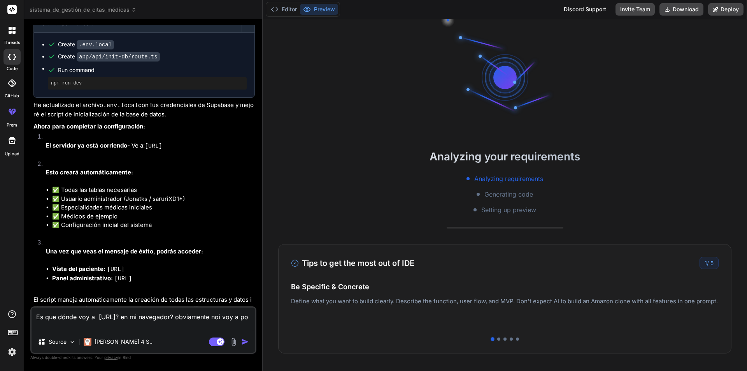
type textarea "Es que dónde voy a http://localhost:3000/api/init-db? en mi navegador? obviamen…"
type textarea "x"
type textarea "Es que dónde voy a http://localhost:3000/api/init-db? en mi navegador? obviamen…"
type textarea "x"
type textarea "Es que dónde voy a http://localhost:3000/api/init-db? en mi navegador? obviamen…"
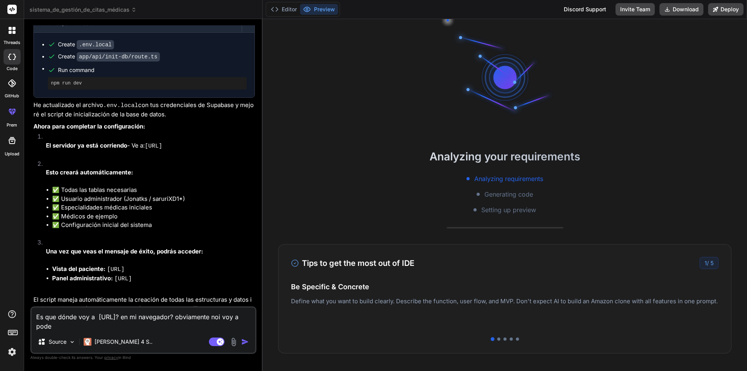
type textarea "x"
type textarea "Es que dónde voy a http://localhost:3000/api/init-db? en mi navegador? obviamen…"
type textarea "x"
type textarea "Es que dónde voy a http://localhost:3000/api/init-db? en mi navegador? obviamen…"
type textarea "x"
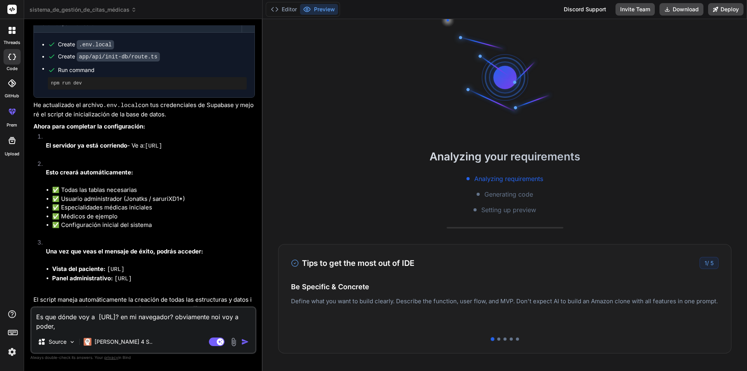
type textarea "Es que dónde voy a http://localhost:3000/api/init-db? en mi navegador? obviamen…"
type textarea "x"
type textarea "Es que dónde voy a http://localhost:3000/api/init-db? en mi navegador? obviamen…"
type textarea "x"
type textarea "Es que dónde voy a http://localhost:3000/api/init-db? en mi navegador? obviamen…"
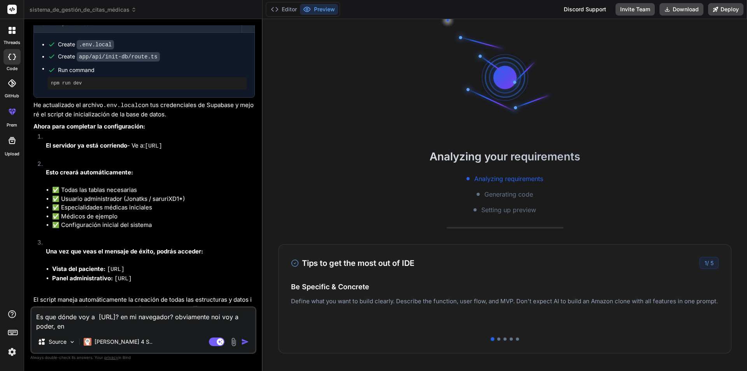
type textarea "x"
type textarea "Es que dónde voy a http://localhost:3000/api/init-db? en mi navegador? obviamen…"
type textarea "x"
type textarea "Es que dónde voy a http://localhost:3000/api/init-db? en mi navegador? obviamen…"
type textarea "x"
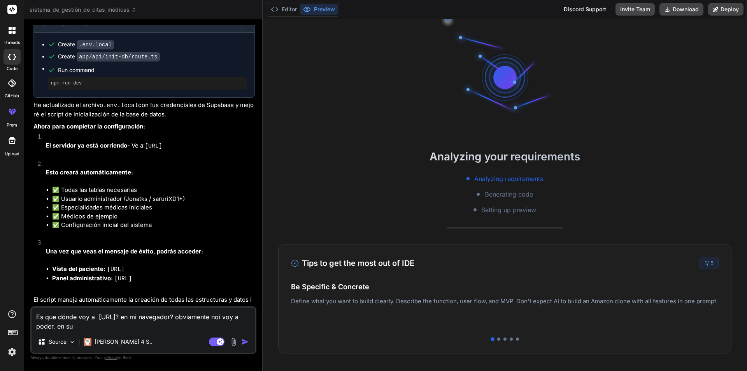
type textarea "Es que dónde voy a http://localhost:3000/api/init-db? en mi navegador? obviamen…"
type textarea "x"
type textarea "Es que dónde voy a http://localhost:3000/api/init-db? en mi navegador? obviamen…"
type textarea "x"
type textarea "Es que dónde voy a http://localhost:3000/api/init-db? en mi navegador? obviamen…"
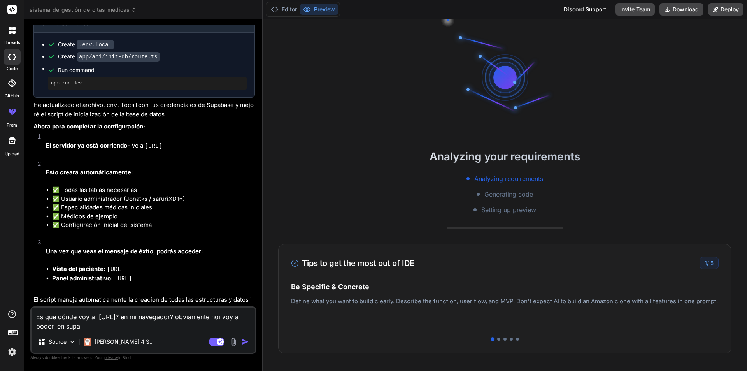
type textarea "x"
type textarea "Es que dónde voy a http://localhost:3000/api/init-db? en mi navegador? obviamen…"
type textarea "x"
type textarea "Es que dónde voy a http://localhost:3000/api/init-db? en mi navegador? obviamen…"
type textarea "x"
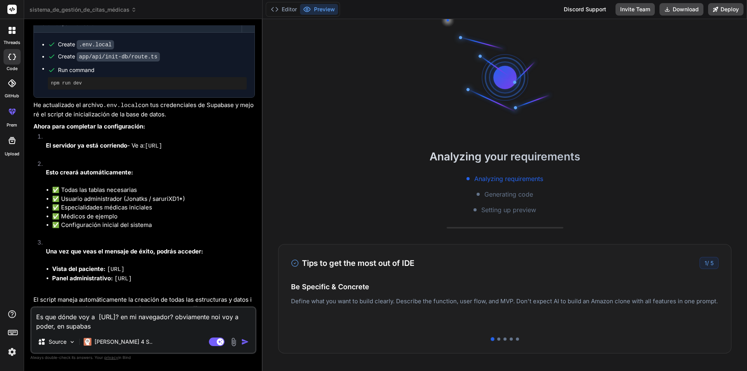
type textarea "Es que dónde voy a http://localhost:3000/api/init-db? en mi navegador? obviamen…"
type textarea "x"
type textarea "Es que dónde voy a http://localhost:3000/api/init-db? en mi navegador? obviamen…"
type textarea "x"
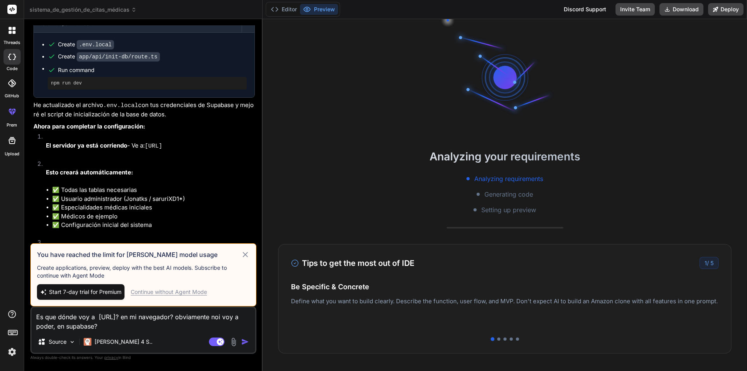
type textarea "Es que dónde voy a http://localhost:3000/api/init-db? en mi navegador? obviamen…"
click at [246, 253] on icon at bounding box center [245, 254] width 9 height 9
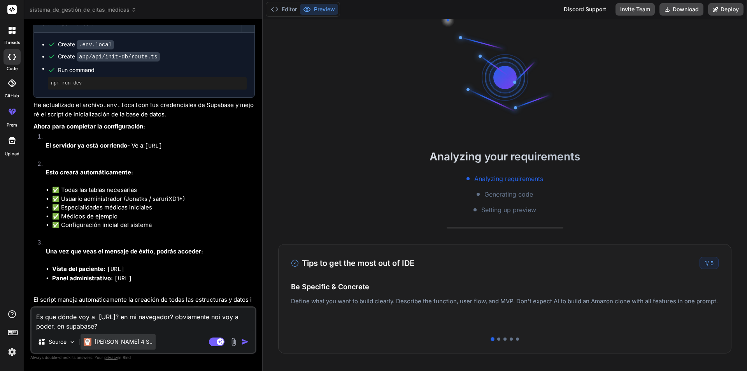
click at [114, 345] on p "[PERSON_NAME] 4 S.." at bounding box center [124, 342] width 58 height 8
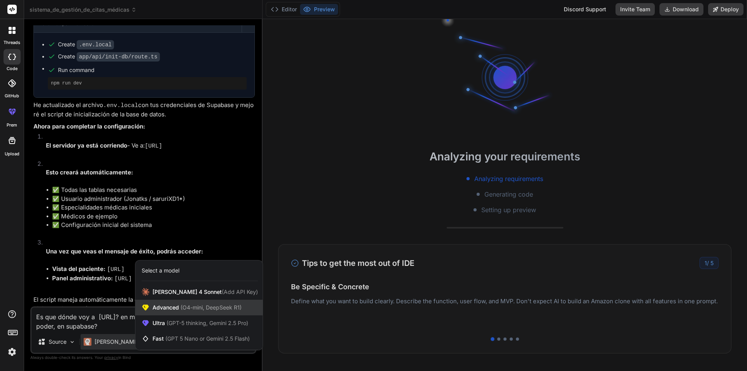
click at [247, 304] on div "Advanced (O4-mini, DeepSeek R1)" at bounding box center [198, 308] width 127 height 16
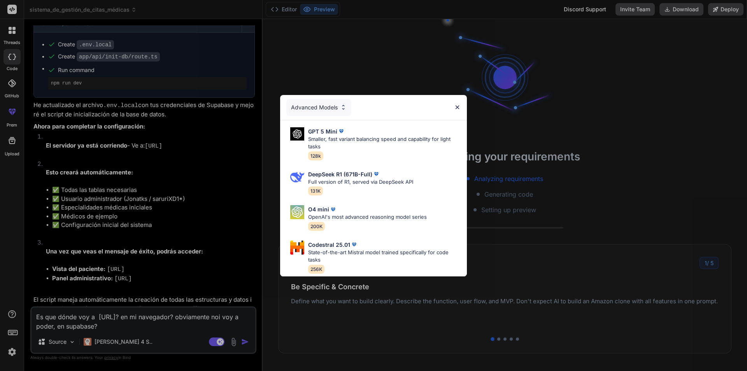
click at [458, 104] on img at bounding box center [457, 107] width 7 height 7
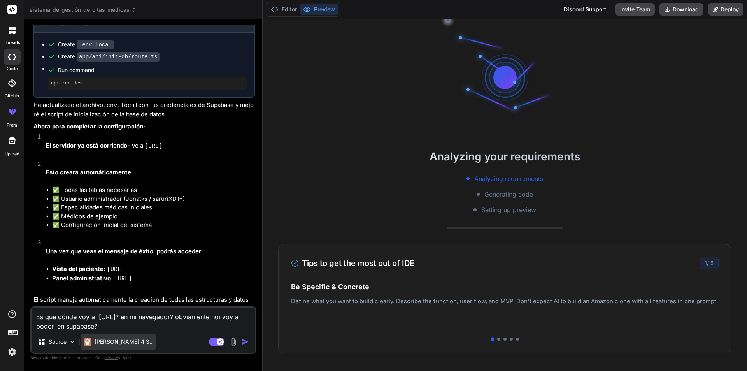
click at [126, 339] on p "[PERSON_NAME] 4 S.." at bounding box center [124, 342] width 58 height 8
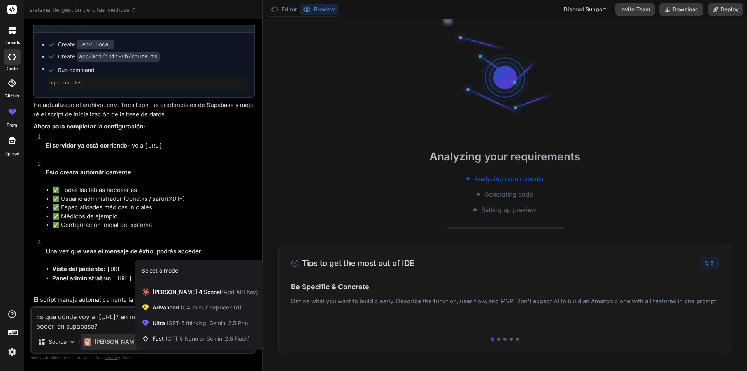
click at [208, 242] on div at bounding box center [373, 185] width 747 height 371
type textarea "x"
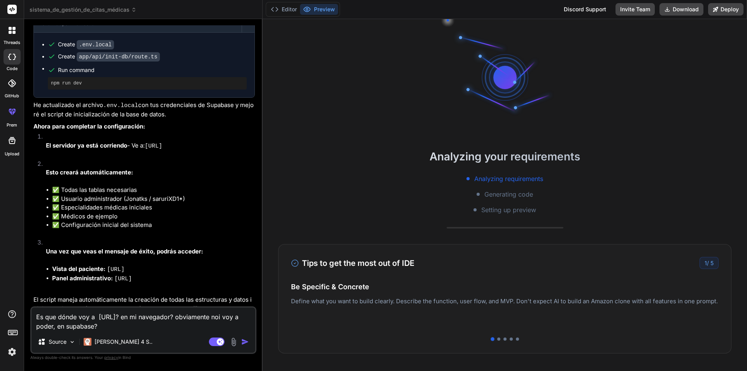
click at [81, 328] on textarea "Es que dónde voy a http://localhost:3000/api/init-db? en mi navegador? obviamen…" at bounding box center [144, 318] width 224 height 23
type textarea "Es que dónde voy a http://localhost:3000/api/init-db? en mi navegador? obviamen…"
type textarea "x"
type textarea "Es que dónde voy a http://localhost:3000/api/init-db? en mi navegador? obviamen…"
click at [286, 10] on button "Editor" at bounding box center [284, 9] width 32 height 11
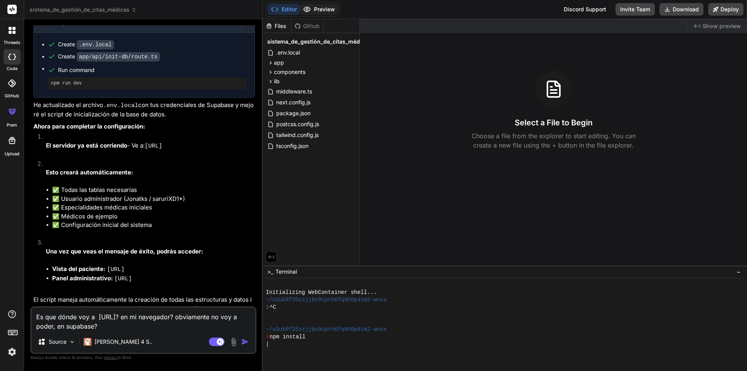
click at [319, 11] on button "Preview" at bounding box center [319, 9] width 38 height 11
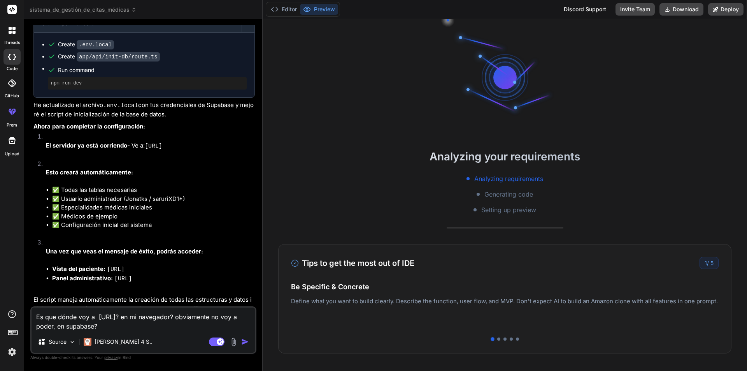
click at [242, 339] on img "button" at bounding box center [245, 342] width 8 height 8
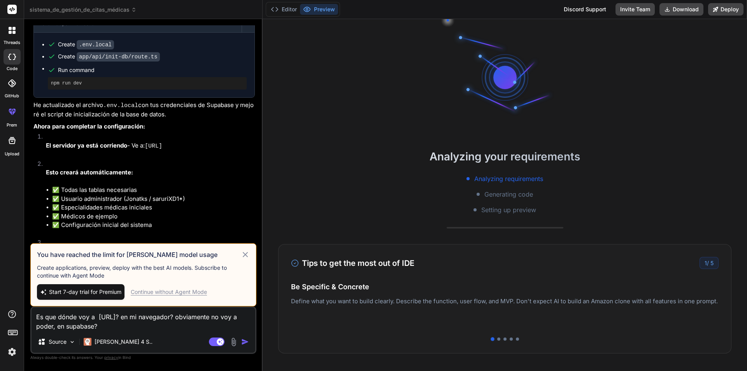
click at [243, 253] on icon at bounding box center [245, 254] width 9 height 9
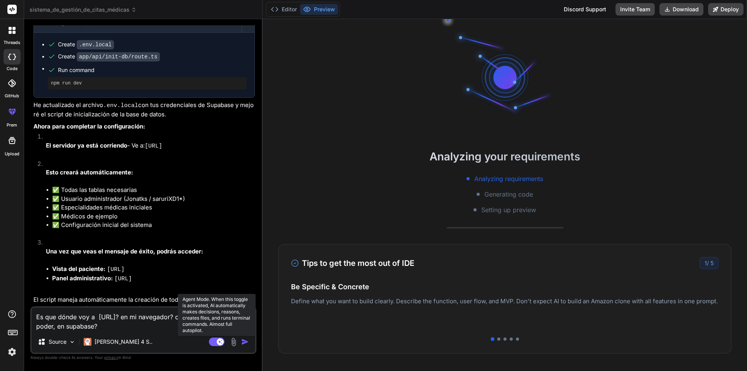
click at [217, 342] on rect at bounding box center [220, 341] width 7 height 7
click at [219, 343] on rect at bounding box center [217, 341] width 16 height 9
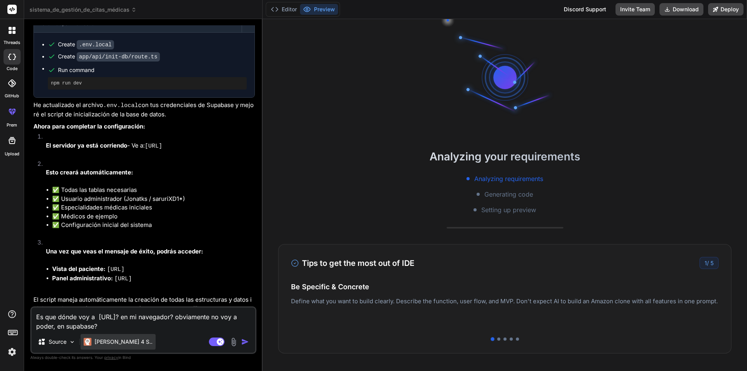
click at [111, 346] on div "[PERSON_NAME] 4 S.." at bounding box center [118, 342] width 75 height 16
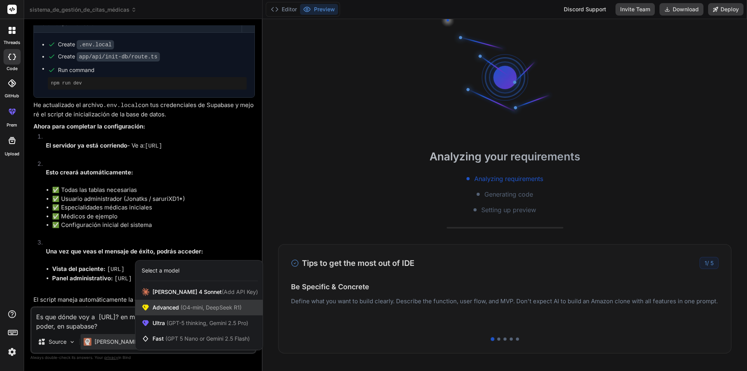
click at [172, 309] on span "Advanced (O4-mini, DeepSeek R1)" at bounding box center [196, 307] width 89 height 8
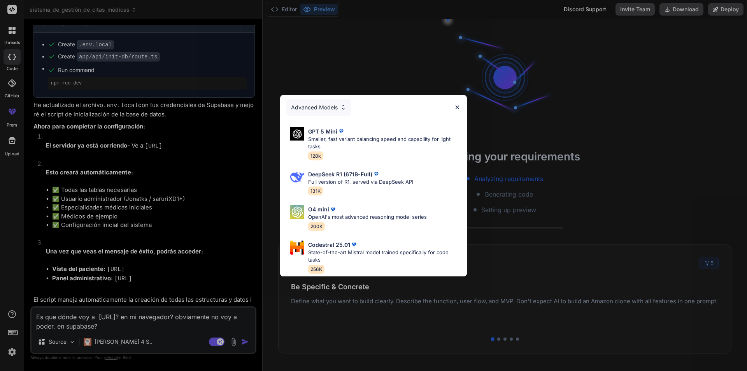
click at [344, 105] on img at bounding box center [343, 107] width 7 height 7
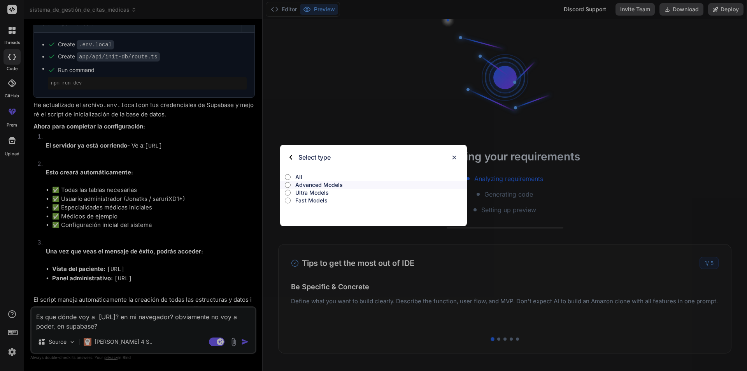
click at [289, 158] on img at bounding box center [290, 157] width 3 height 5
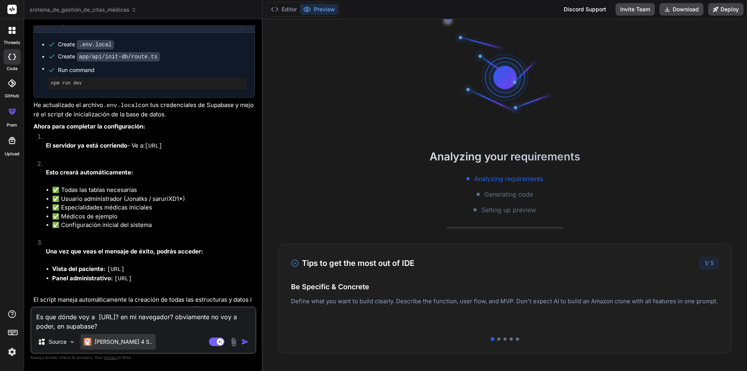
click at [113, 338] on p "[PERSON_NAME] 4 S.." at bounding box center [124, 342] width 58 height 8
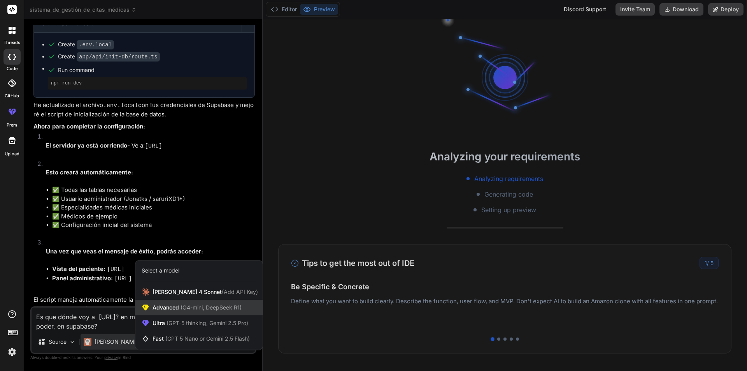
click at [177, 307] on span "Advanced (O4-mini, DeepSeek R1)" at bounding box center [196, 307] width 89 height 8
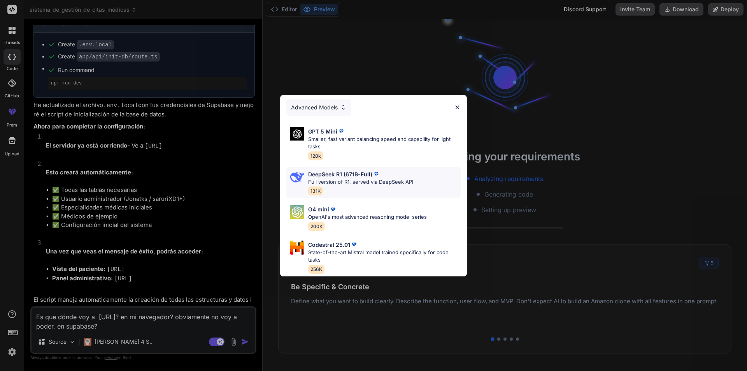
click at [352, 172] on p "DeepSeek R1 (671B-Full)" at bounding box center [340, 174] width 64 height 8
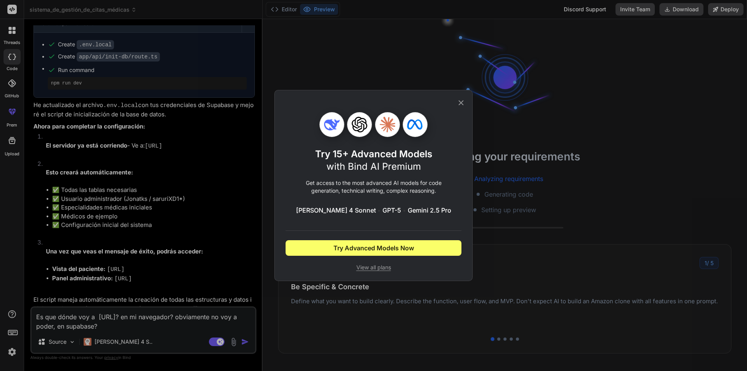
click at [463, 102] on icon at bounding box center [461, 102] width 9 height 9
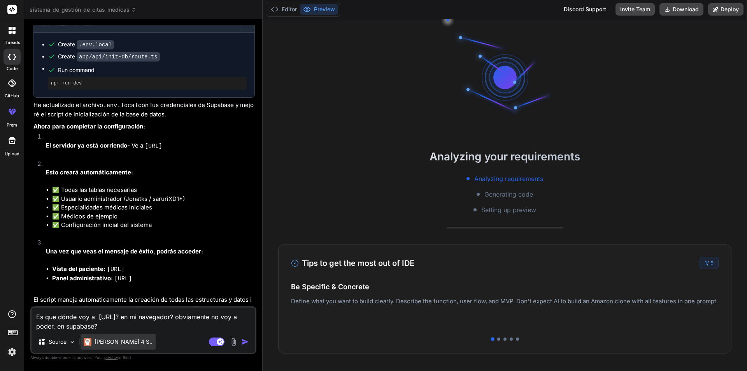
click at [114, 348] on div "[PERSON_NAME] 4 S.." at bounding box center [118, 342] width 75 height 16
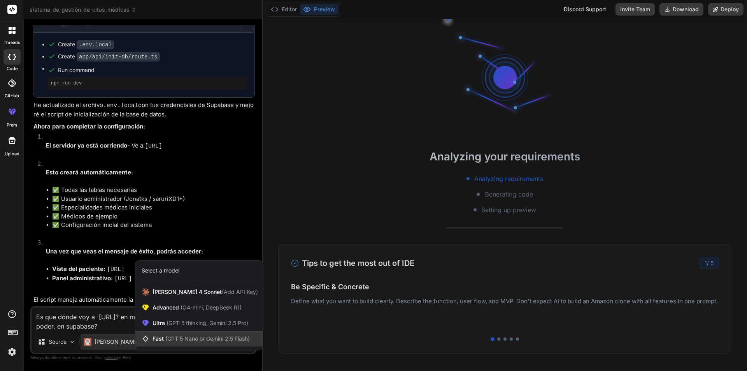
click at [197, 340] on span "(GPT 5 Nano or Gemini 2.5 Flash)" at bounding box center [207, 338] width 84 height 7
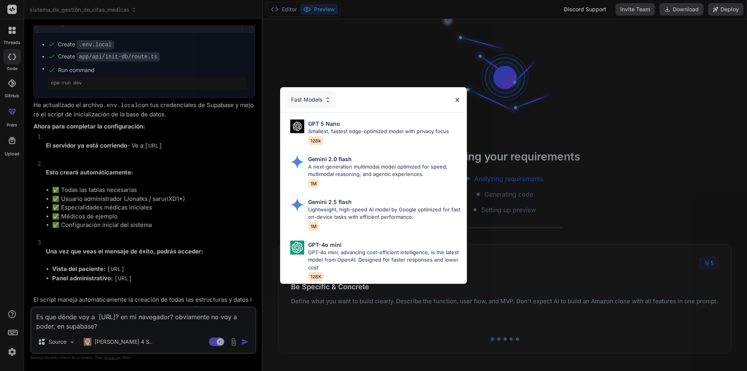
click at [457, 96] on img at bounding box center [457, 99] width 7 height 7
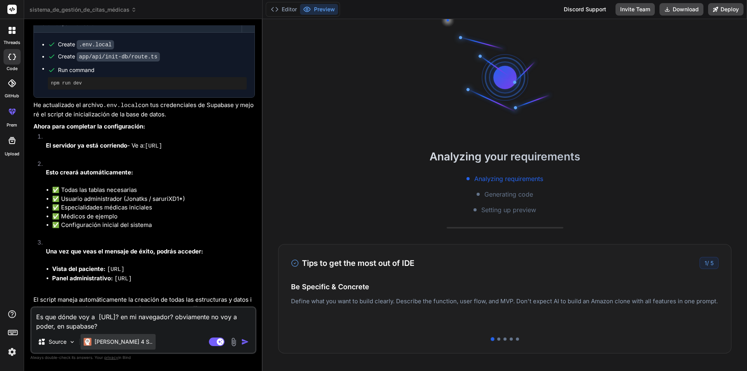
click at [111, 343] on p "[PERSON_NAME] 4 S.." at bounding box center [124, 342] width 58 height 8
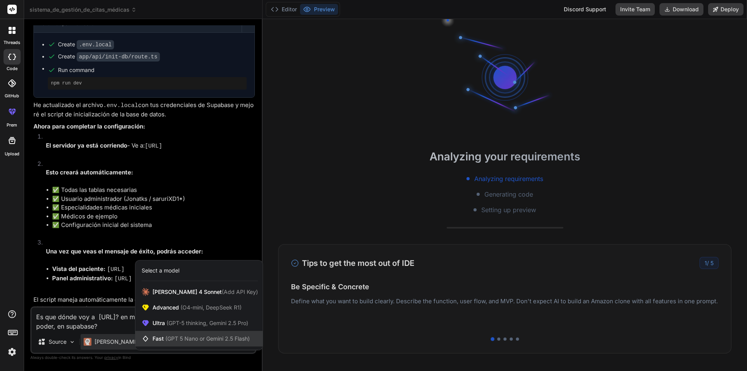
click at [196, 338] on span "(GPT 5 Nano or Gemini 2.5 Flash)" at bounding box center [207, 338] width 84 height 7
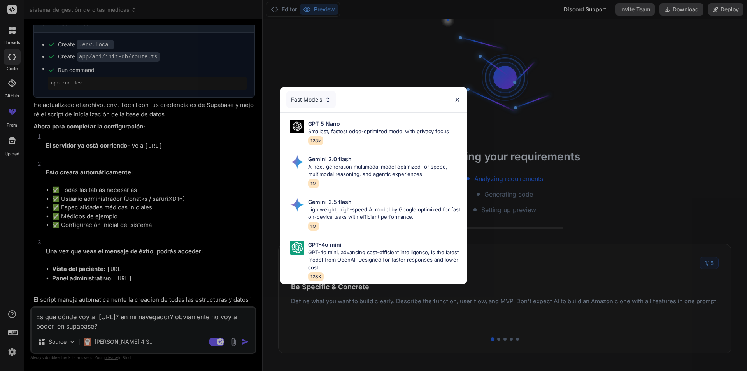
click at [362, 129] on p "Smallest, fastest edge-optimized model with privacy focus" at bounding box center [378, 132] width 141 height 8
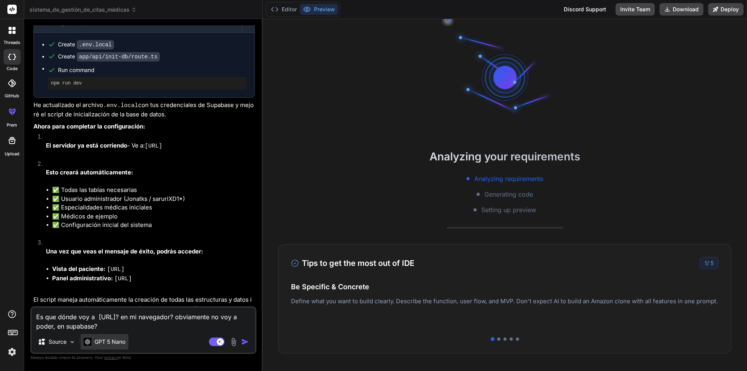
click at [113, 344] on p "GPT 5 Nano" at bounding box center [110, 342] width 31 height 8
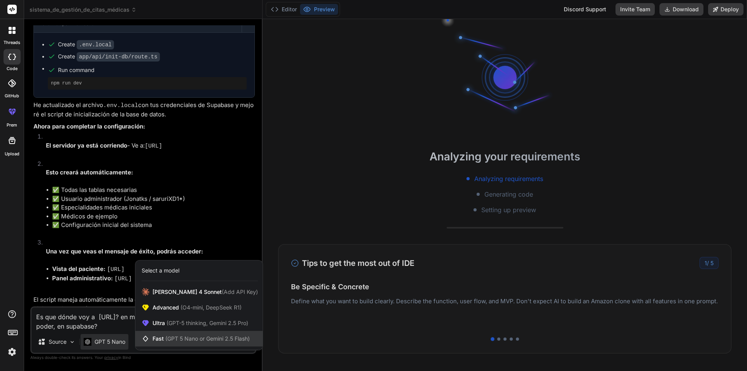
click at [188, 337] on span "(GPT 5 Nano or Gemini 2.5 Flash)" at bounding box center [207, 338] width 84 height 7
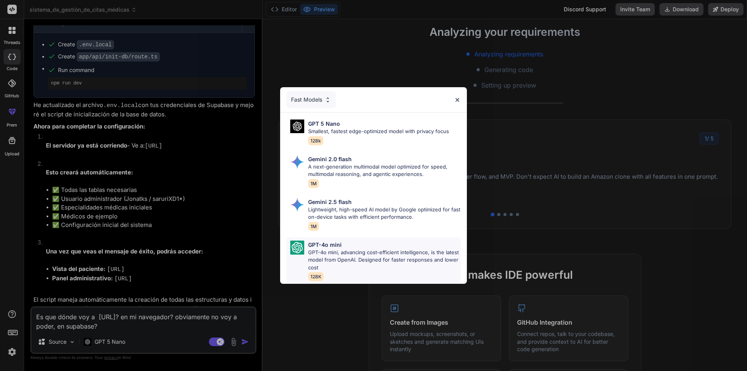
scroll to position [0, 0]
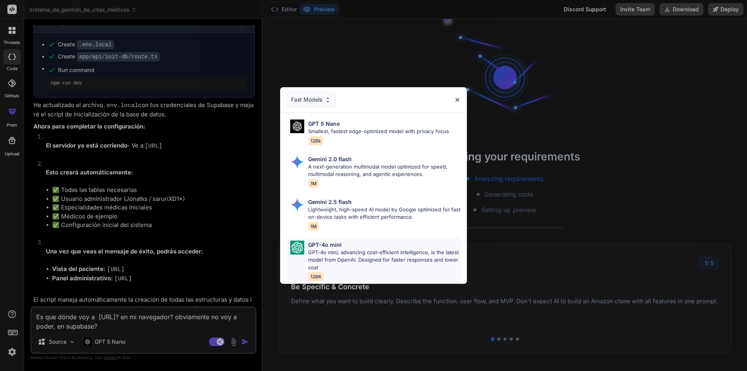
click at [353, 256] on p "GPT-4o mini, advancing cost-efficient intelligence, is the latest model from Op…" at bounding box center [384, 260] width 152 height 23
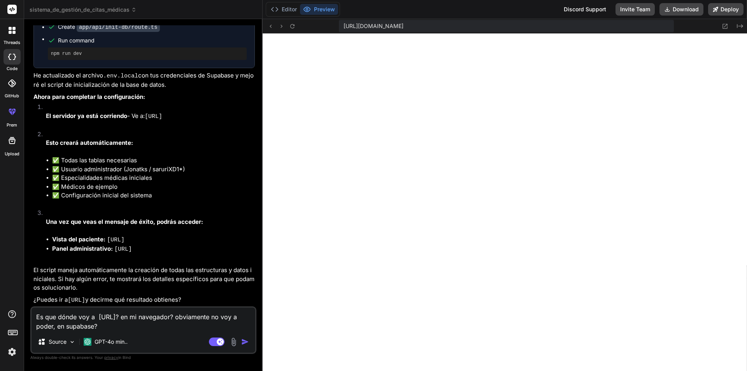
scroll to position [1153, 0]
click at [279, 9] on button "Editor" at bounding box center [284, 9] width 32 height 11
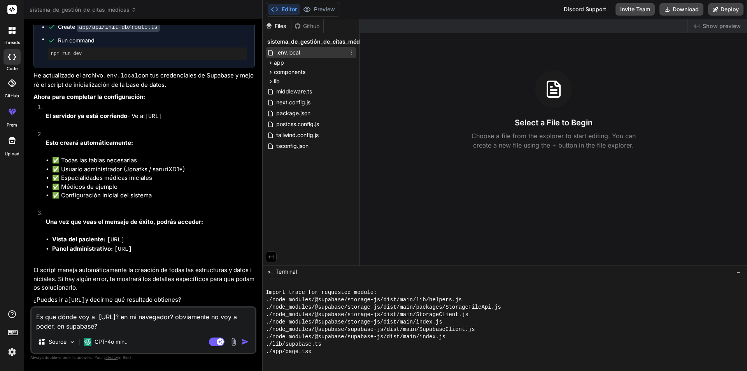
click at [296, 53] on span ".env.local" at bounding box center [287, 52] width 25 height 9
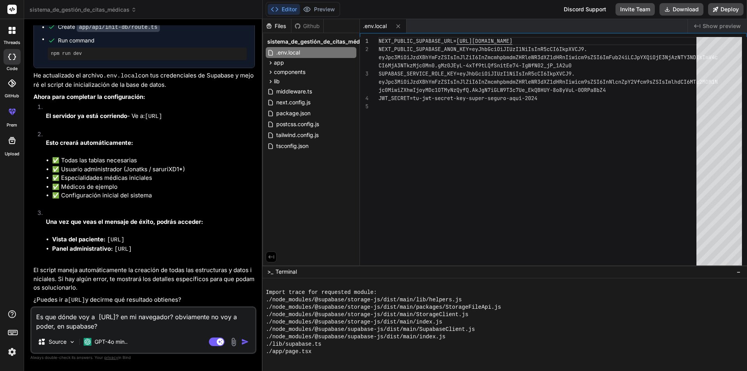
click at [321, 27] on div "Github" at bounding box center [307, 26] width 32 height 8
click at [312, 24] on div "Github" at bounding box center [307, 26] width 32 height 8
click at [284, 27] on div "Files" at bounding box center [277, 26] width 28 height 8
click at [244, 344] on img "button" at bounding box center [245, 342] width 8 height 8
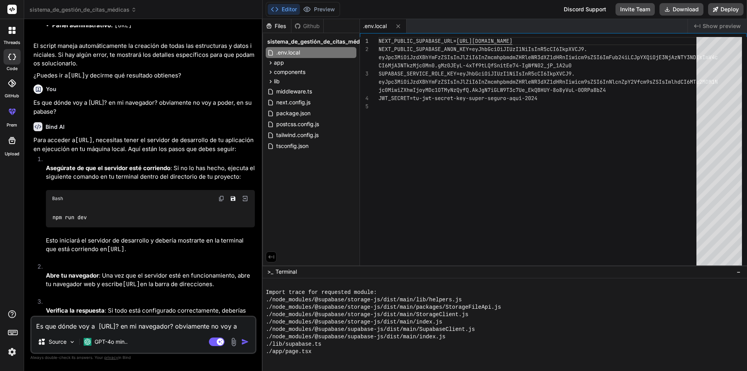
scroll to position [2652, 0]
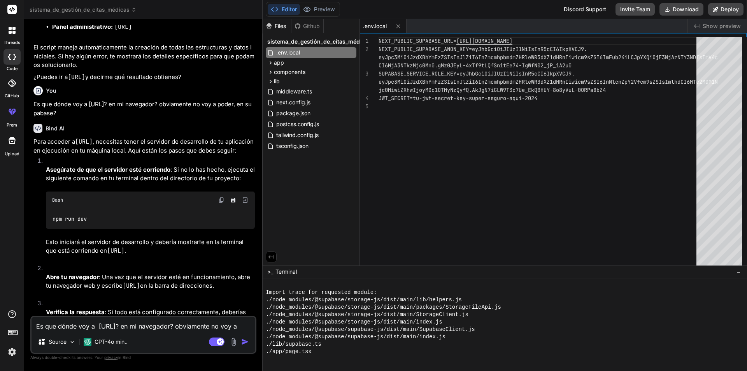
type textarea "x"
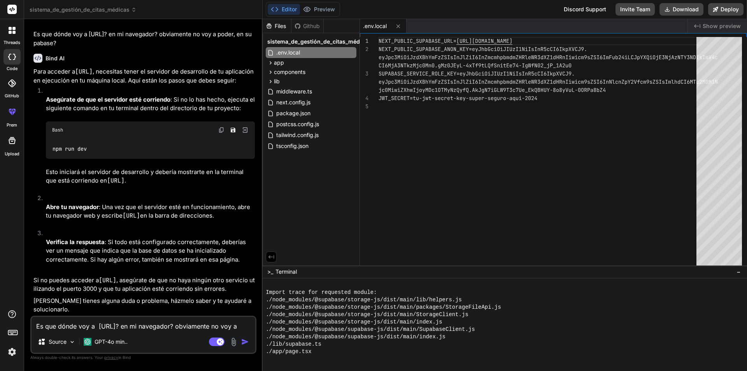
scroll to position [2775, 0]
click at [103, 327] on textarea "Es que dónde voy a http://localhost:3000/api/init-db? en mi navegador? obviamen…" at bounding box center [144, 324] width 224 height 14
type textarea "n"
type textarea "x"
type textarea "no"
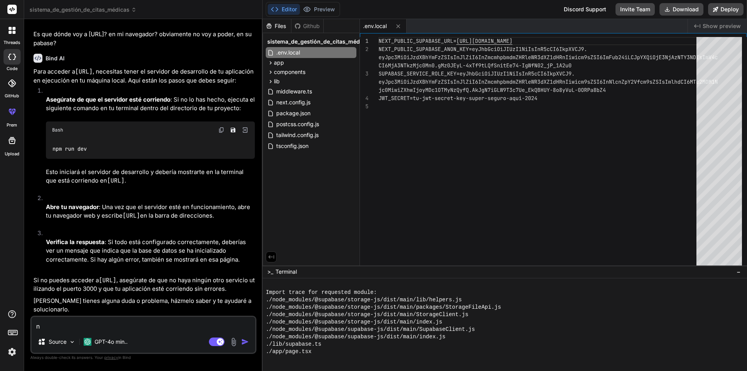
type textarea "x"
type textarea "no"
type textarea "x"
type textarea "no s"
type textarea "x"
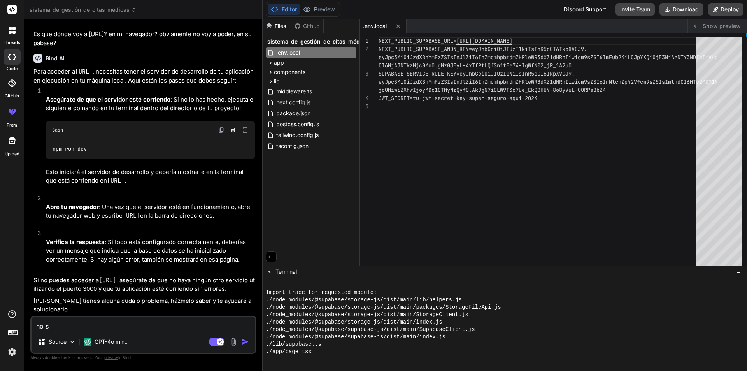
type textarea "no se"
type textarea "x"
type textarea "no ser"
type textarea "x"
type textarea "no serí"
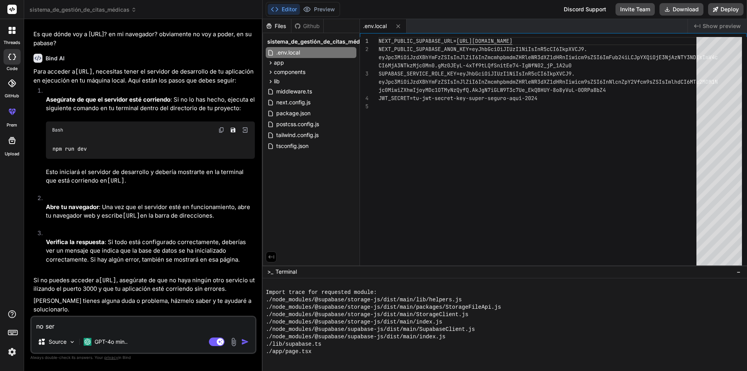
type textarea "x"
type textarea "no sería"
type textarea "x"
type textarea "no sería"
type textarea "x"
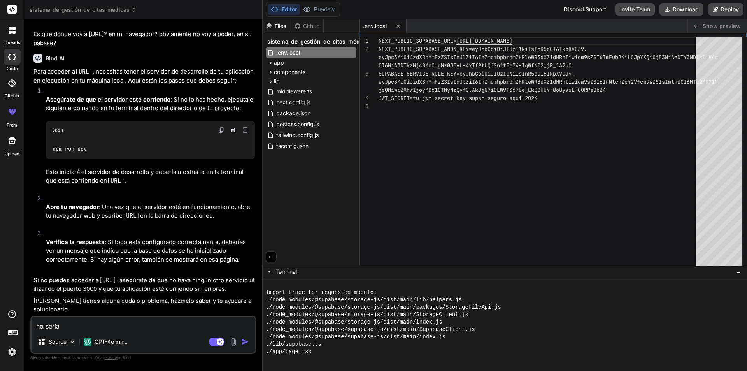
type textarea "no sería m"
type textarea "x"
type textarea "no sería me"
type textarea "x"
type textarea "no sería mej"
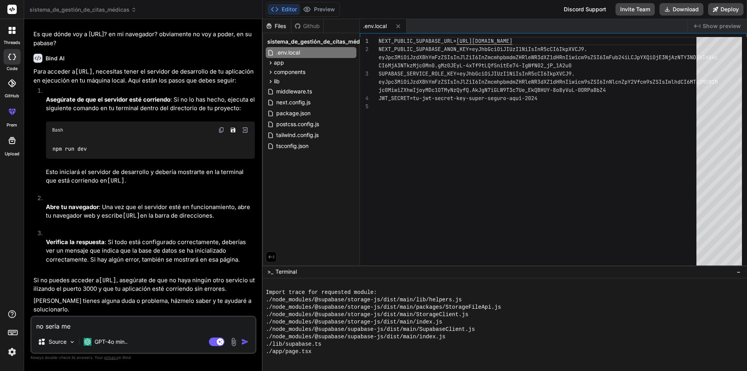
type textarea "x"
type textarea "no sería mejo"
type textarea "x"
type textarea "no sería mejor"
type textarea "x"
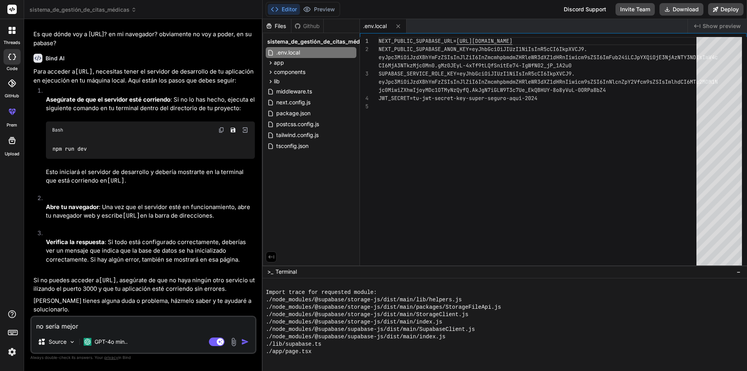
type textarea "no sería mejor"
type textarea "x"
type textarea "no sería mejor q"
type textarea "x"
type textarea "no sería mejor qu"
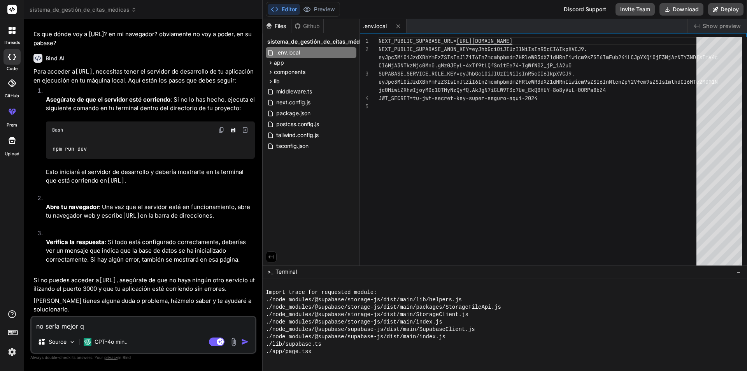
type textarea "x"
type textarea "no sería mejor que"
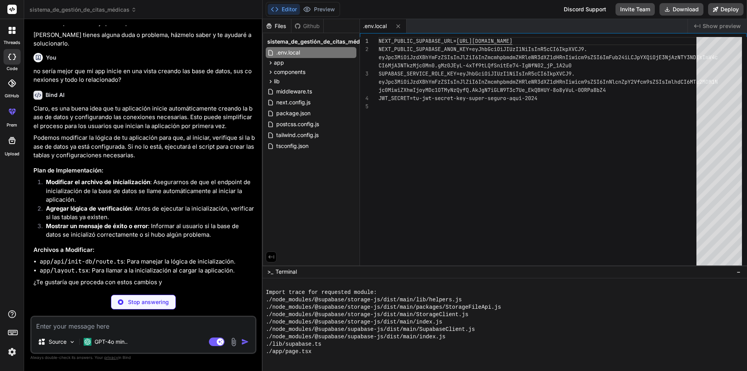
scroll to position [3022, 0]
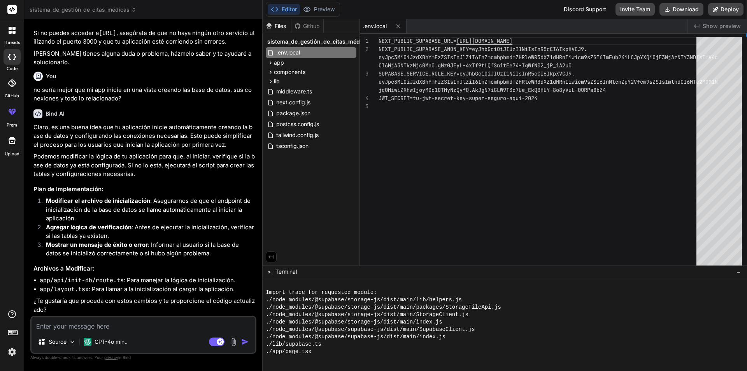
click at [145, 328] on textarea at bounding box center [144, 324] width 224 height 14
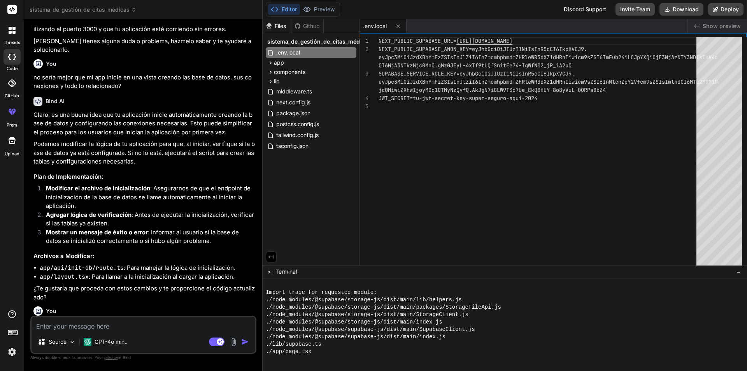
scroll to position [3214, 0]
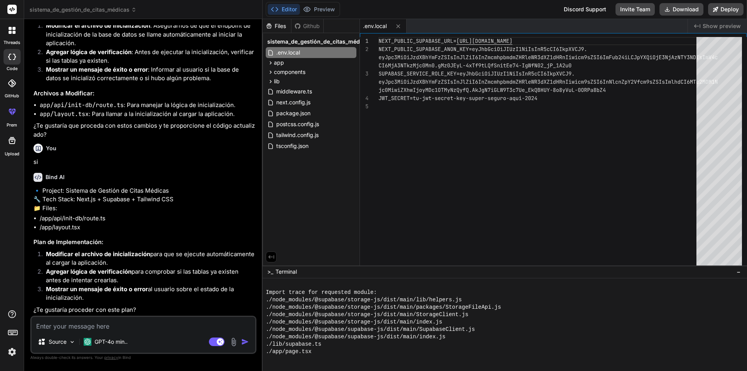
click at [144, 328] on textarea at bounding box center [144, 324] width 224 height 14
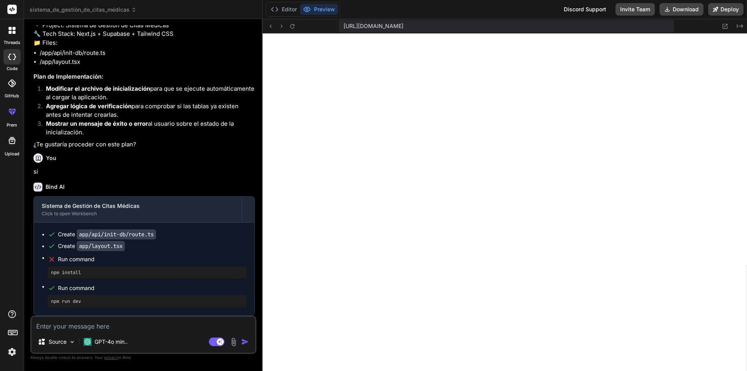
scroll to position [3379, 0]
click at [293, 25] on icon at bounding box center [292, 26] width 4 height 4
click at [293, 25] on icon at bounding box center [292, 26] width 7 height 7
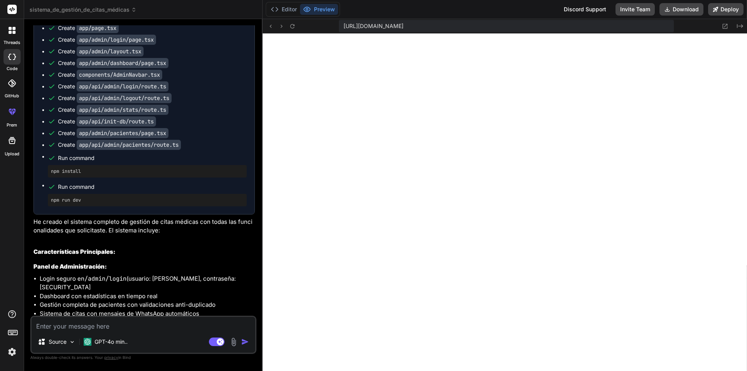
scroll to position [1629, 0]
drag, startPoint x: 174, startPoint y: 155, endPoint x: 175, endPoint y: 148, distance: 6.7
click at [175, 154] on span "Run command" at bounding box center [152, 156] width 189 height 8
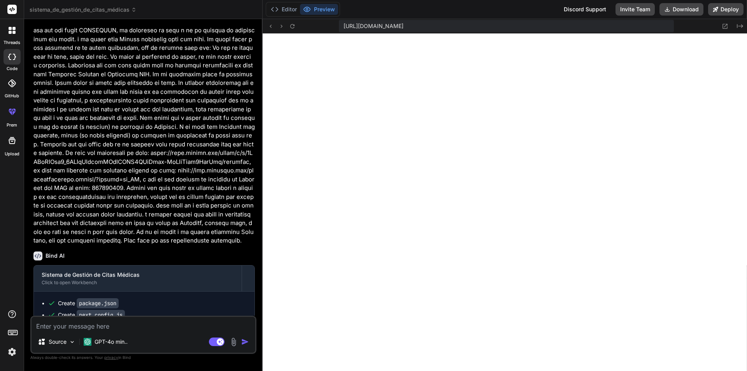
scroll to position [1279, 0]
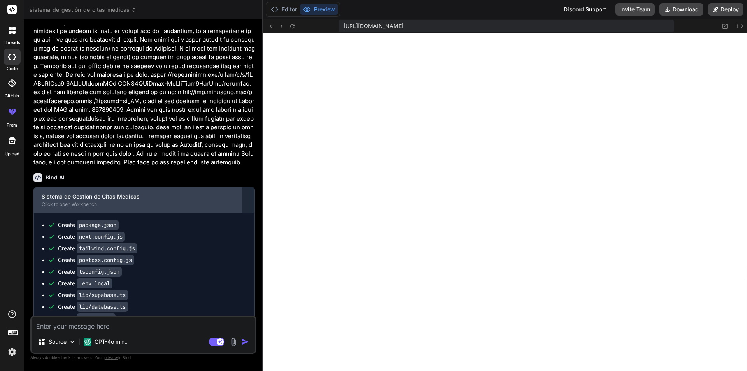
click at [177, 201] on div "Click to open Workbench" at bounding box center [138, 204] width 192 height 6
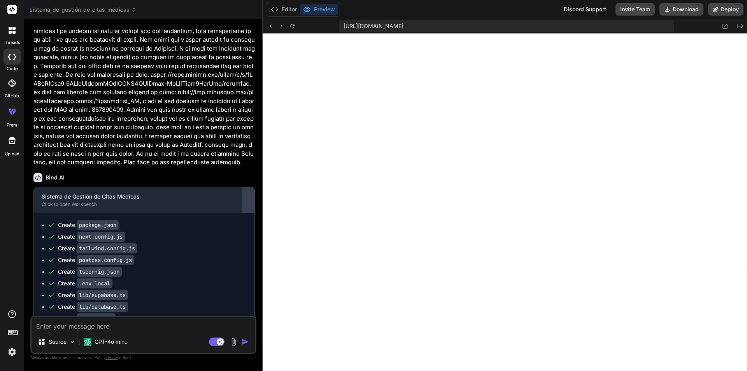
click at [253, 202] on div at bounding box center [248, 200] width 12 height 12
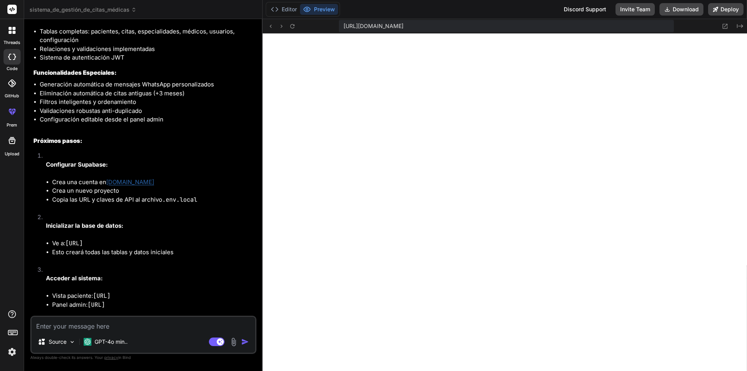
scroll to position [1823, 0]
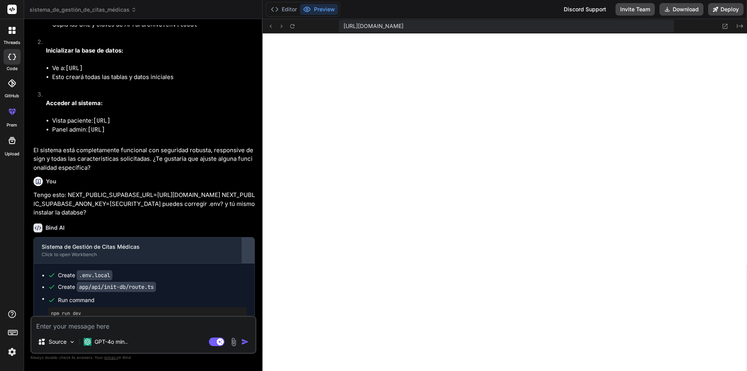
click at [253, 263] on button at bounding box center [248, 250] width 12 height 26
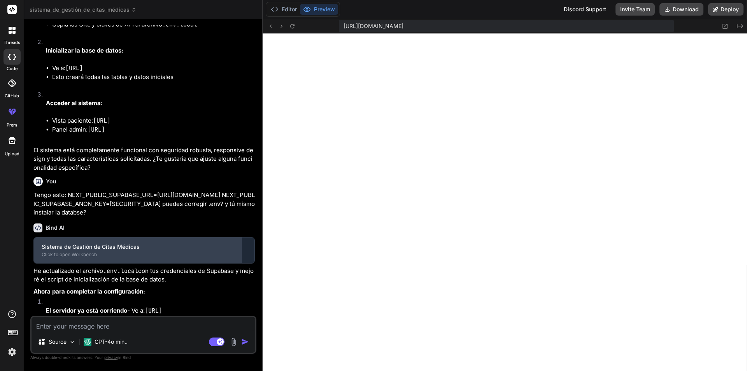
click at [133, 251] on div "Sistema de Gestión de Citas Médicas" at bounding box center [138, 247] width 192 height 8
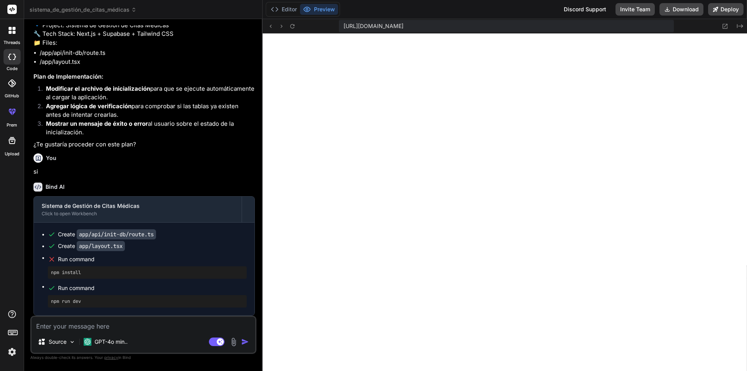
scroll to position [2966, 0]
drag, startPoint x: 52, startPoint y: 259, endPoint x: 107, endPoint y: 260, distance: 54.9
click at [107, 260] on div "Run command" at bounding box center [147, 259] width 199 height 11
click at [107, 260] on span "Run command" at bounding box center [152, 259] width 189 height 8
click at [120, 329] on textarea at bounding box center [144, 324] width 224 height 14
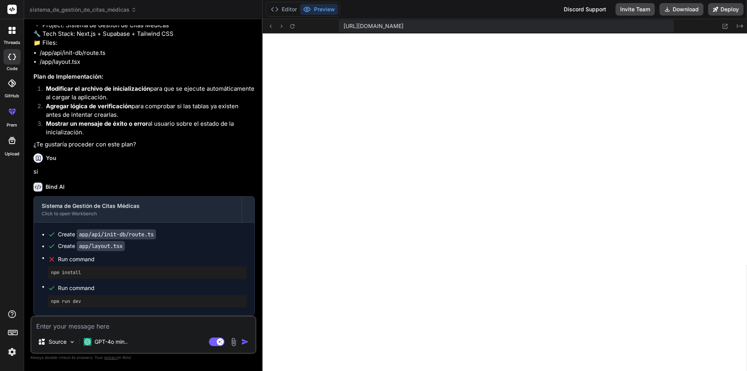
paste textarea "./app/layout.tsx ReactServerComponentsError: You're importing a component that …"
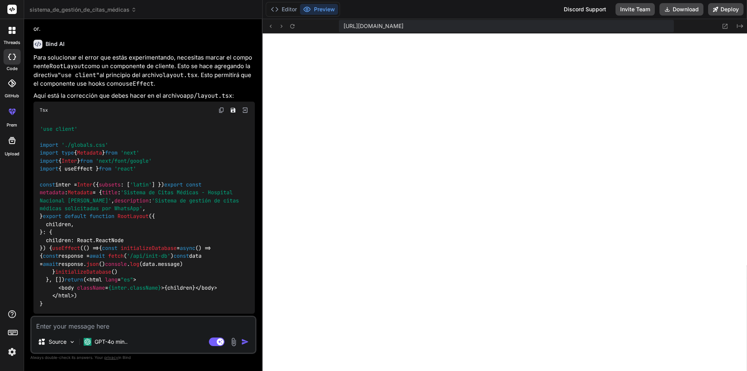
scroll to position [3511, 0]
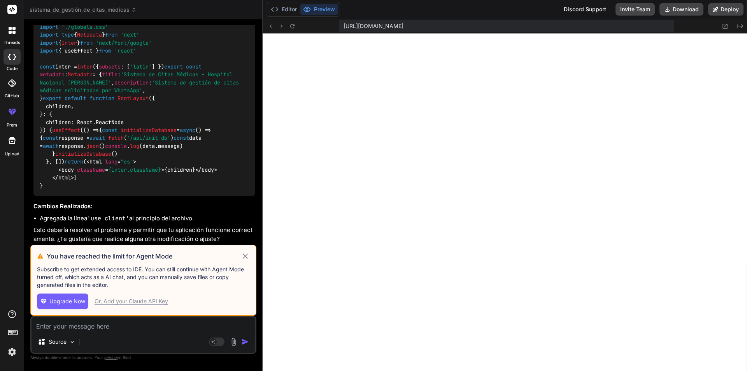
click at [248, 253] on icon at bounding box center [245, 255] width 9 height 9
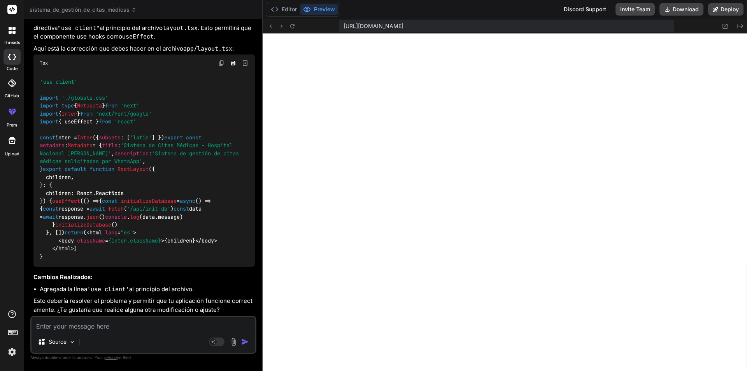
click at [117, 325] on textarea at bounding box center [144, 324] width 224 height 14
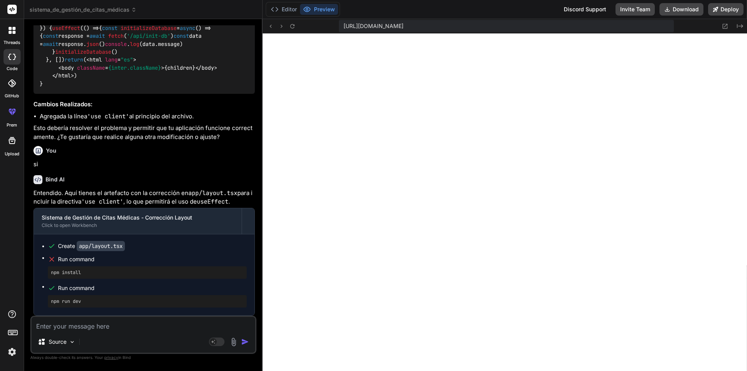
scroll to position [3683, 0]
